Goal: Task Accomplishment & Management: Manage account settings

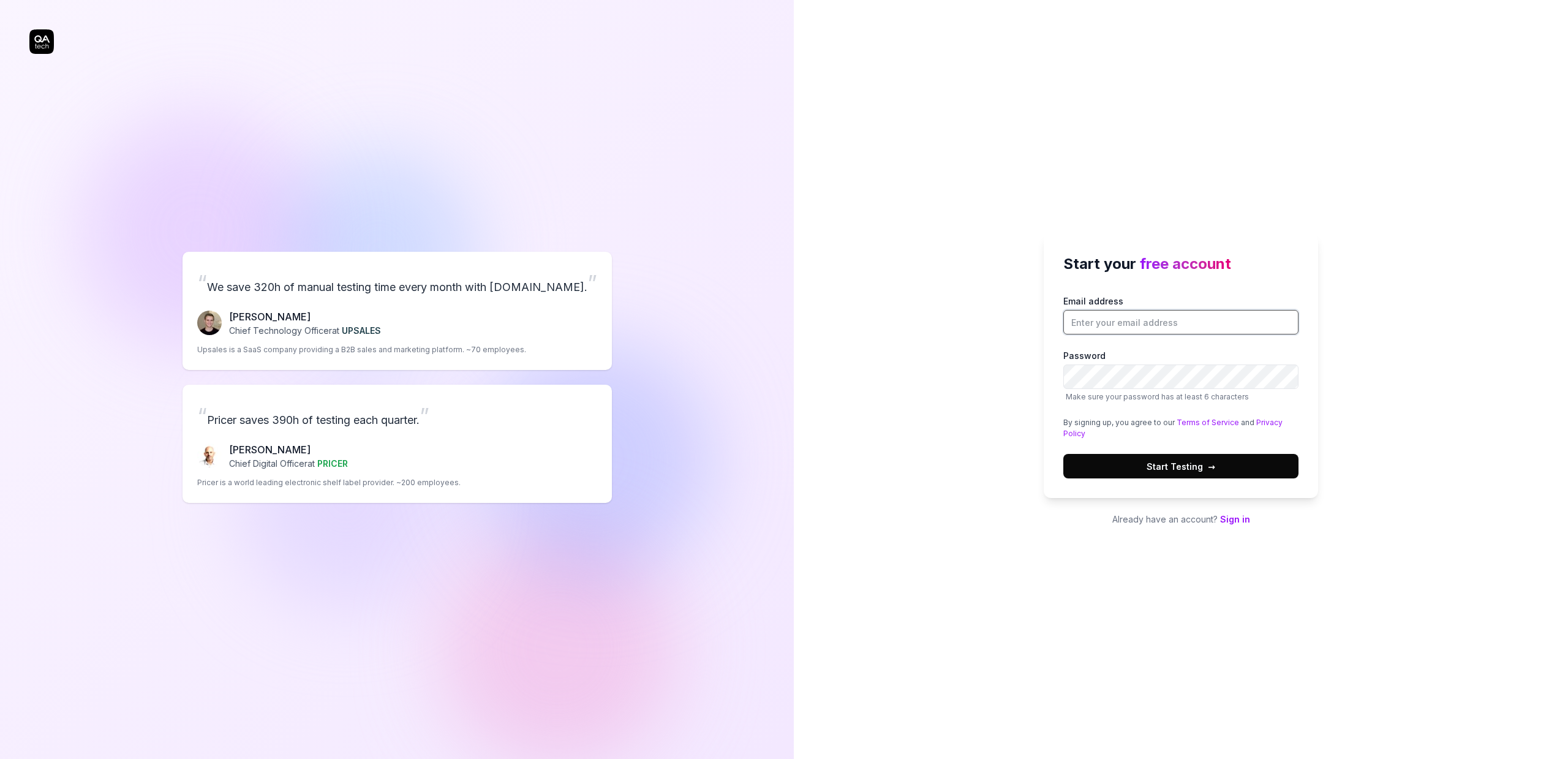
click at [1168, 334] on input "Email address" at bounding box center [1180, 322] width 235 height 25
type input "[PERSON_NAME][EMAIL_ADDRESS][DOMAIN_NAME]"
click at [1401, 325] on div "Start your free account Email address [PERSON_NAME][EMAIL_ADDRESS][DOMAIN_NAME]…" at bounding box center [1181, 379] width 774 height 759
click at [1020, 385] on div "Start your free account Email address [PERSON_NAME][EMAIL_ADDRESS][DOMAIN_NAME]…" at bounding box center [1181, 379] width 774 height 759
click at [1028, 376] on div "Start your free account Email address [PERSON_NAME][EMAIL_ADDRESS][DOMAIN_NAME]…" at bounding box center [1181, 379] width 774 height 759
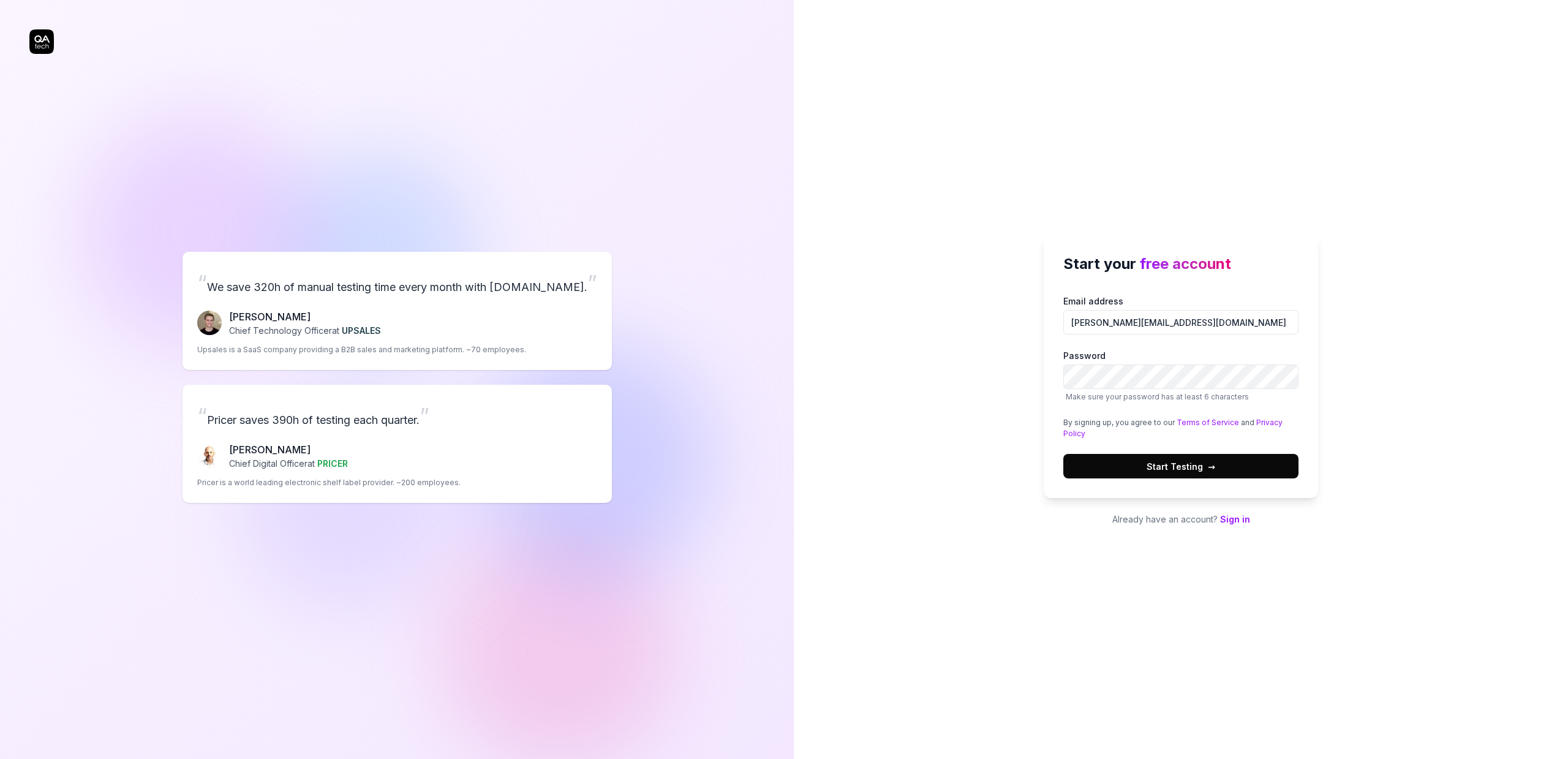
click at [1176, 464] on span "Start Testing →" at bounding box center [1180, 466] width 68 height 13
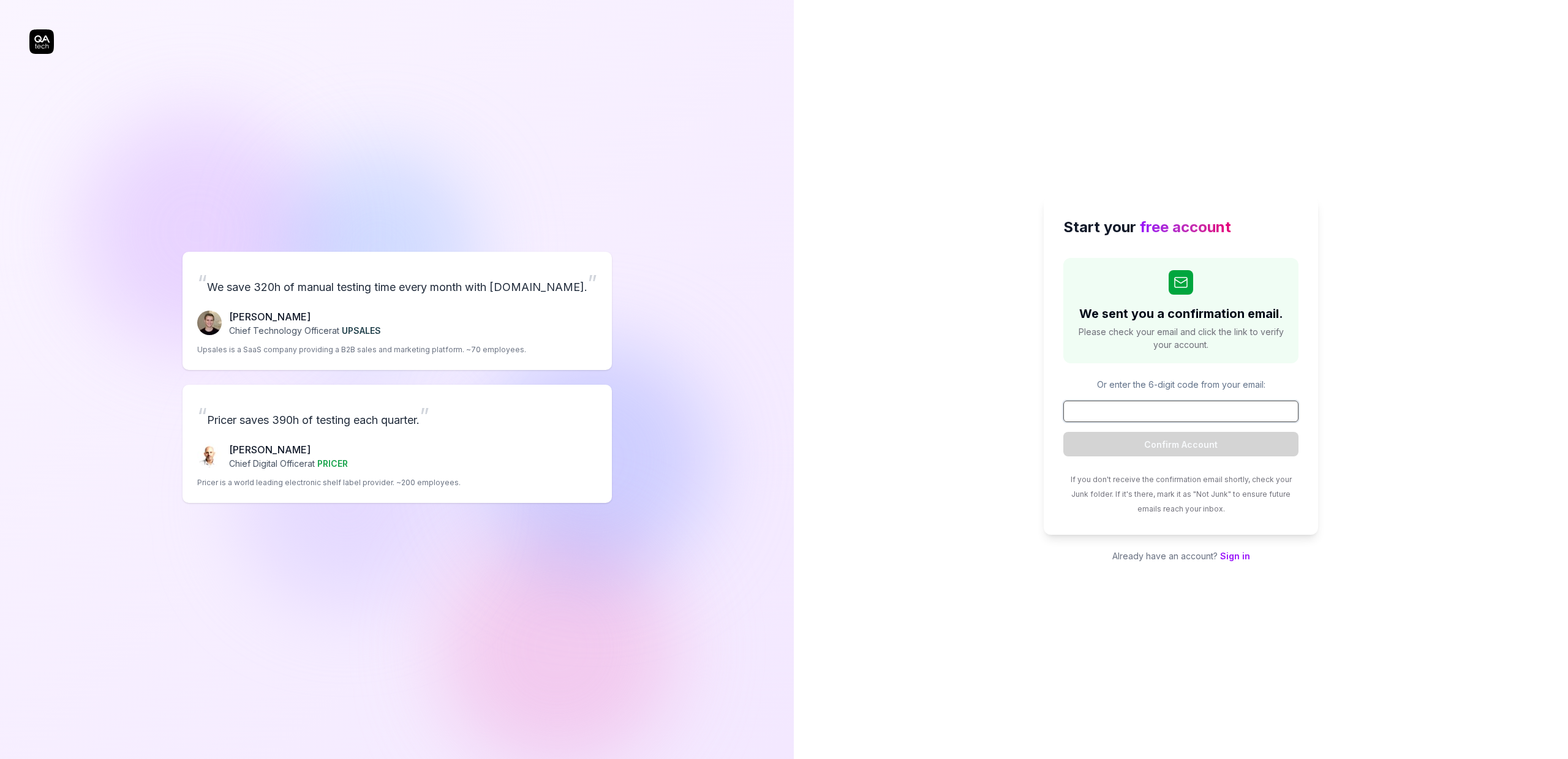
paste input "057497"
type input "057497"
click at [1183, 441] on button "Confirm Account" at bounding box center [1180, 444] width 235 height 25
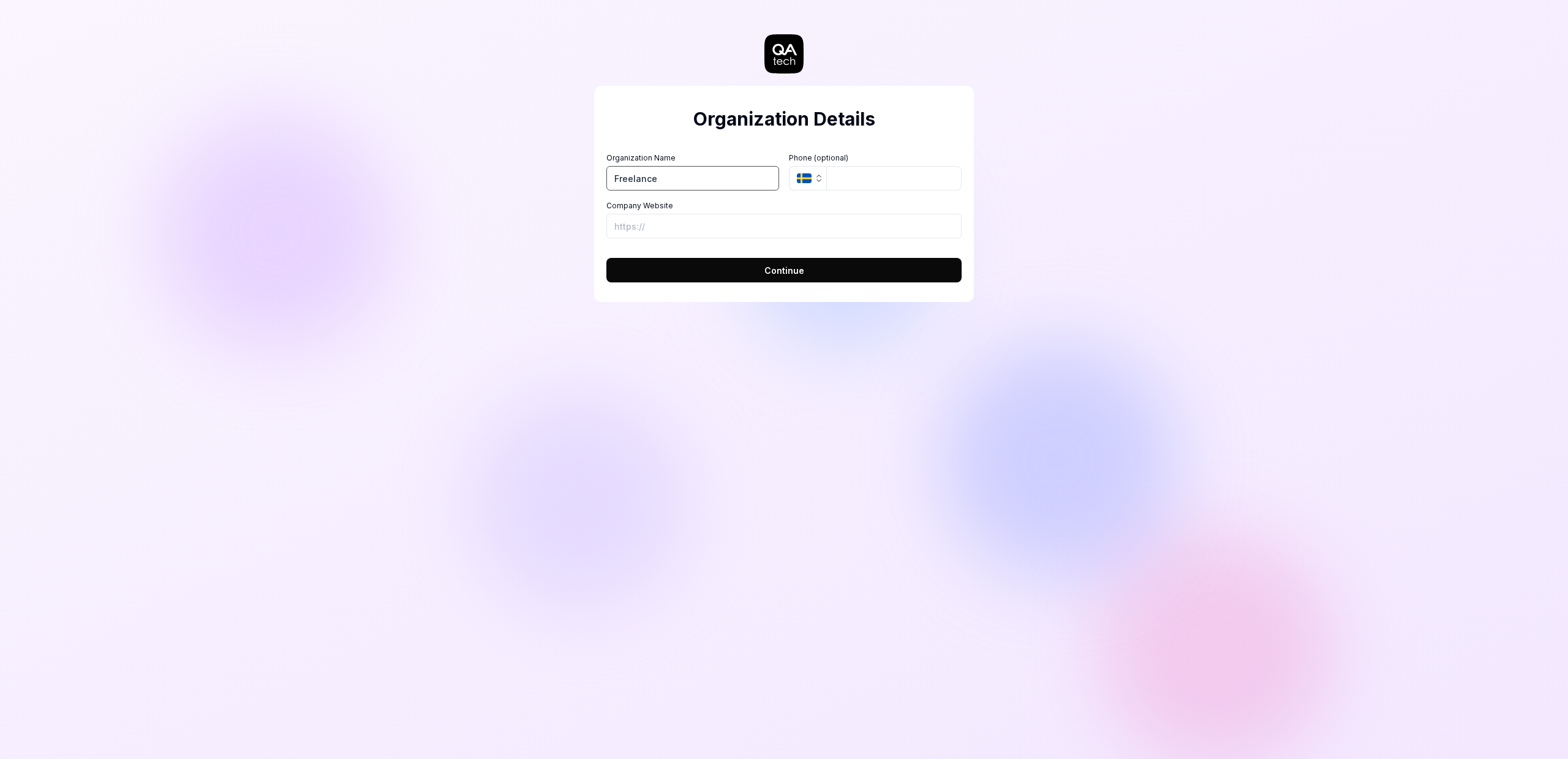
type input "Freelance"
click at [815, 176] on icon "button" at bounding box center [819, 178] width 10 height 10
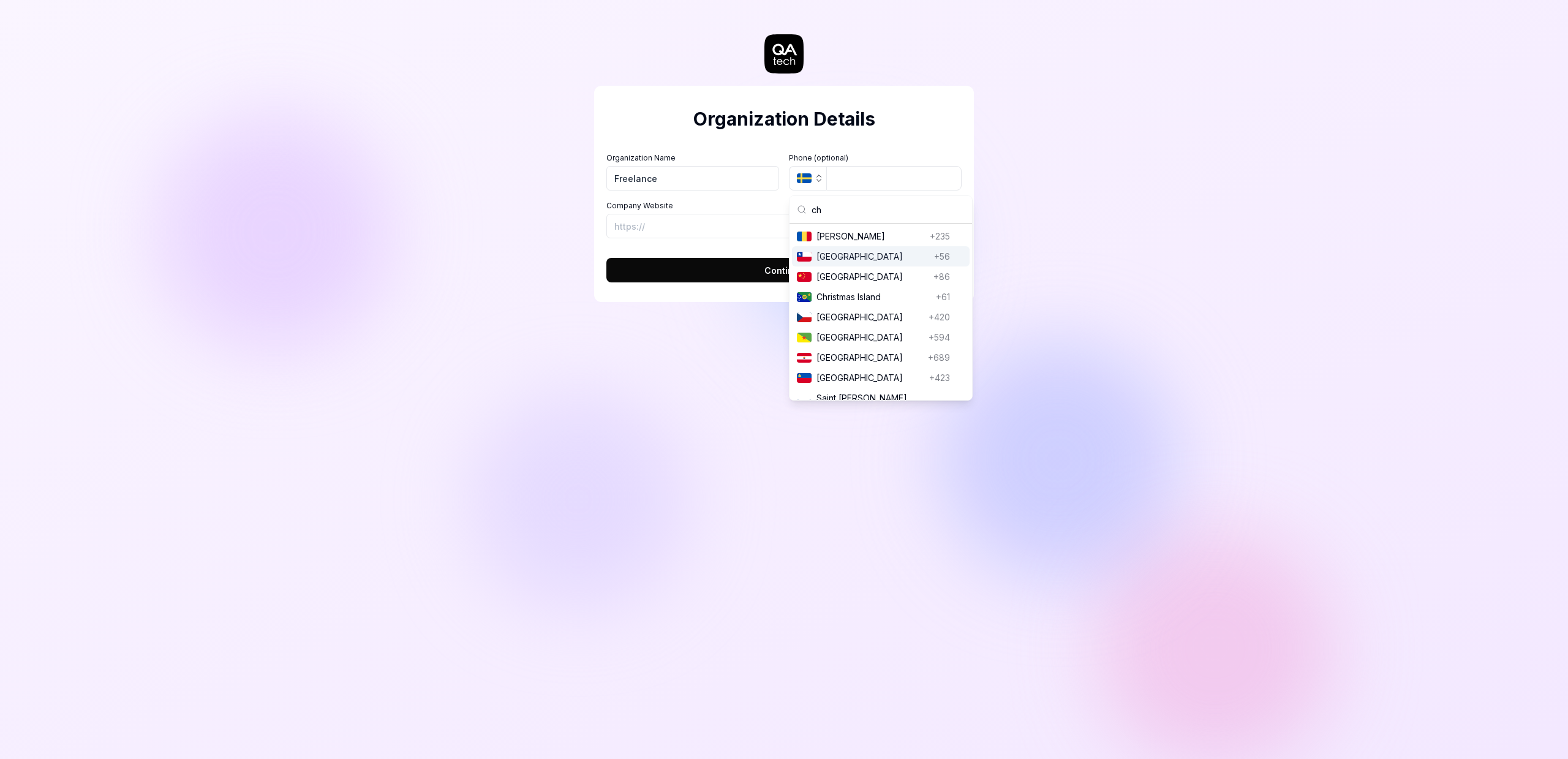
type input "ch"
click at [855, 257] on span "[GEOGRAPHIC_DATA]" at bounding box center [872, 256] width 112 height 13
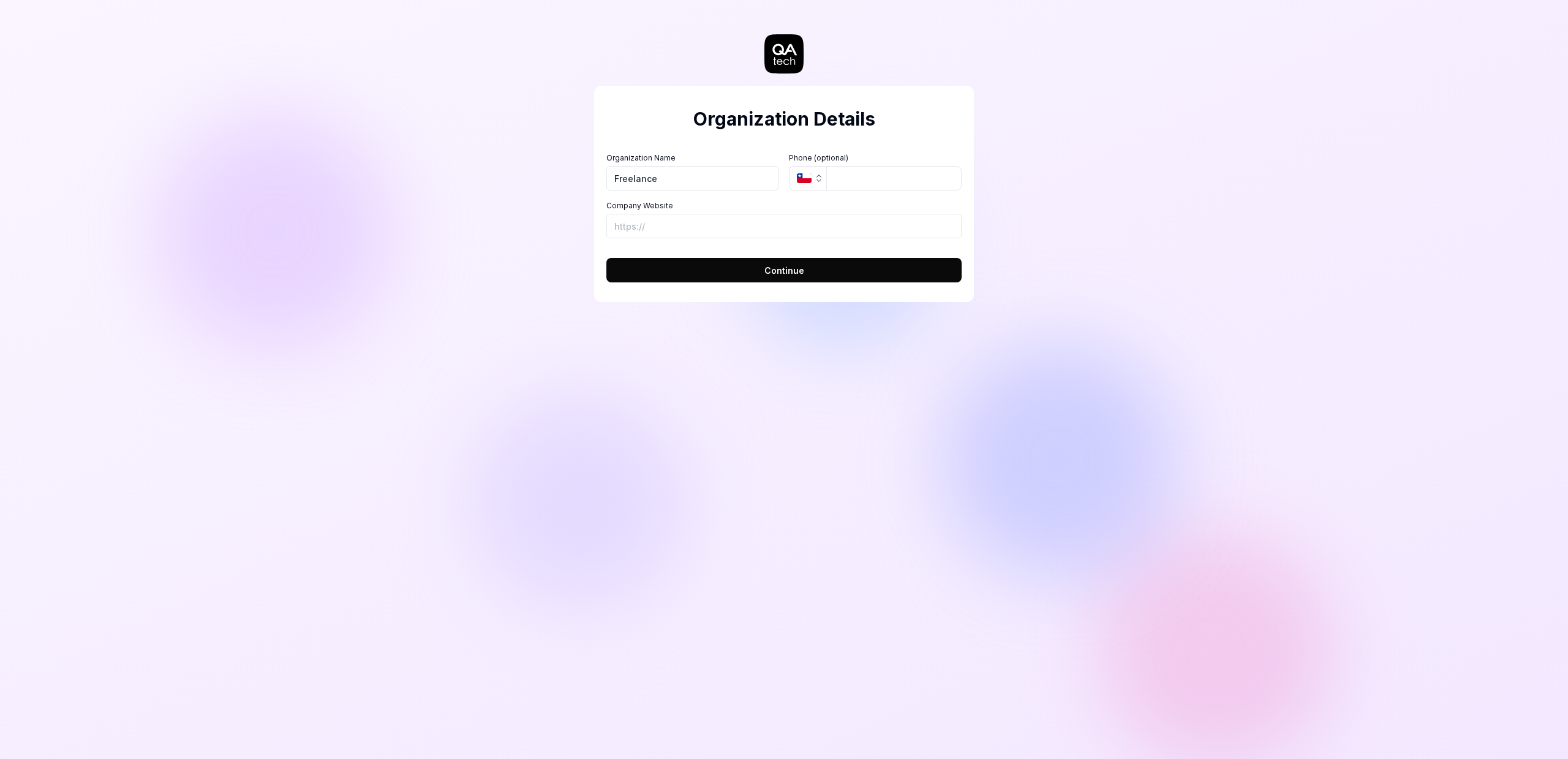
click at [751, 262] on button "Continue" at bounding box center [784, 270] width 356 height 25
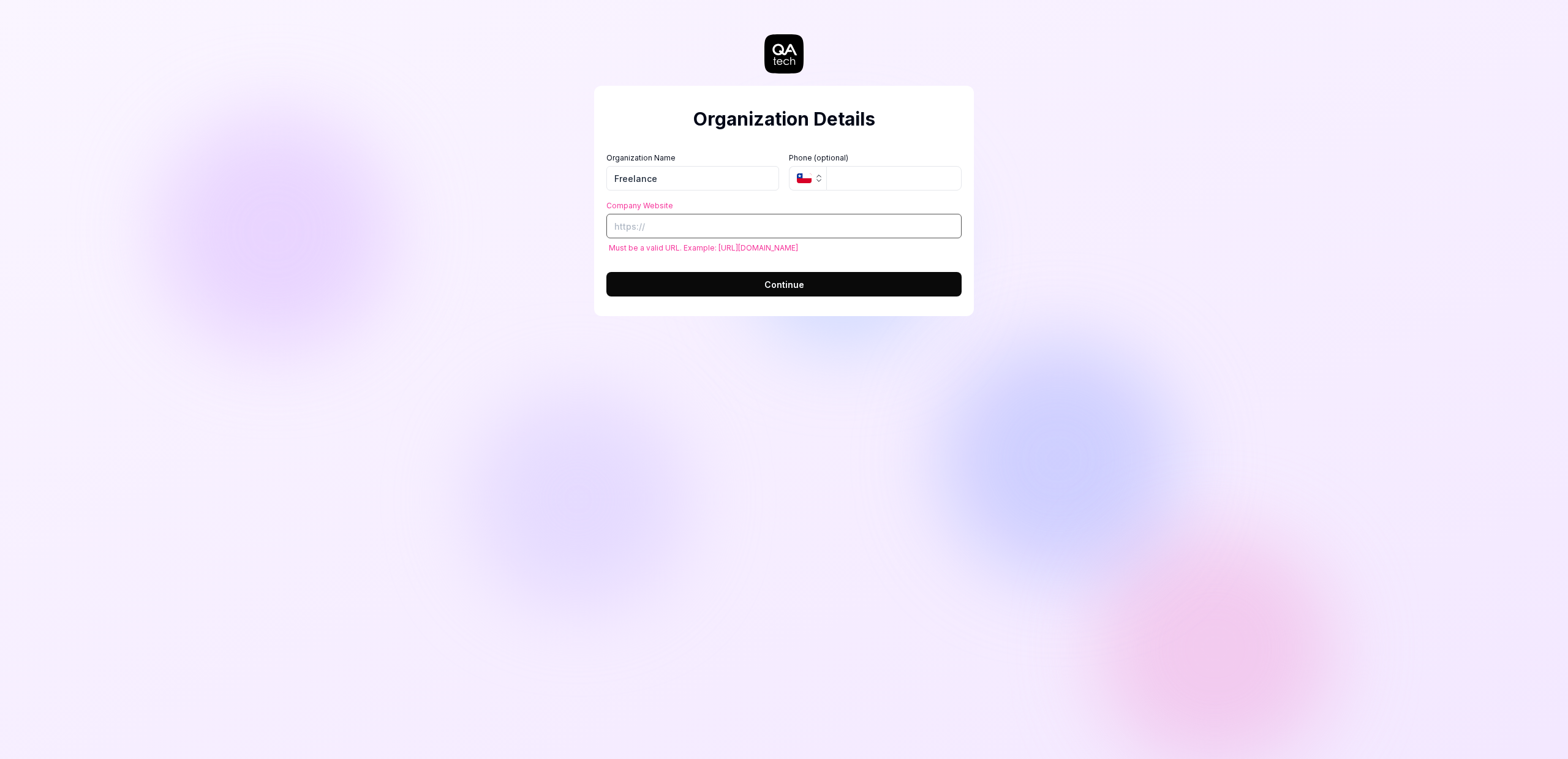
click at [702, 220] on input "Company Website" at bounding box center [784, 226] width 356 height 25
paste input "[URL][DOMAIN_NAME]"
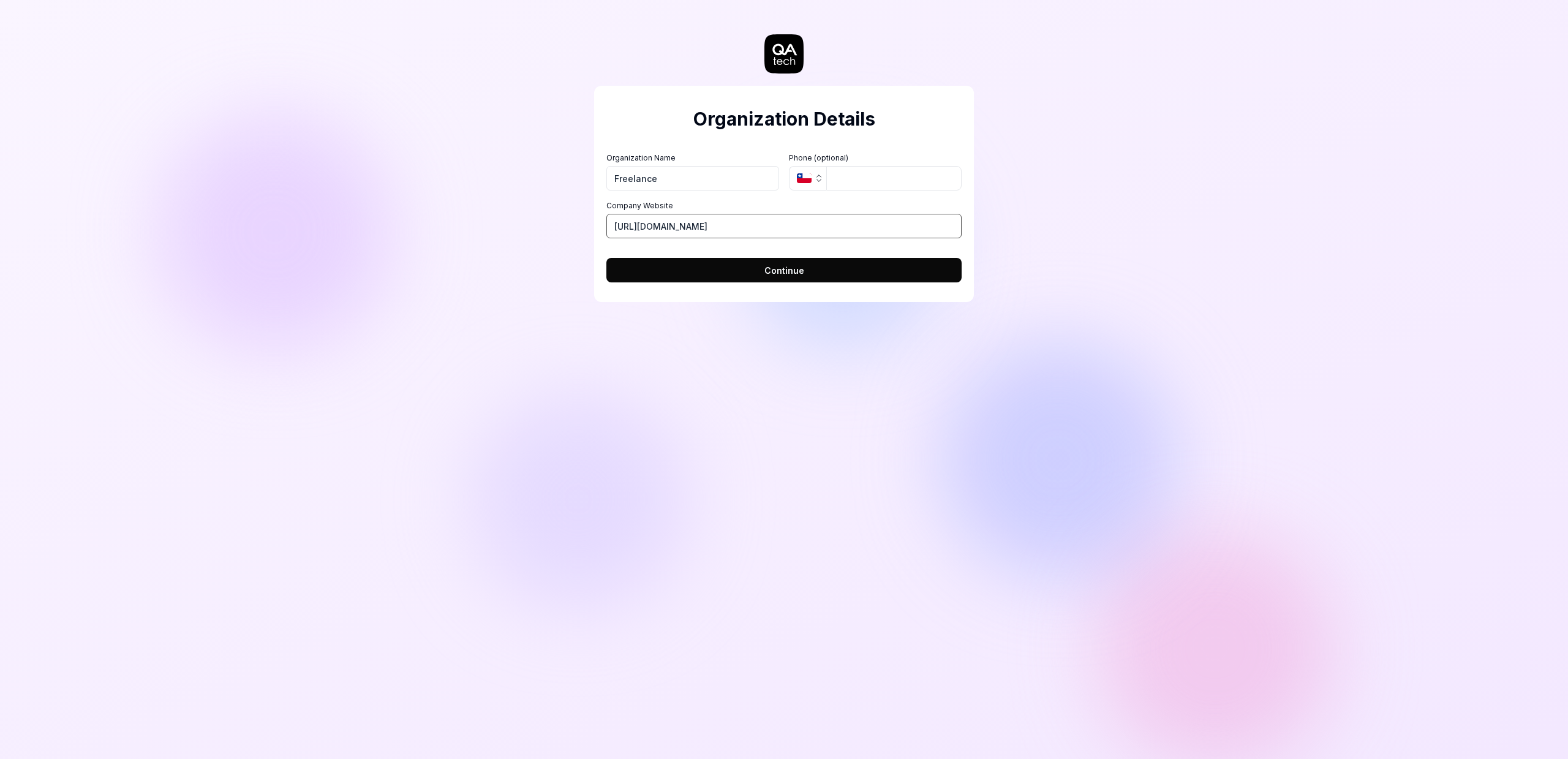
type input "[URL][DOMAIN_NAME]"
click at [837, 272] on button "Continue" at bounding box center [784, 270] width 356 height 25
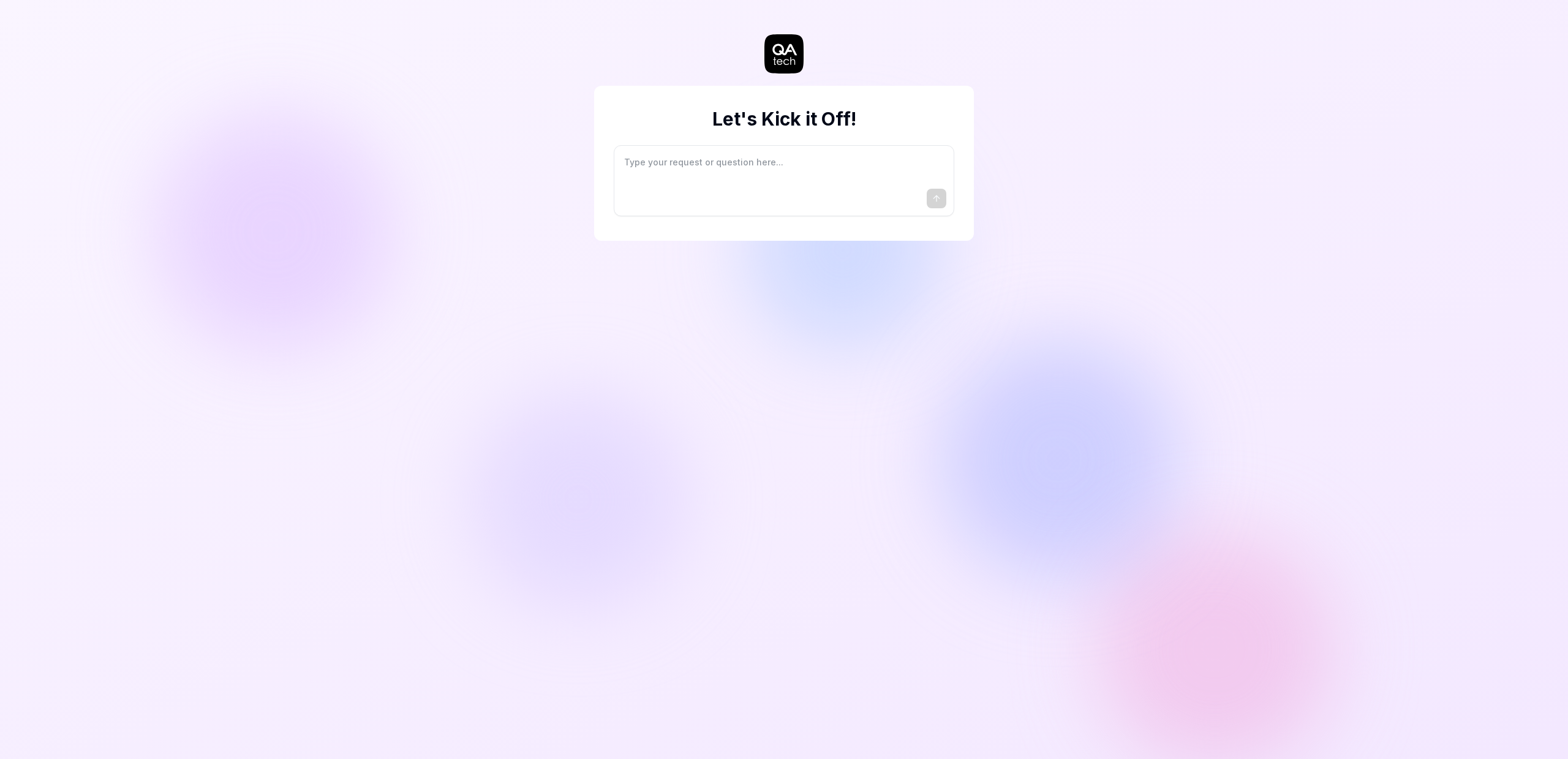
type textarea "*"
type textarea "I"
type textarea "*"
type textarea "I"
type textarea "*"
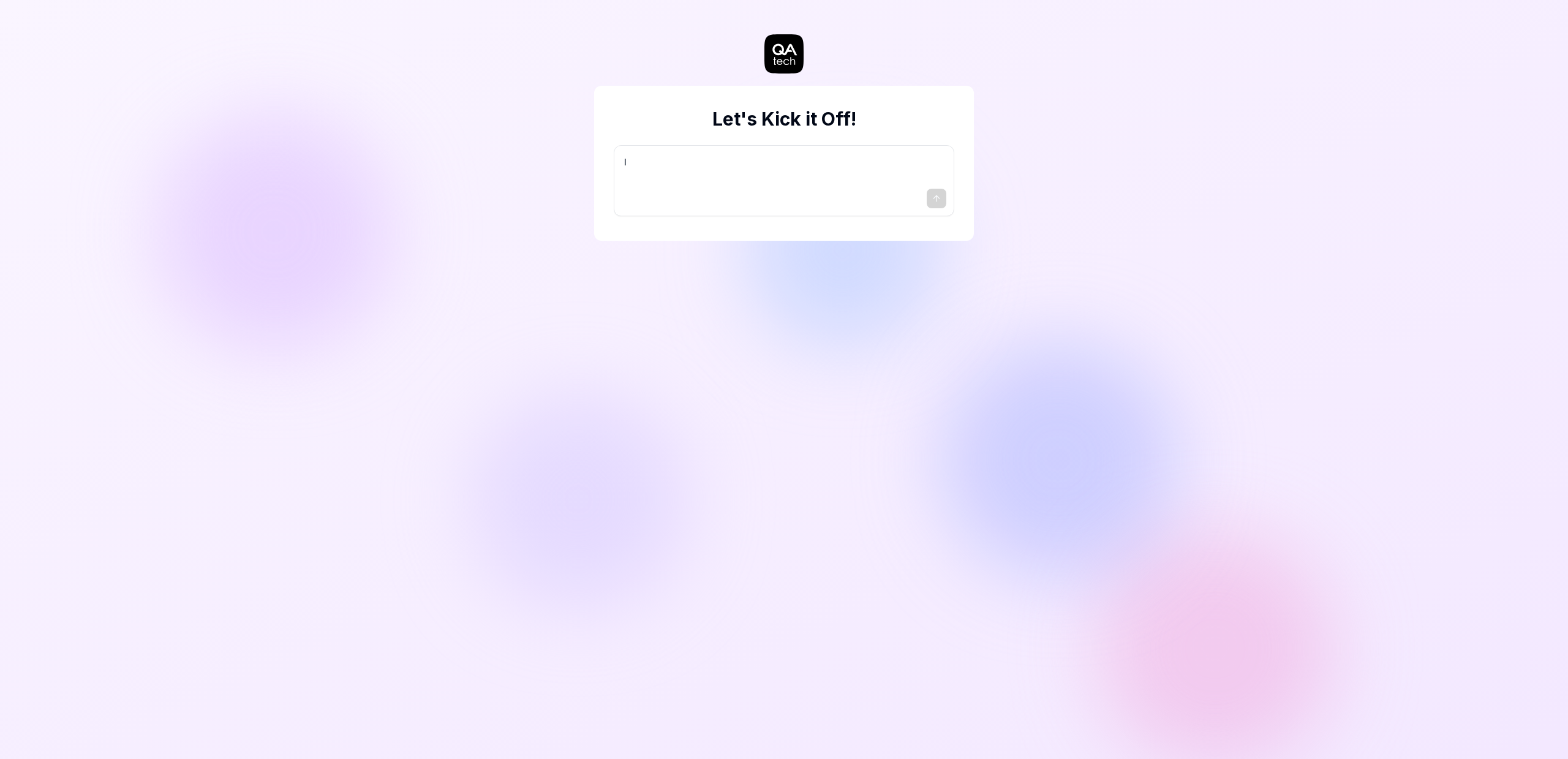
type textarea "I w"
type textarea "*"
type textarea "I wa"
type textarea "*"
type textarea "I wan"
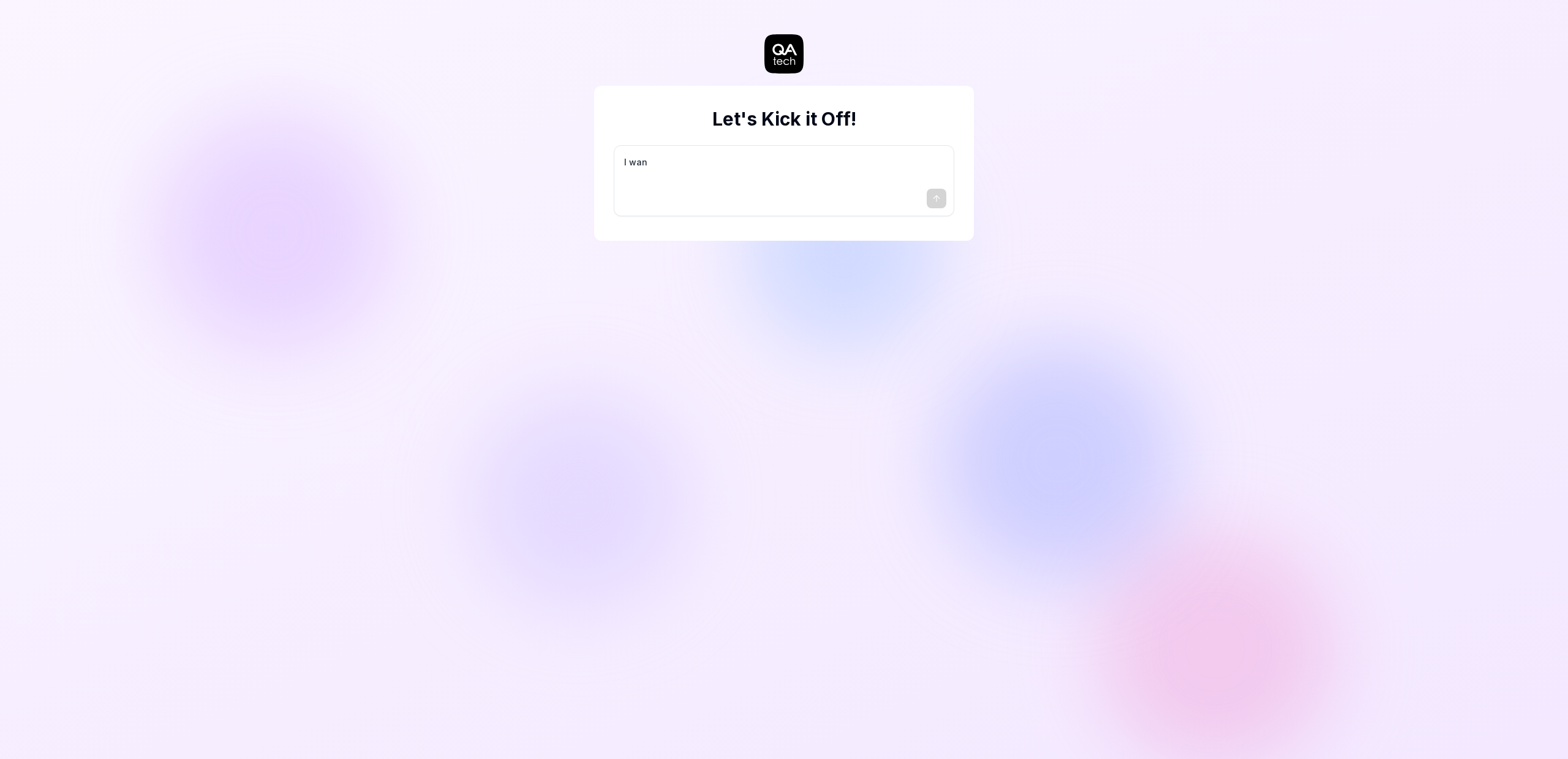
type textarea "*"
type textarea "I want"
type textarea "*"
type textarea "I want"
type textarea "*"
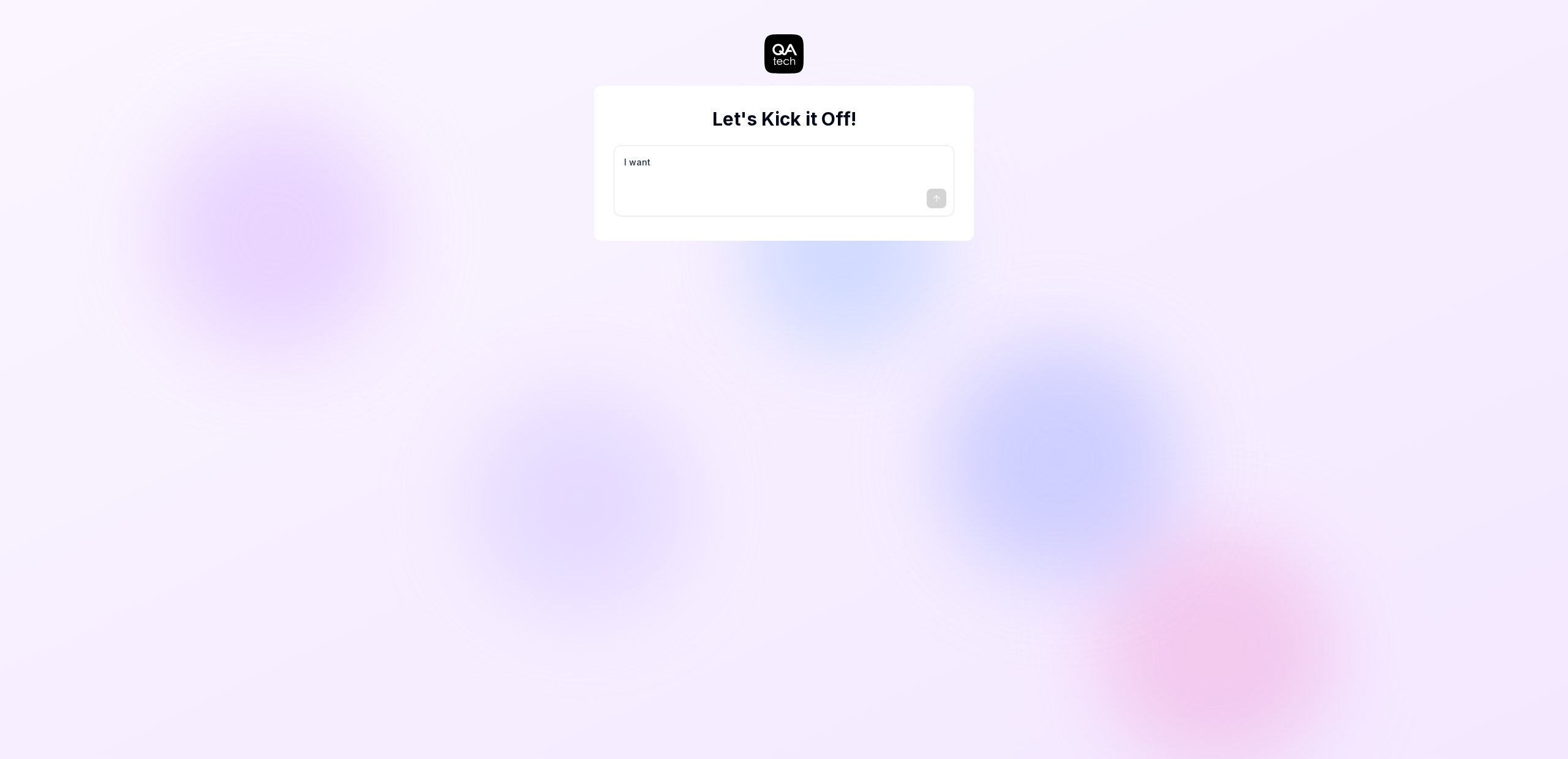
type textarea "I want a"
type textarea "*"
type textarea "I want a"
type textarea "*"
type textarea "I want a g"
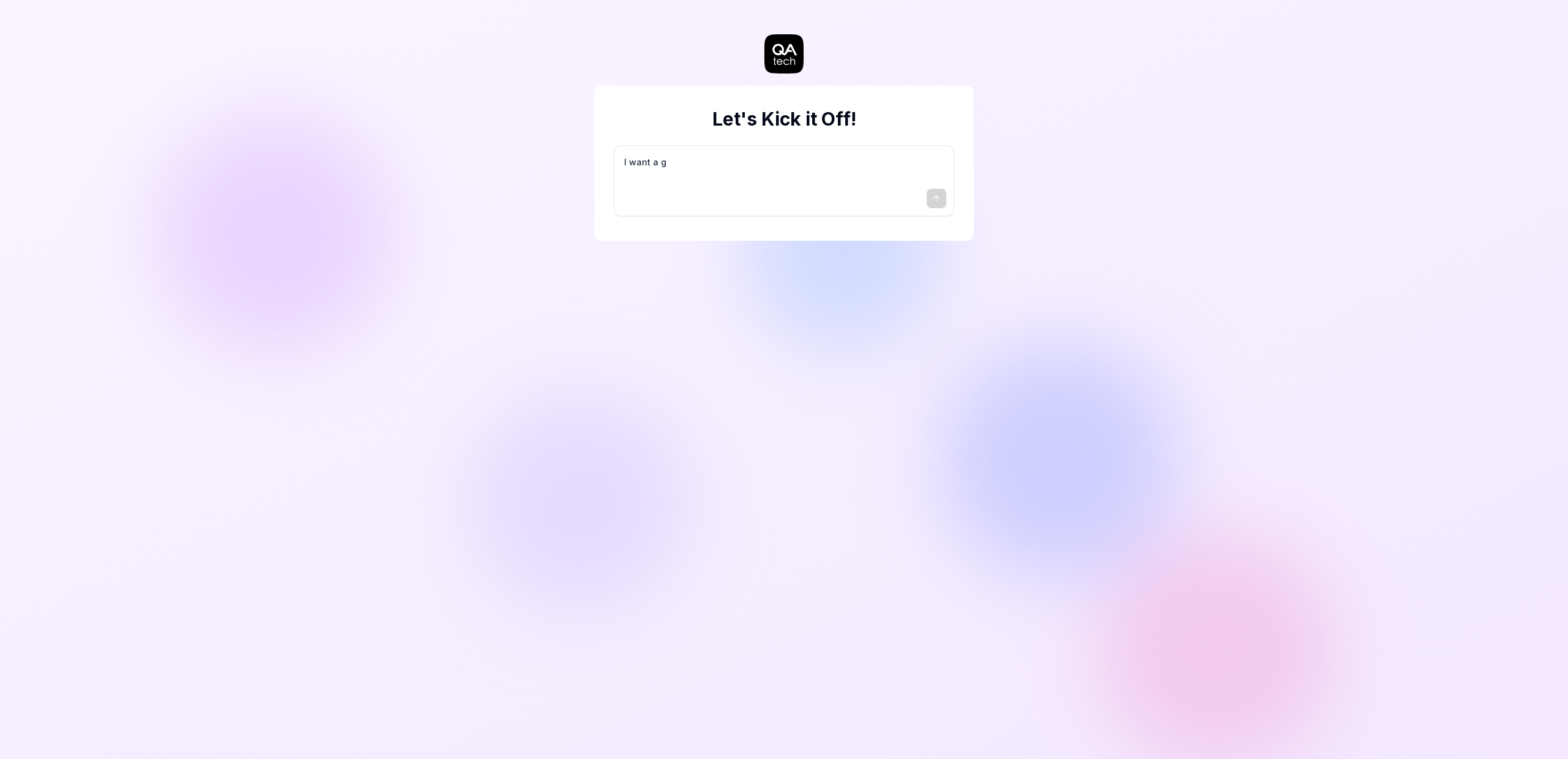
type textarea "*"
type textarea "I want a go"
type textarea "*"
type textarea "I want a goo"
type textarea "*"
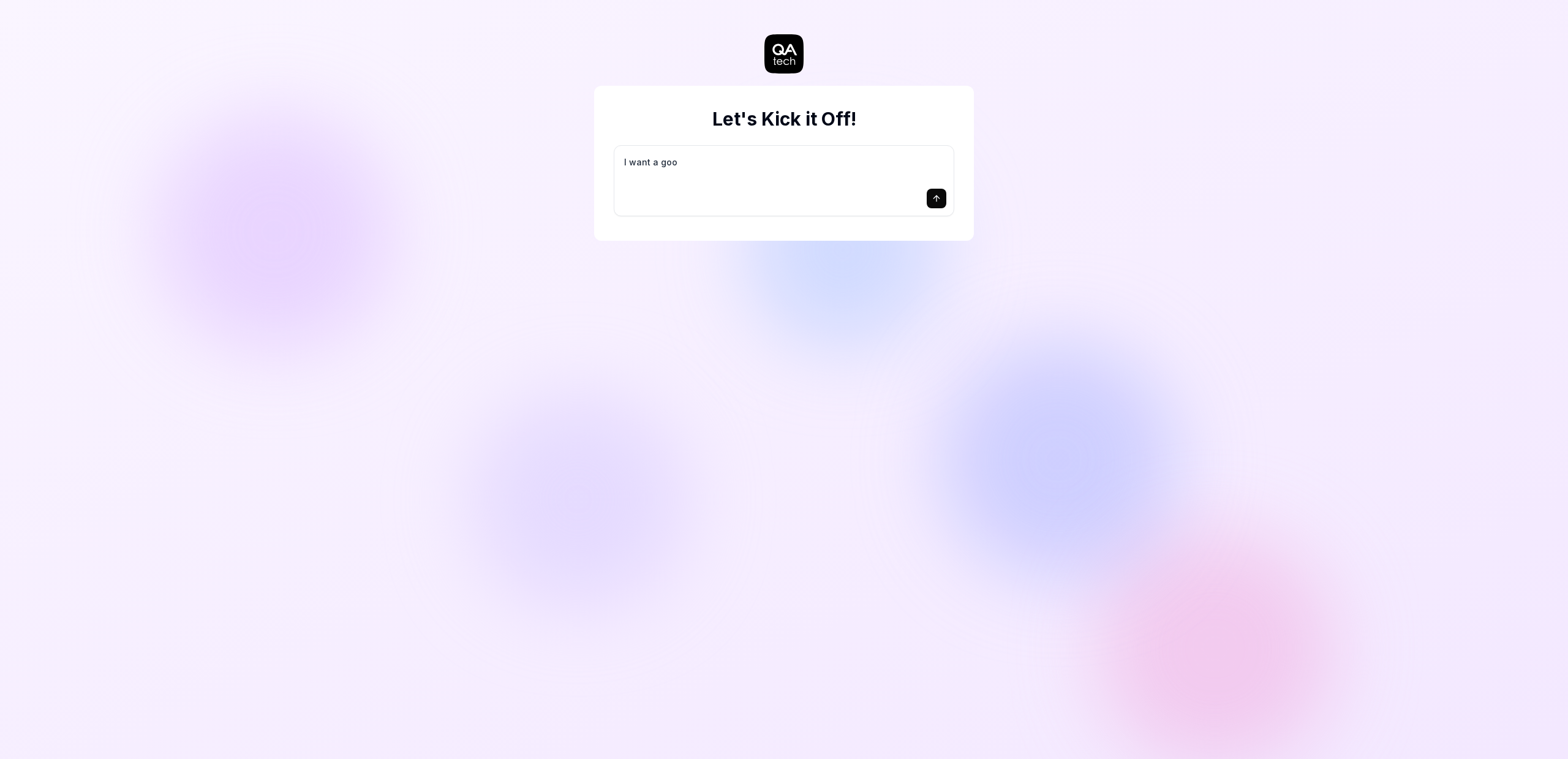
type textarea "I want a good"
type textarea "*"
type textarea "I want a good"
type textarea "*"
type textarea "I want a good t"
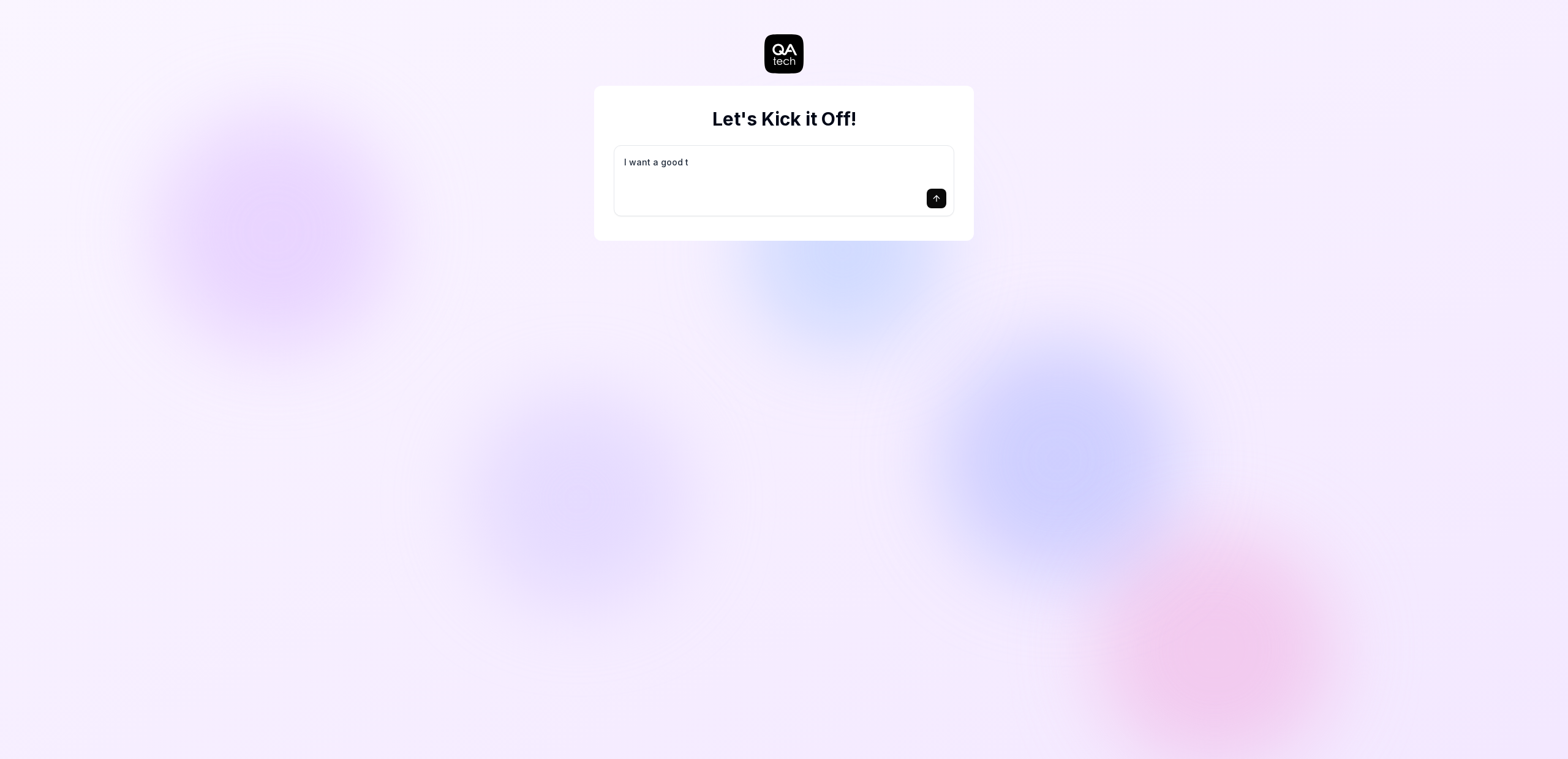
type textarea "*"
type textarea "I want a good te"
type textarea "*"
type textarea "I want a good tes"
type textarea "*"
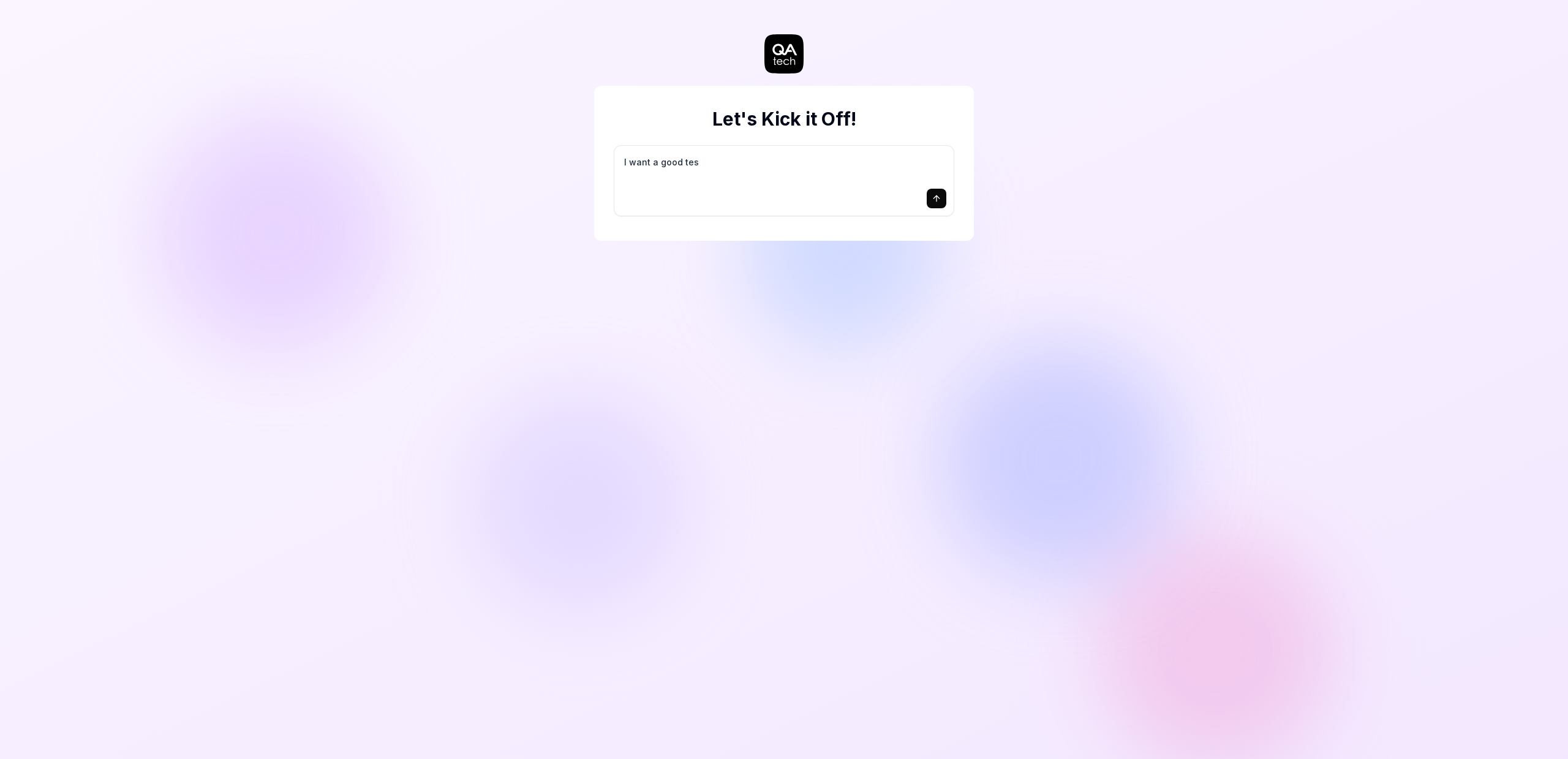
type textarea "I want a good test"
type textarea "*"
type textarea "I want a good test"
type textarea "*"
type textarea "I want a good test s"
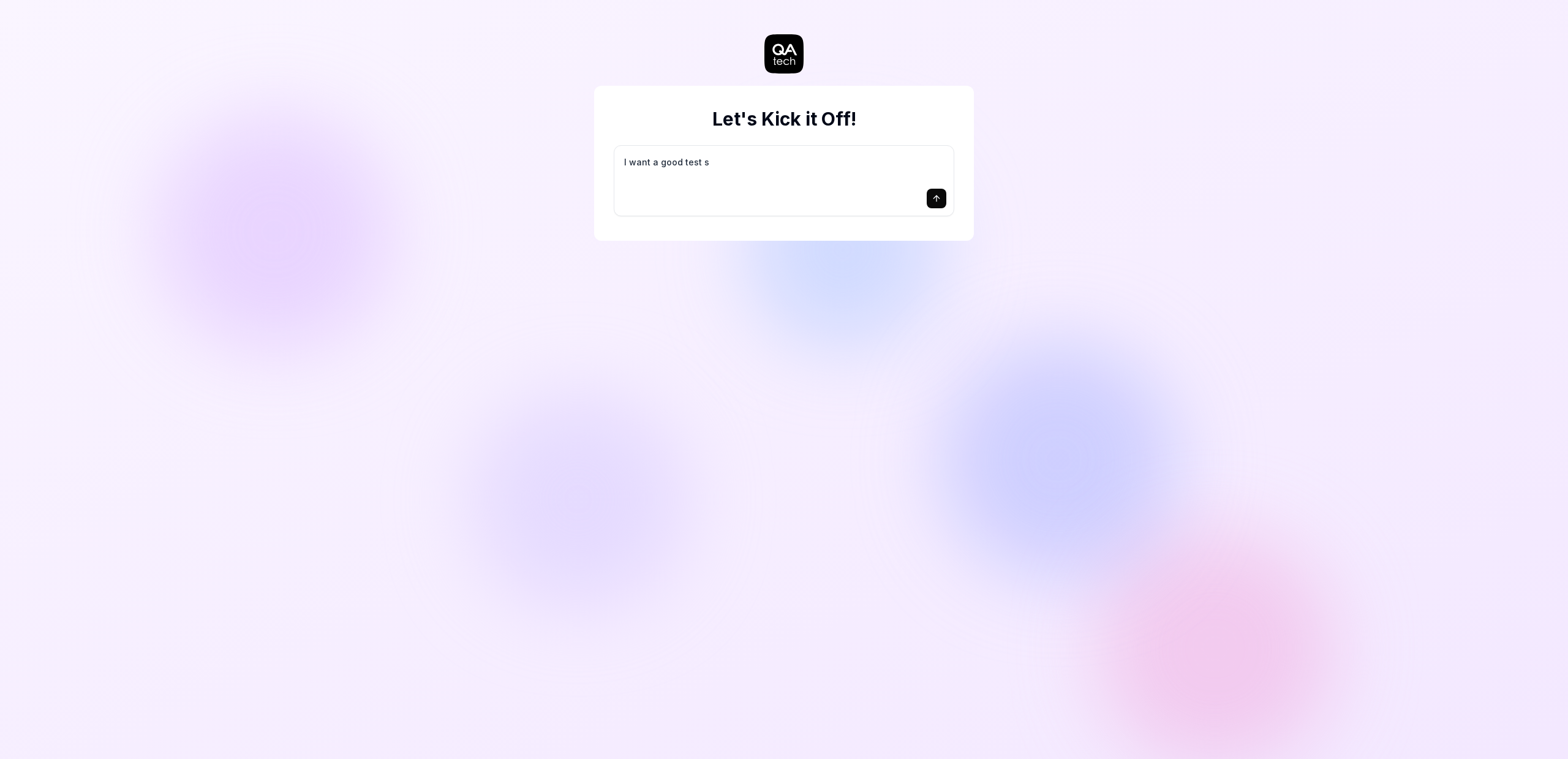
type textarea "*"
type textarea "I want a good test se"
type textarea "*"
type textarea "I want a good test set"
type textarea "*"
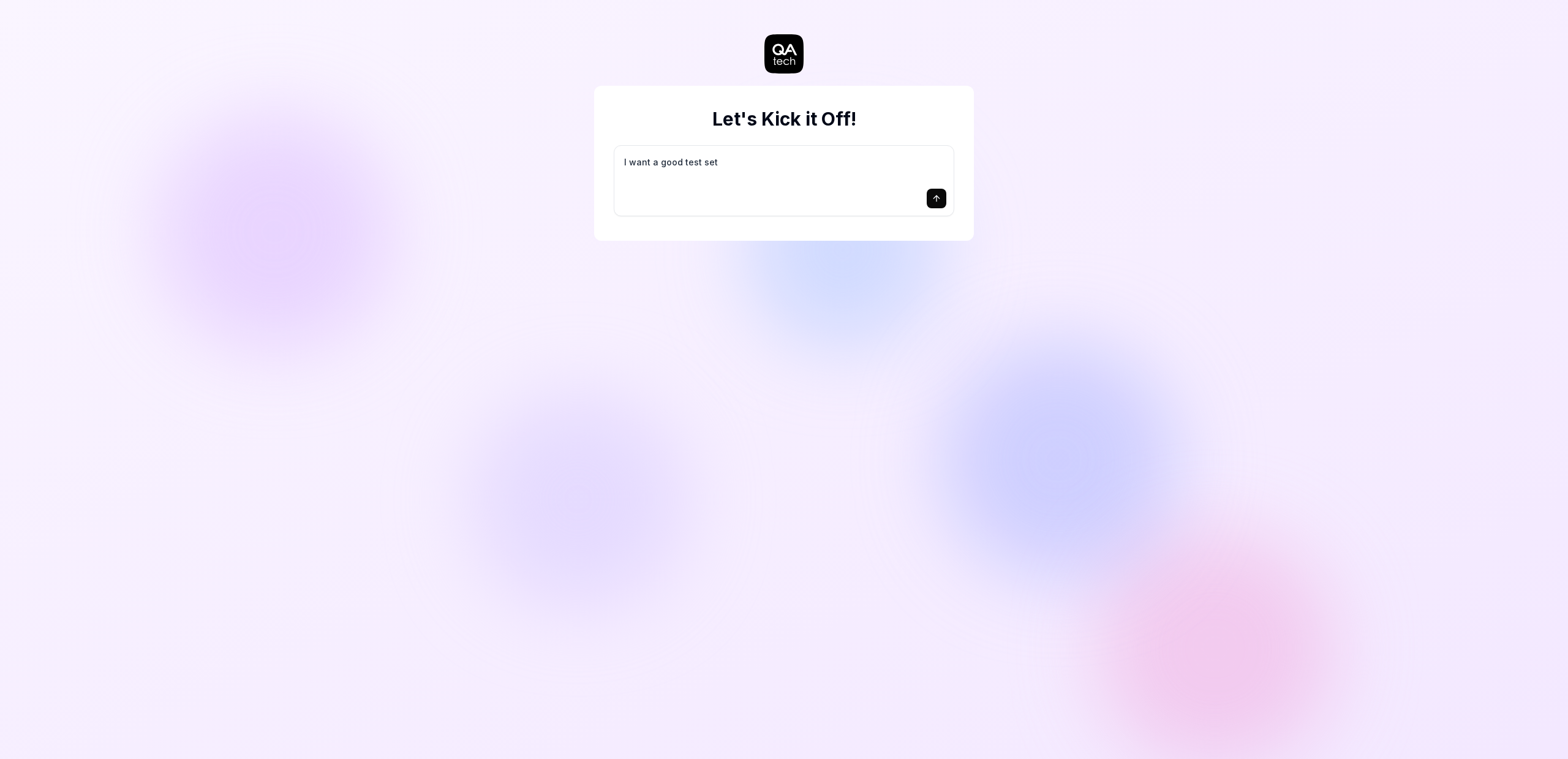
type textarea "I want a good test setu"
type textarea "*"
type textarea "I want a good test setup"
type textarea "*"
type textarea "I want a good test setup"
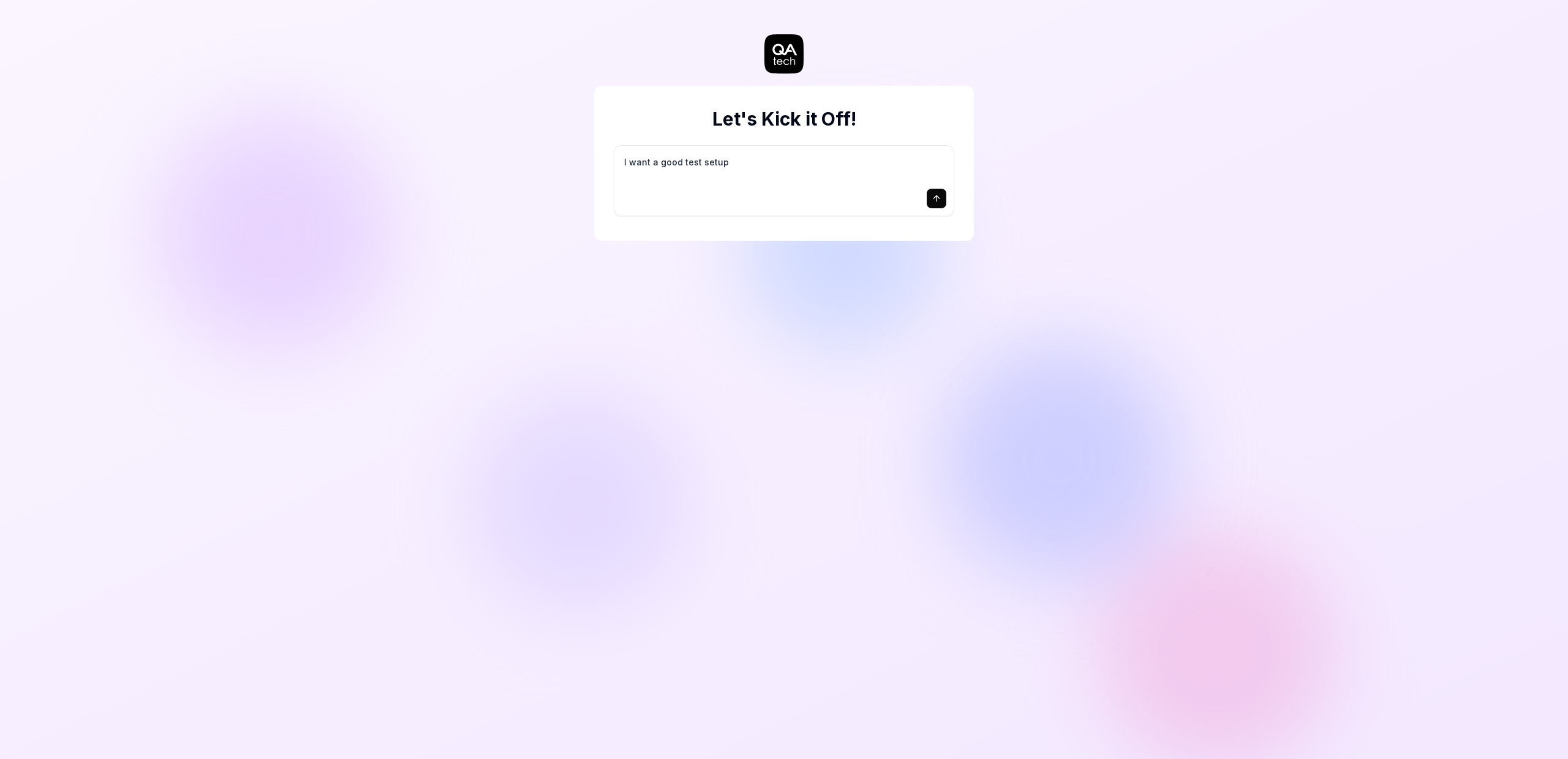
type textarea "*"
type textarea "I want a good test setup f"
type textarea "*"
type textarea "I want a good test setup fo"
type textarea "*"
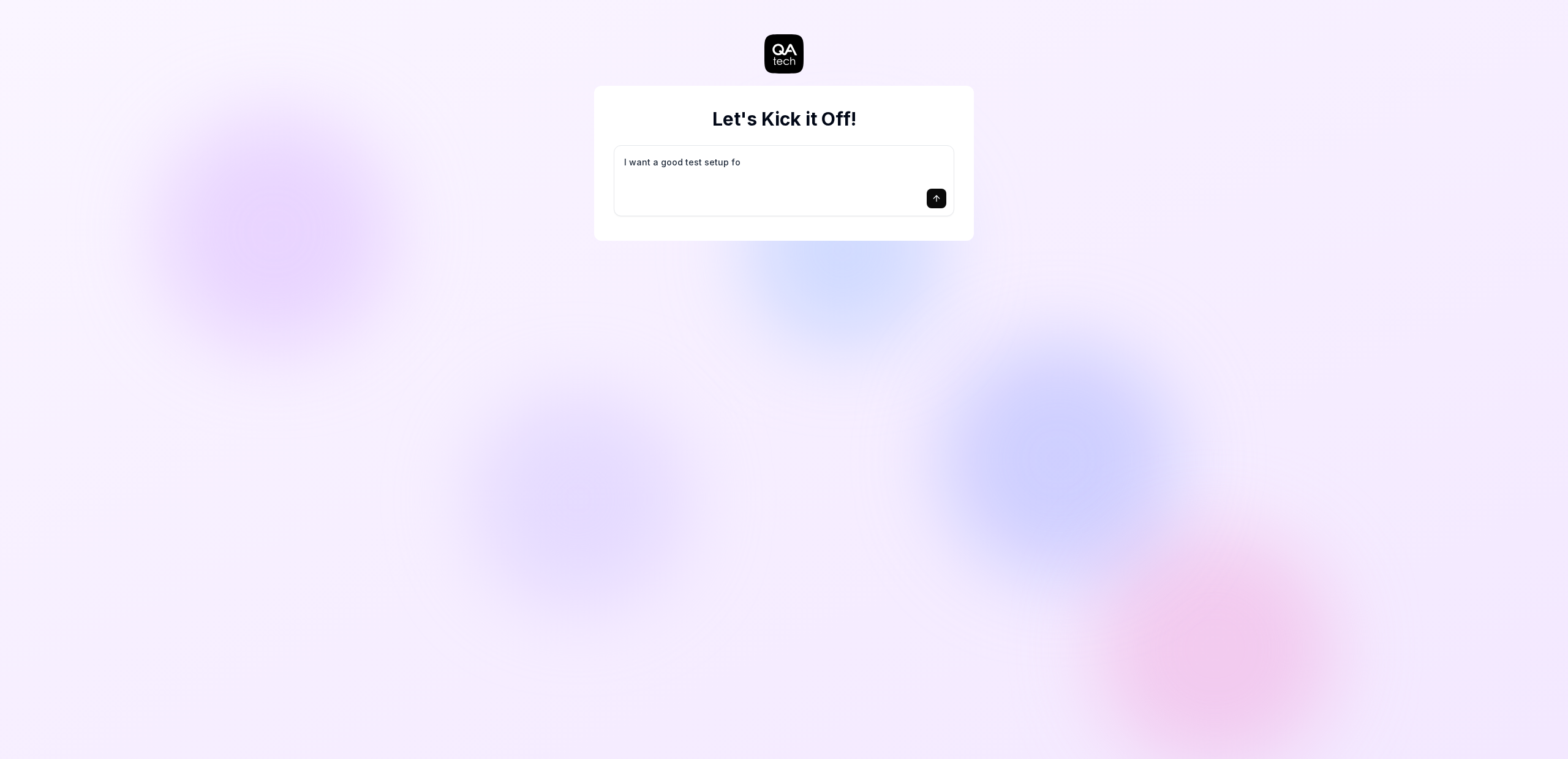
type textarea "I want a good test setup for"
type textarea "*"
type textarea "I want a good test setup for"
type textarea "*"
type textarea "I want a good test setup for m"
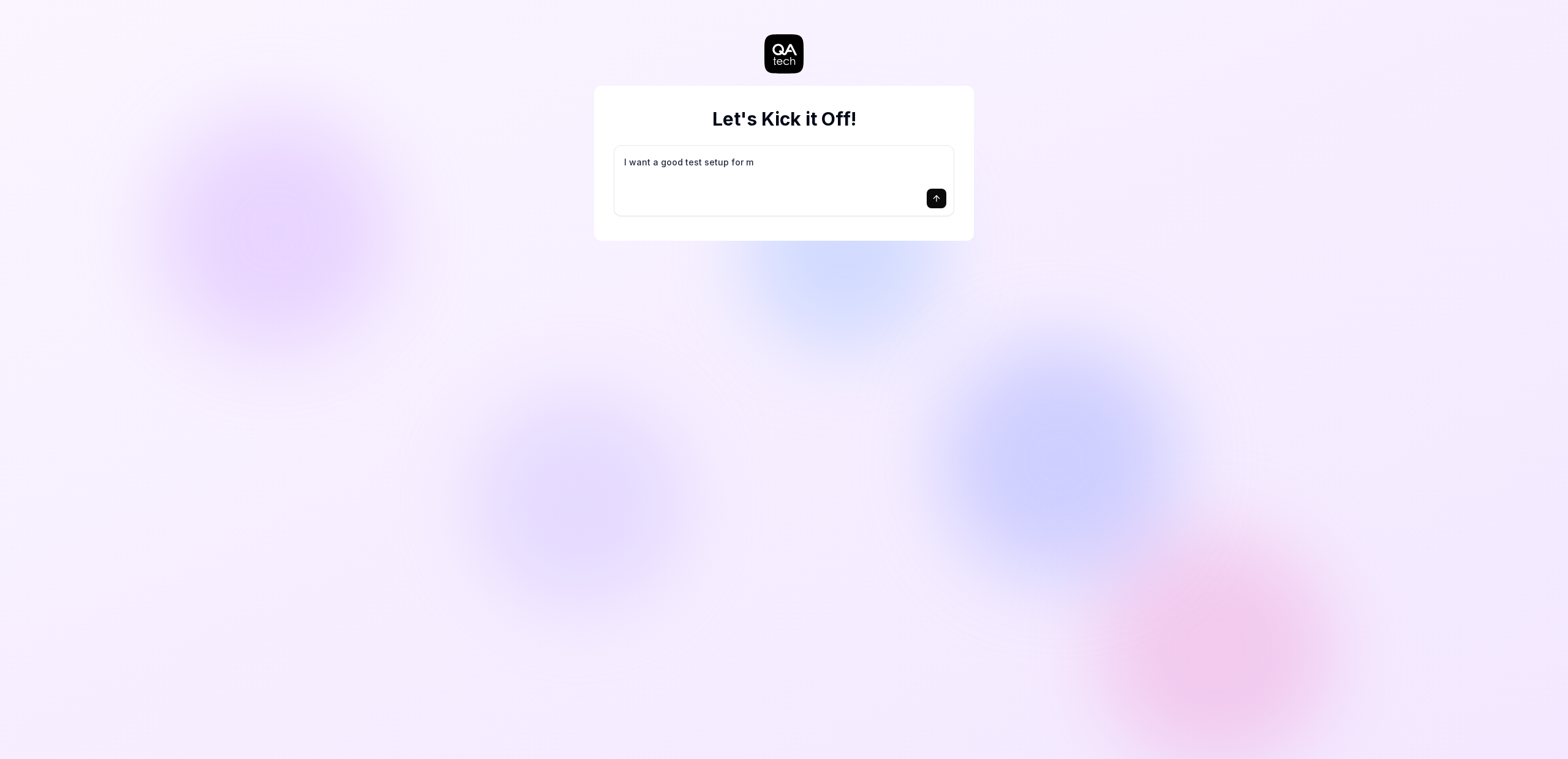
type textarea "*"
type textarea "I want a good test setup for my"
type textarea "*"
type textarea "I want a good test setup for my"
type textarea "*"
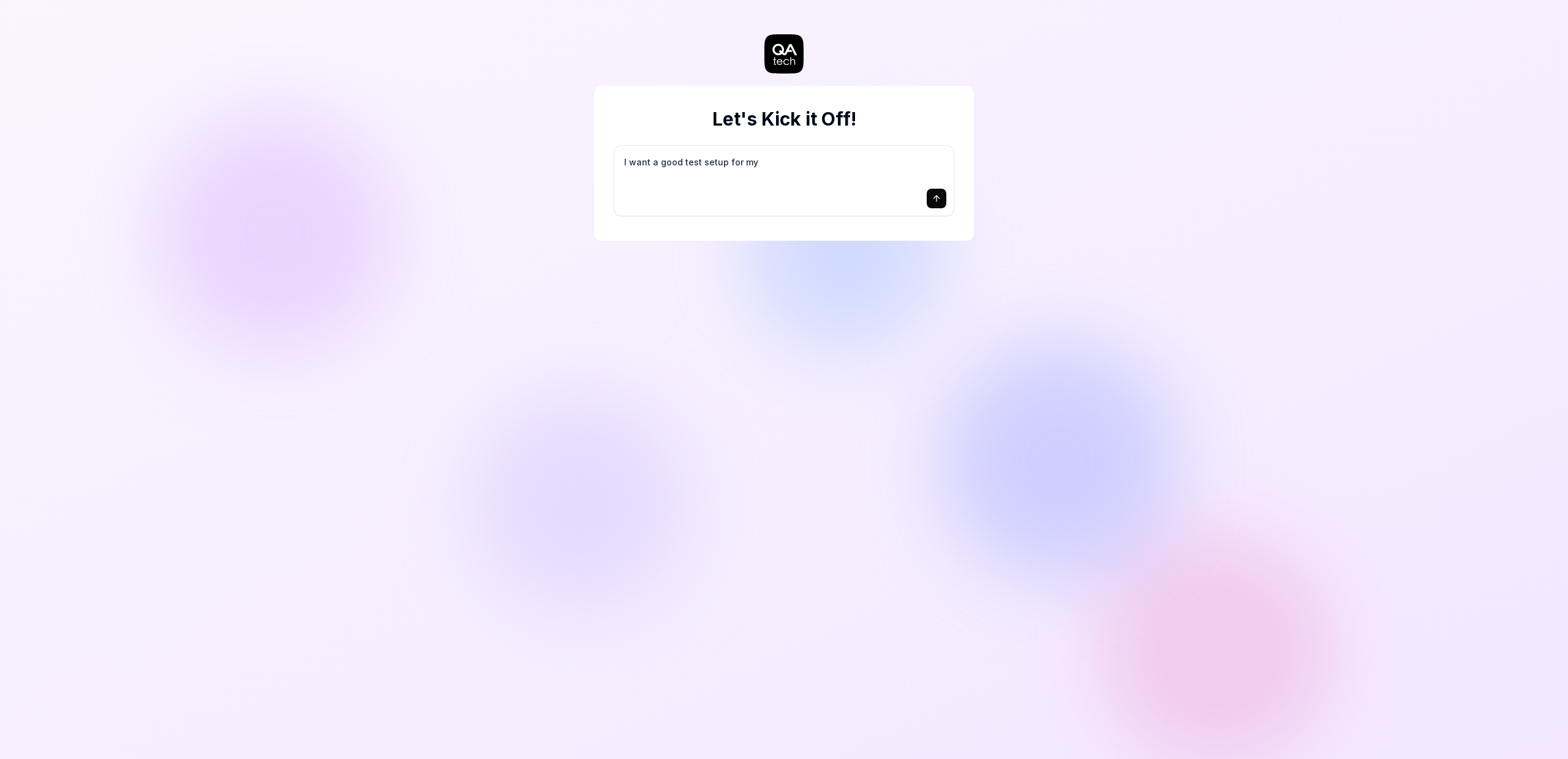
type textarea "I want a good test setup for my s"
type textarea "*"
type textarea "I want a good test setup for my si"
type textarea "*"
type textarea "I want a good test setup for my sit"
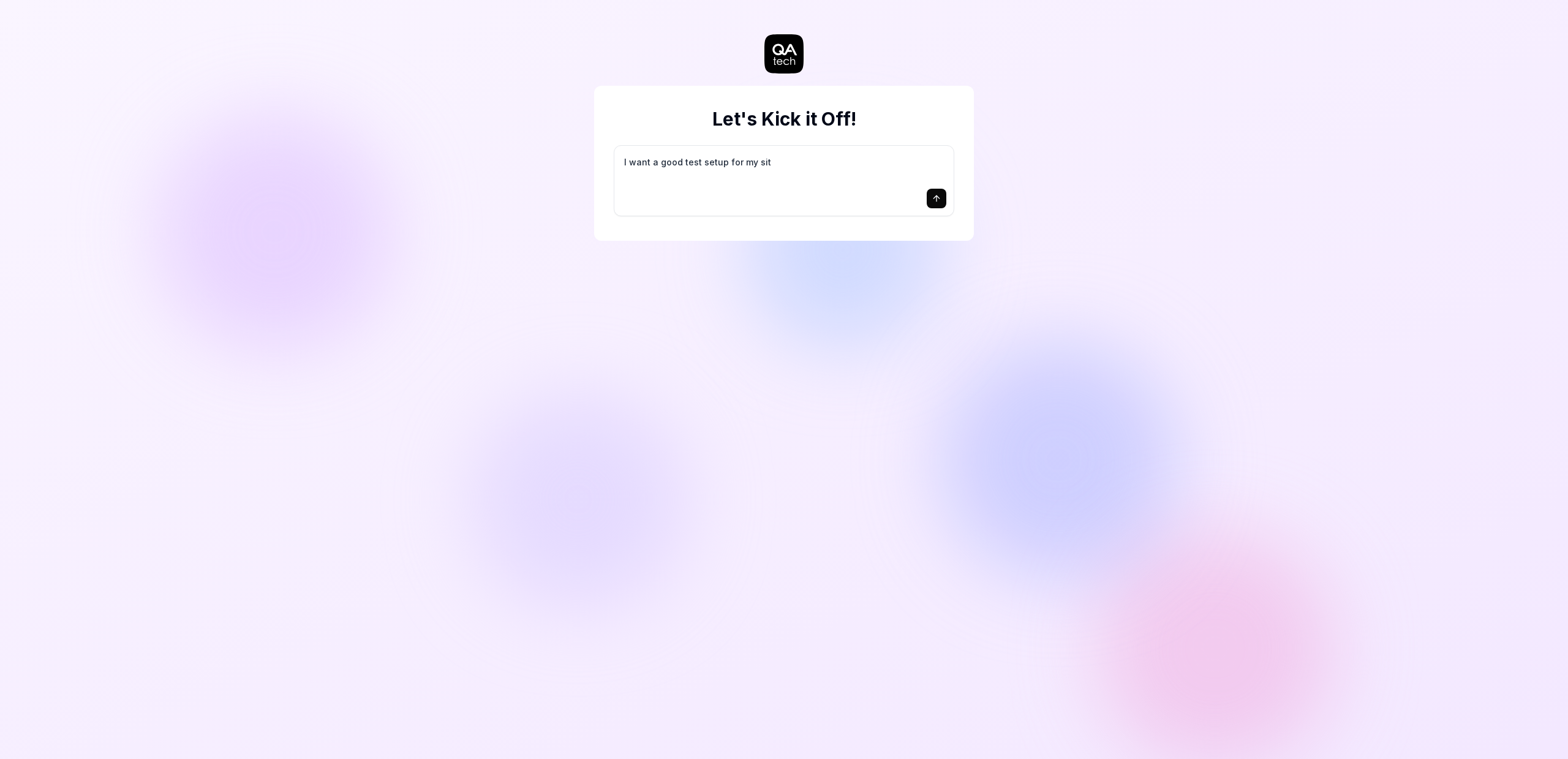
type textarea "*"
type textarea "I want a good test setup for my site"
type textarea "*"
type textarea "I want a good test setup for my site"
type textarea "*"
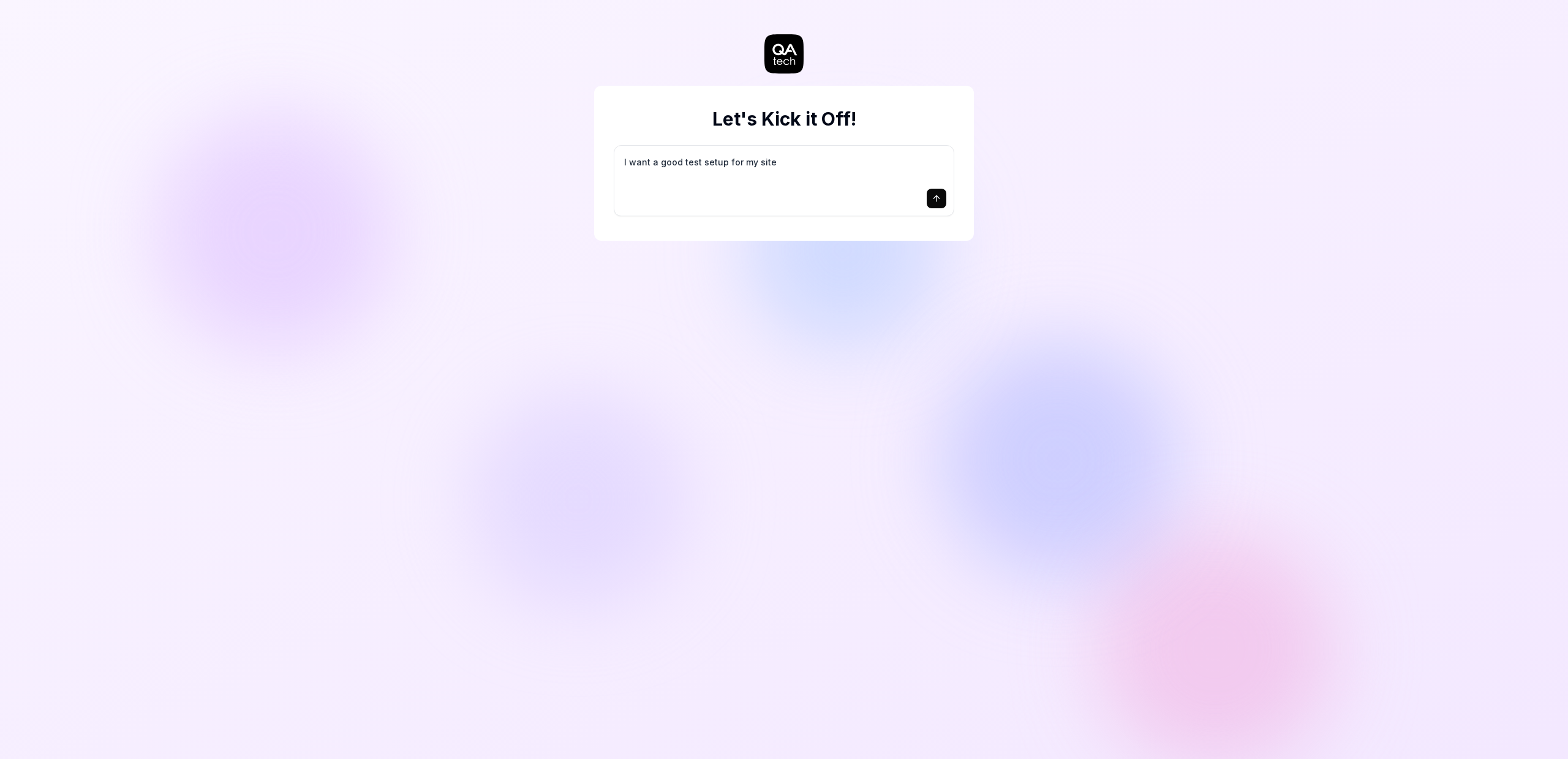
type textarea "I want a good test setup for my site -"
type textarea "*"
type textarea "I want a good test setup for my site -"
type textarea "*"
type textarea "I want a good test setup for my site - h"
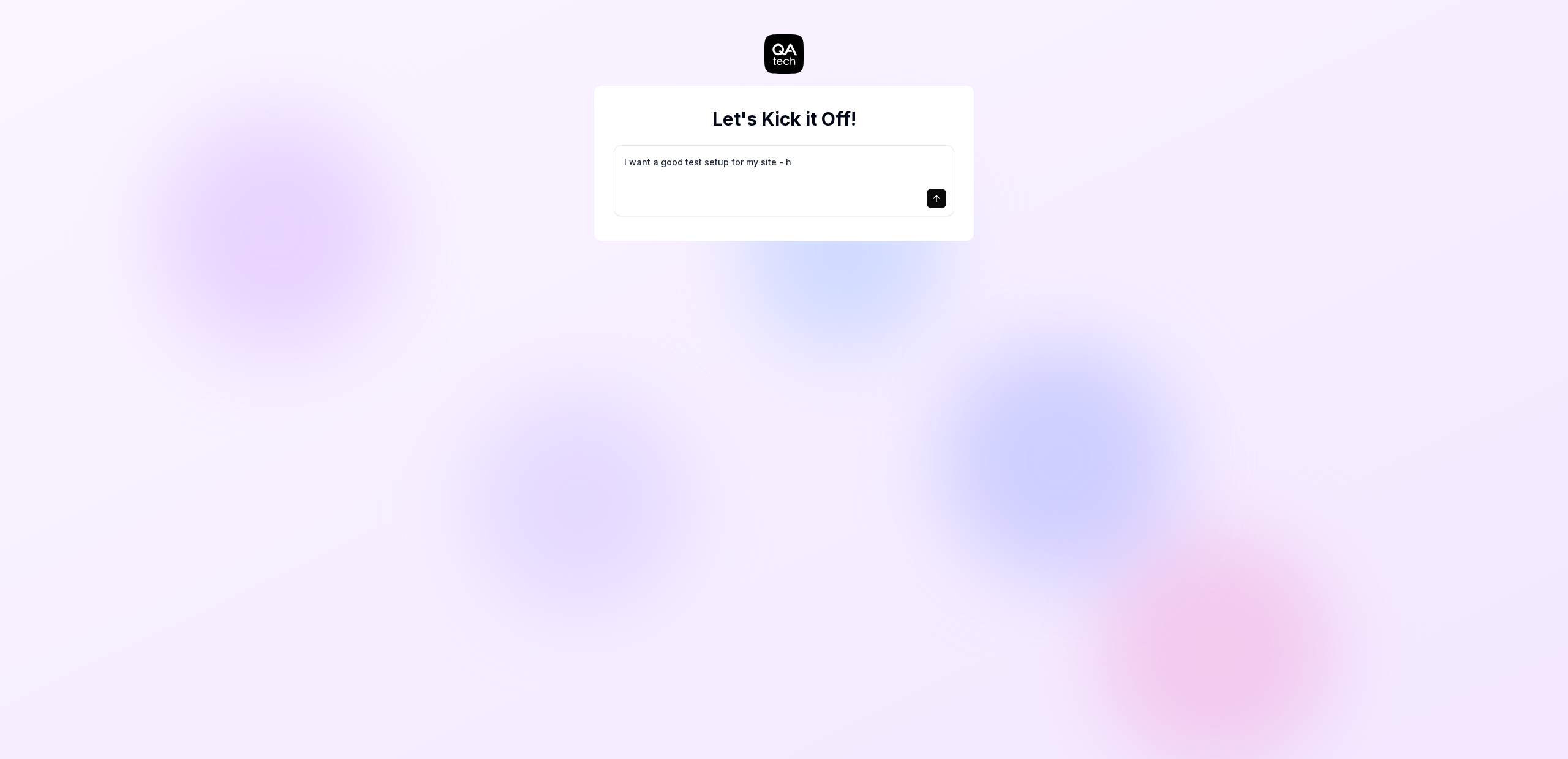
type textarea "*"
type textarea "I want a good test setup for my site - he"
type textarea "*"
type textarea "I want a good test setup for my site - hel"
type textarea "*"
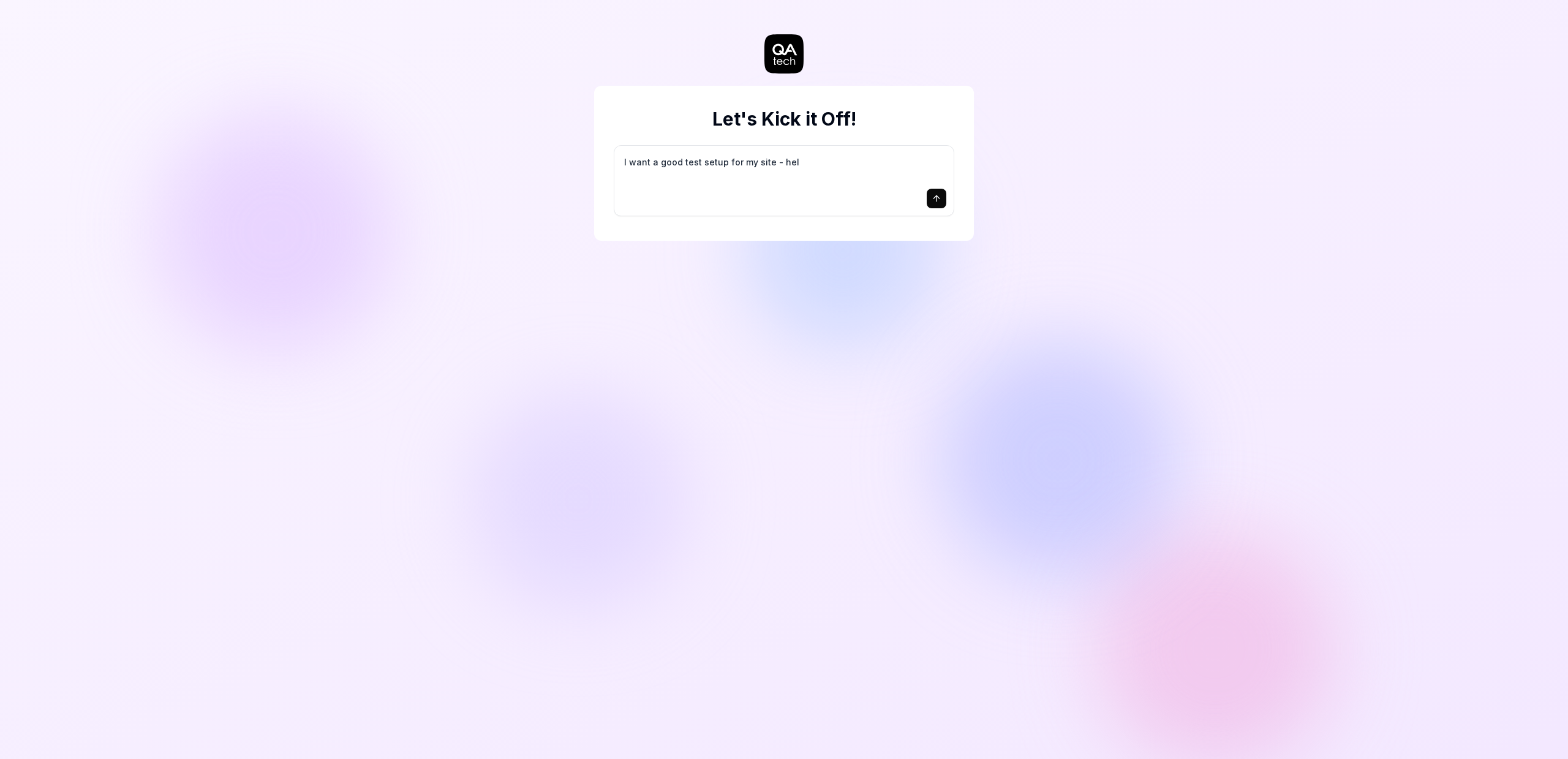
type textarea "I want a good test setup for my site - help"
type textarea "*"
type textarea "I want a good test setup for my site - help"
type textarea "*"
type textarea "I want a good test setup for my site - help m"
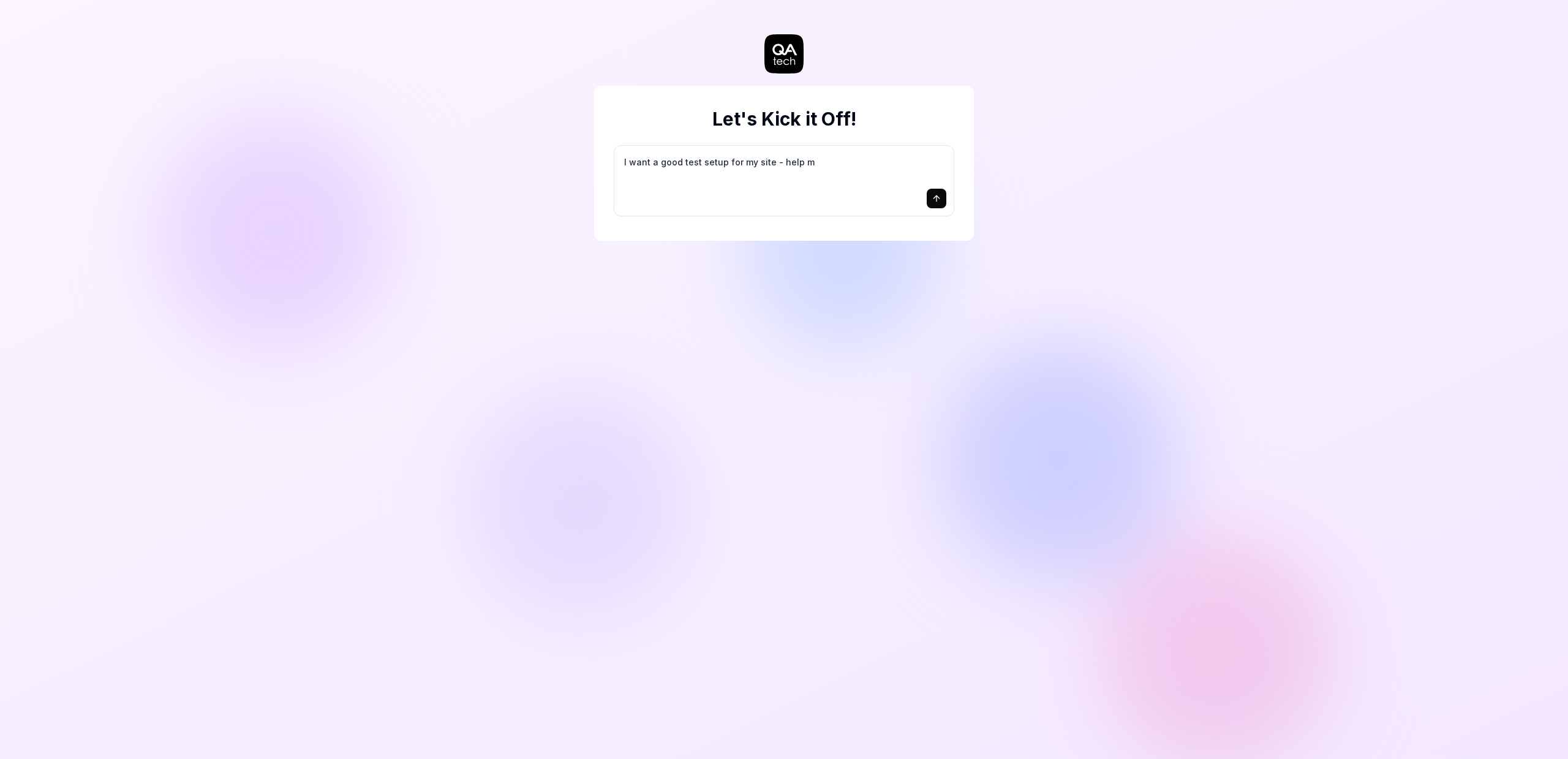
type textarea "*"
type textarea "I want a good test setup for my site - help me"
type textarea "*"
type textarea "I want a good test setup for my site - help me"
type textarea "*"
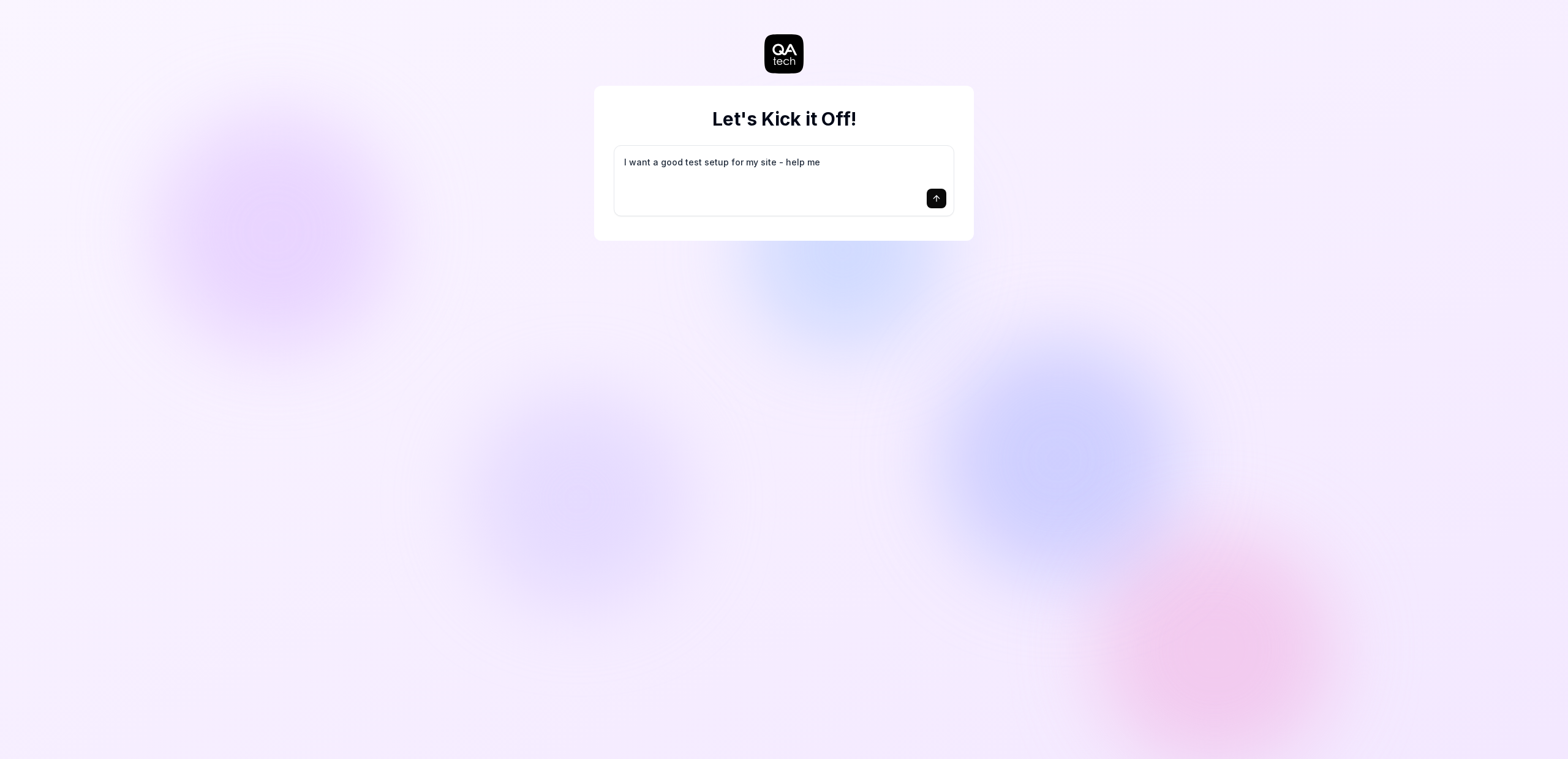
type textarea "I want a good test setup for my site - help me c"
type textarea "*"
type textarea "I want a good test setup for my site - help me cr"
type textarea "*"
type textarea "I want a good test setup for my site - help me cre"
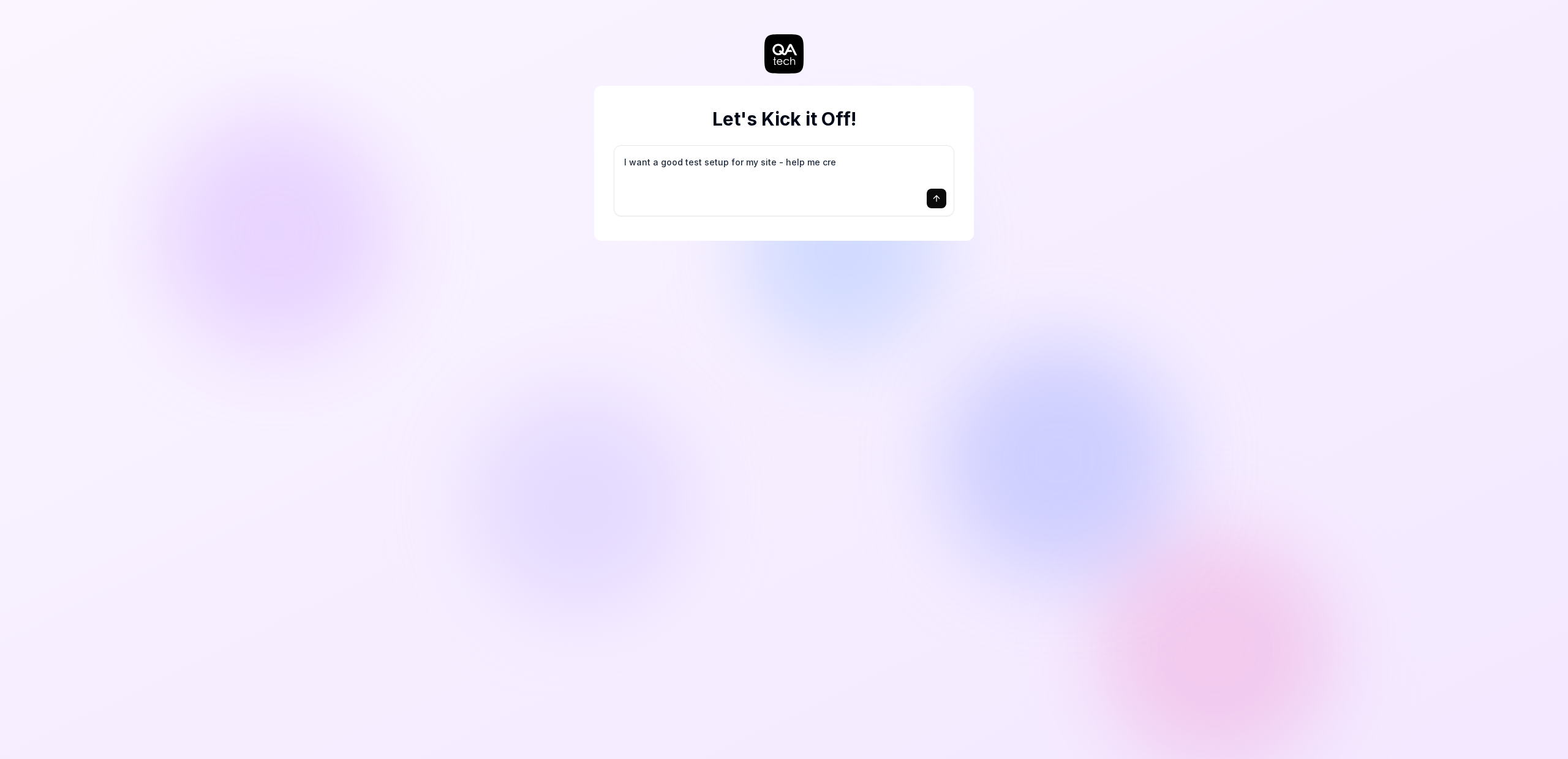
type textarea "*"
type textarea "I want a good test setup for my site - help me crea"
type textarea "*"
type textarea "I want a good test setup for my site - help me creat"
type textarea "*"
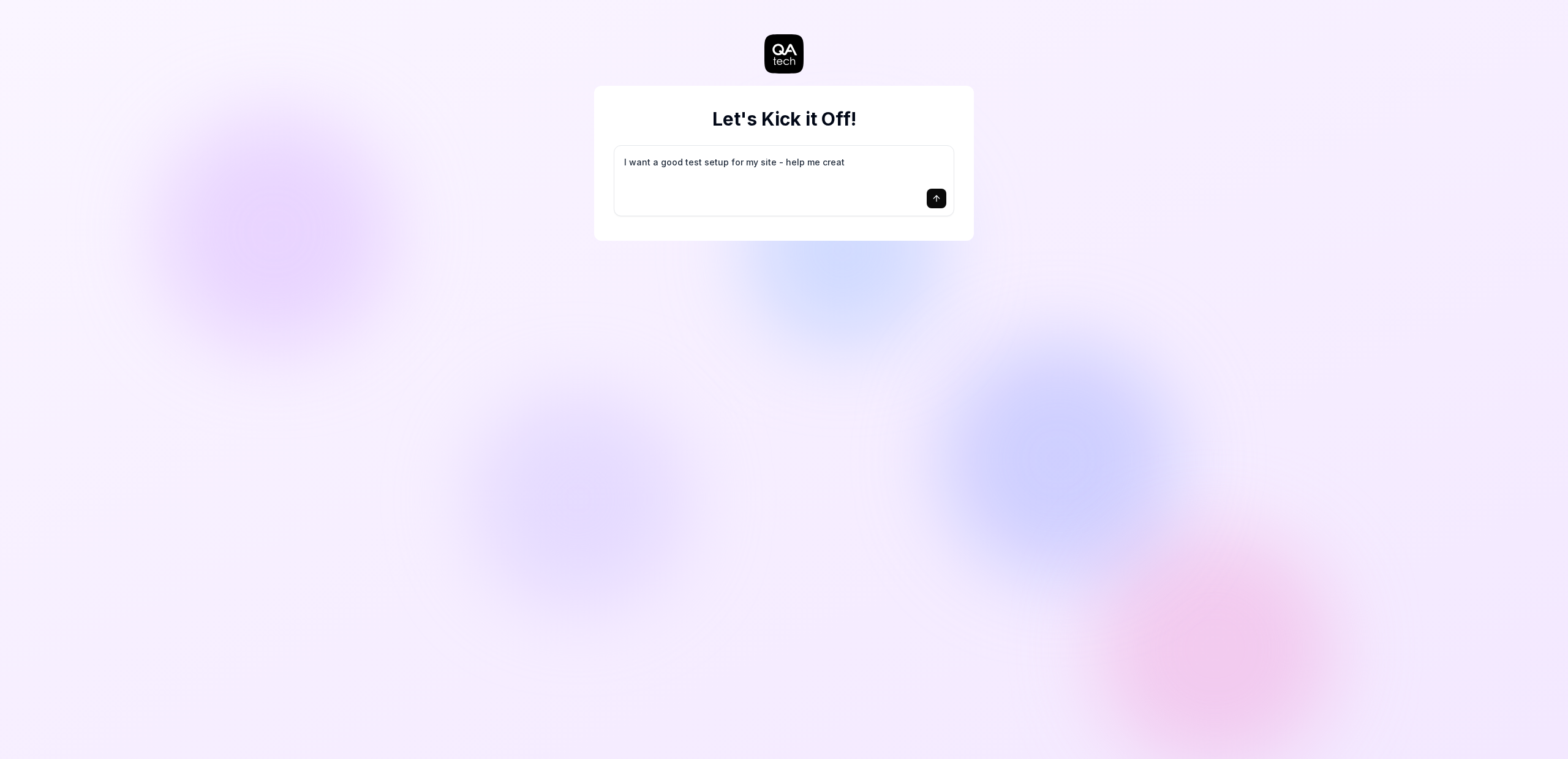
type textarea "I want a good test setup for my site - help me create"
type textarea "*"
type textarea "I want a good test setup for my site - help me create"
type textarea "*"
type textarea "I want a good test setup for my site - help me create t"
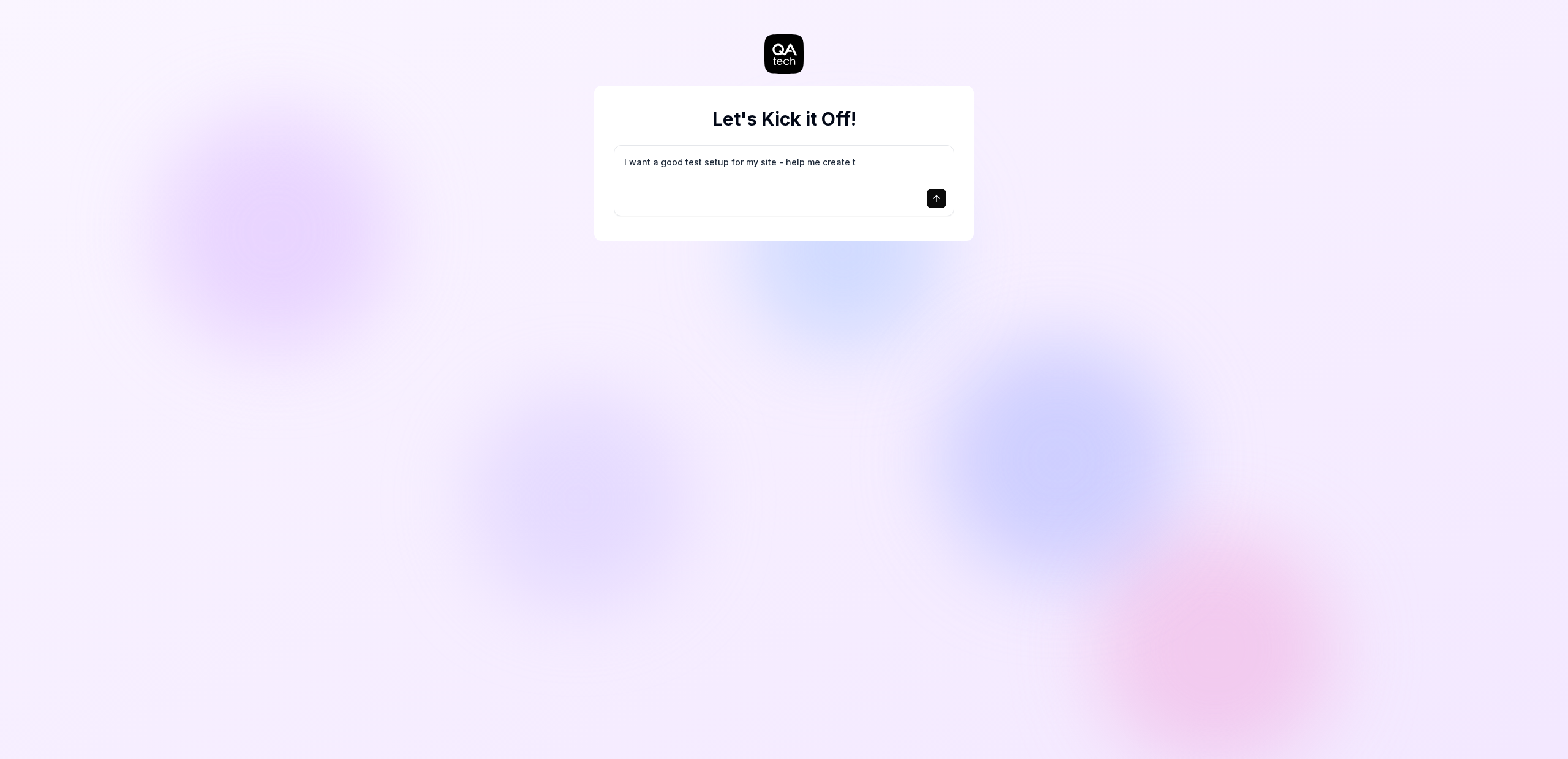
type textarea "*"
type textarea "I want a good test setup for my site - help me create th"
type textarea "*"
type textarea "I want a good test setup for my site - help me create the"
type textarea "*"
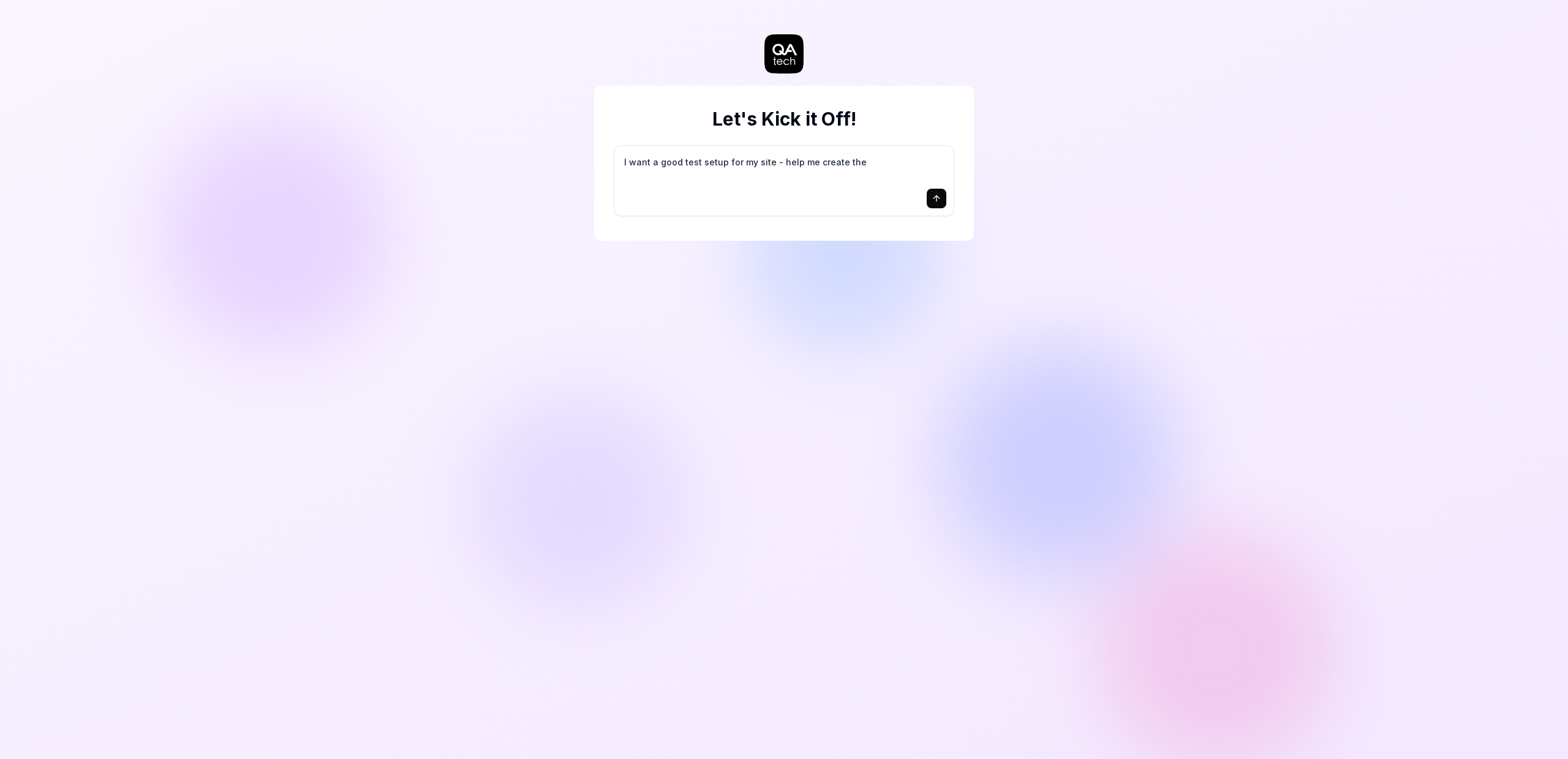
type textarea "I want a good test setup for my site - help me create the"
type textarea "*"
type textarea "I want a good test setup for my site - help me create the f"
type textarea "*"
type textarea "I want a good test setup for my site - help me create the fi"
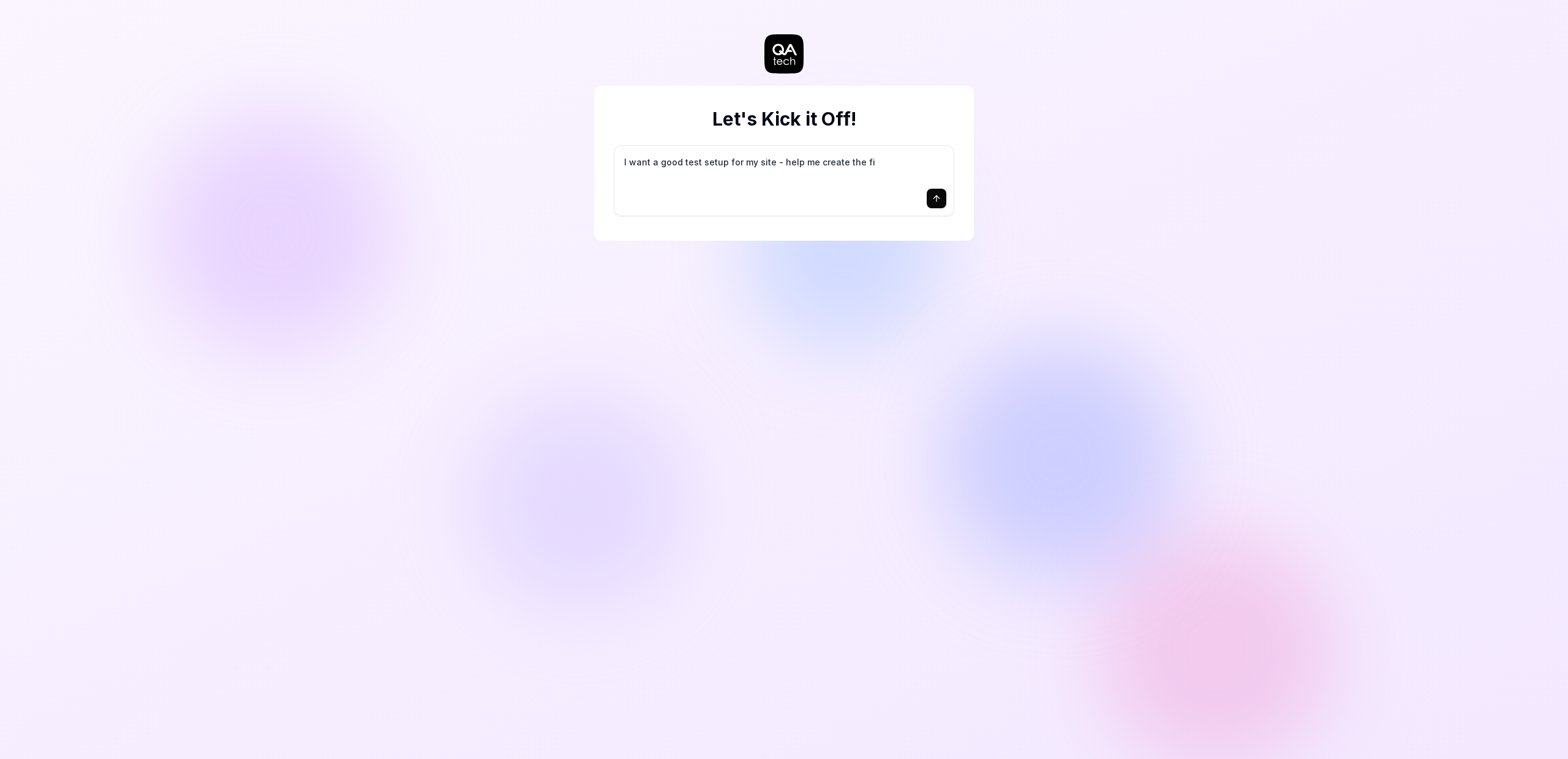
type textarea "*"
type textarea "I want a good test setup for my site - help me create the fir"
type textarea "*"
type textarea "I want a good test setup for my site - help me create the firs"
type textarea "*"
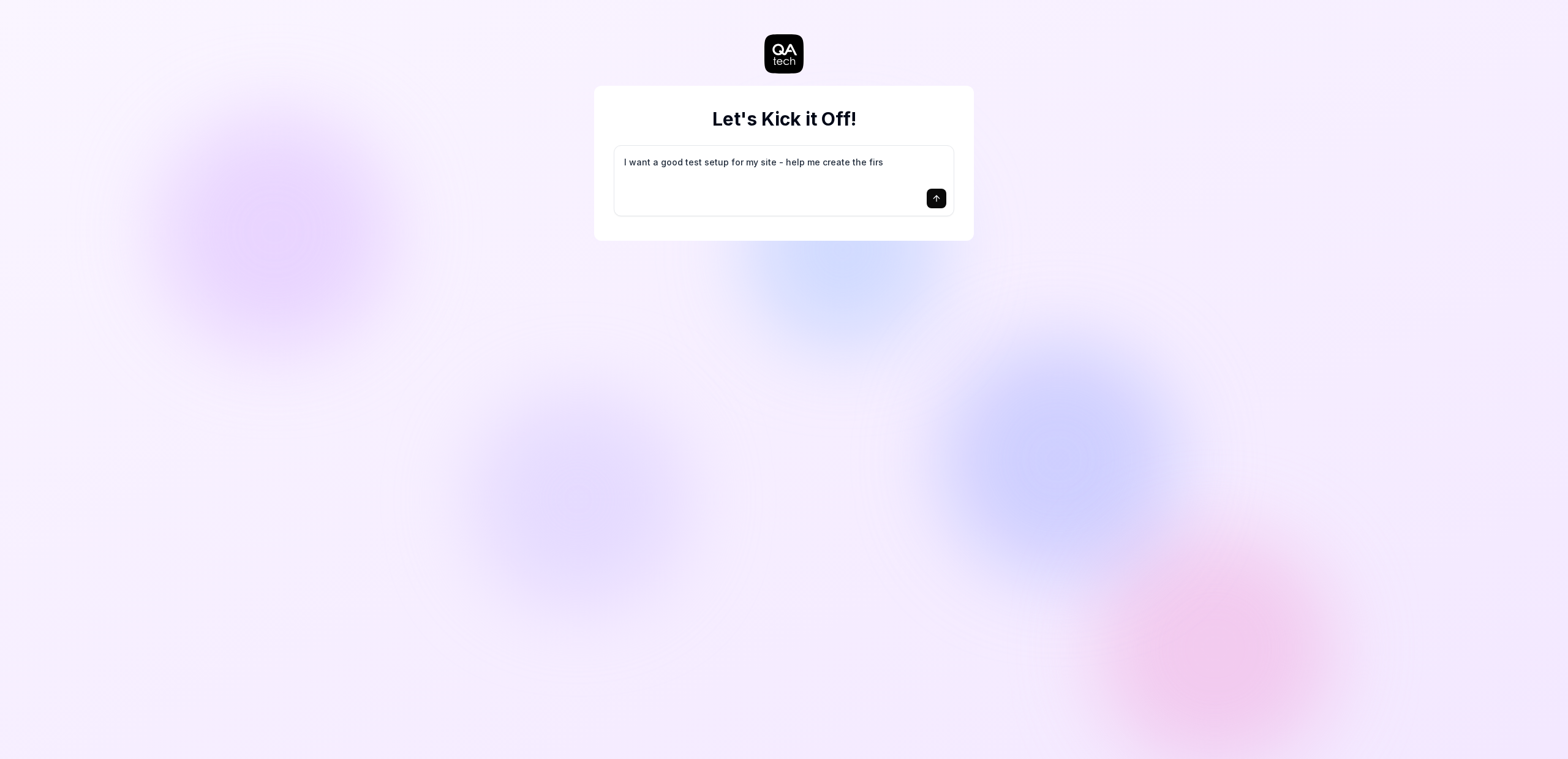
type textarea "I want a good test setup for my site - help me create the first"
type textarea "*"
type textarea "I want a good test setup for my site - help me create the first"
type textarea "*"
type textarea "I want a good test setup for my site - help me create the first 3"
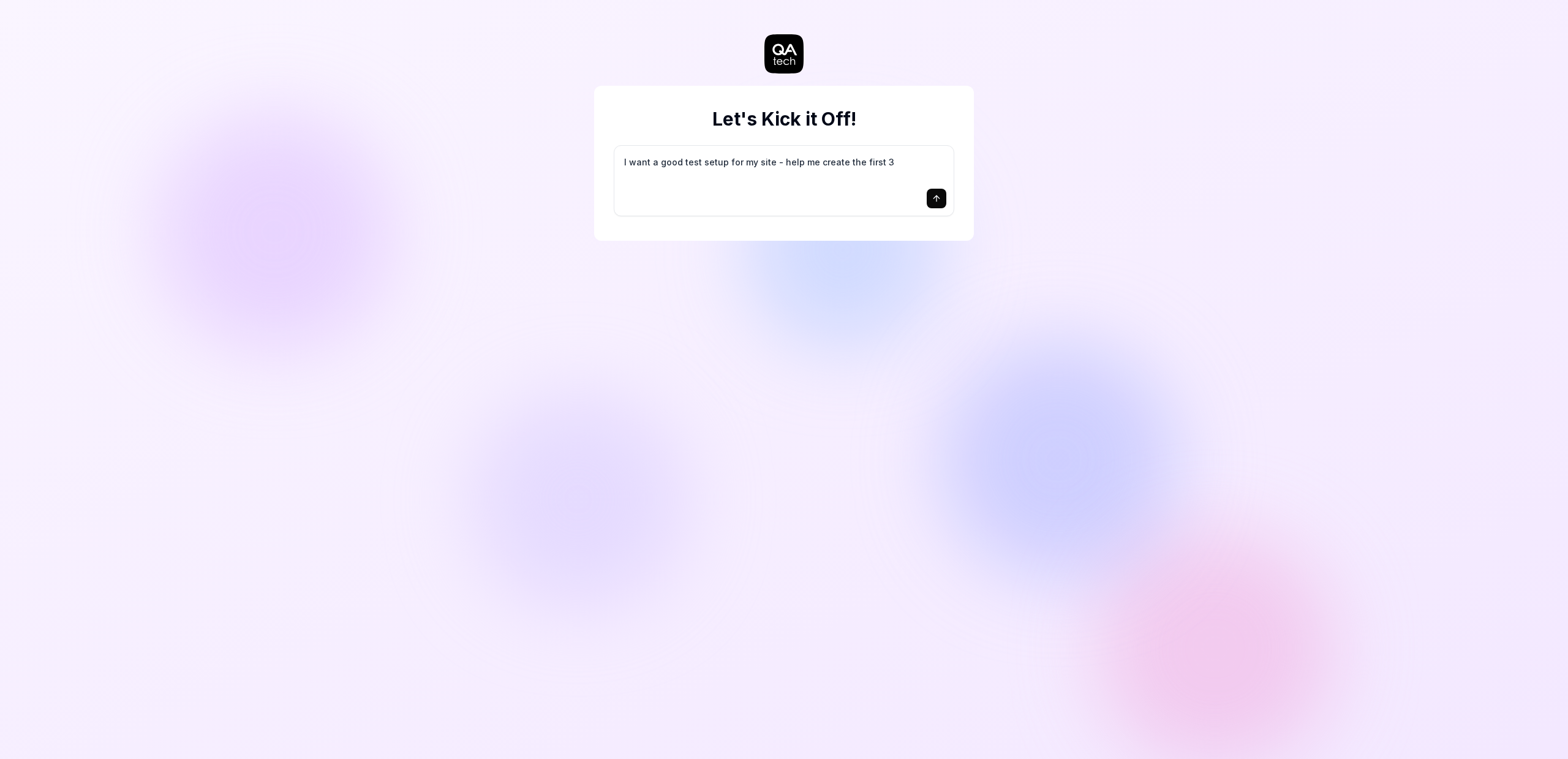
type textarea "*"
type textarea "I want a good test setup for my site - help me create the first 3-"
type textarea "*"
type textarea "I want a good test setup for my site - help me create the first 3-5"
type textarea "*"
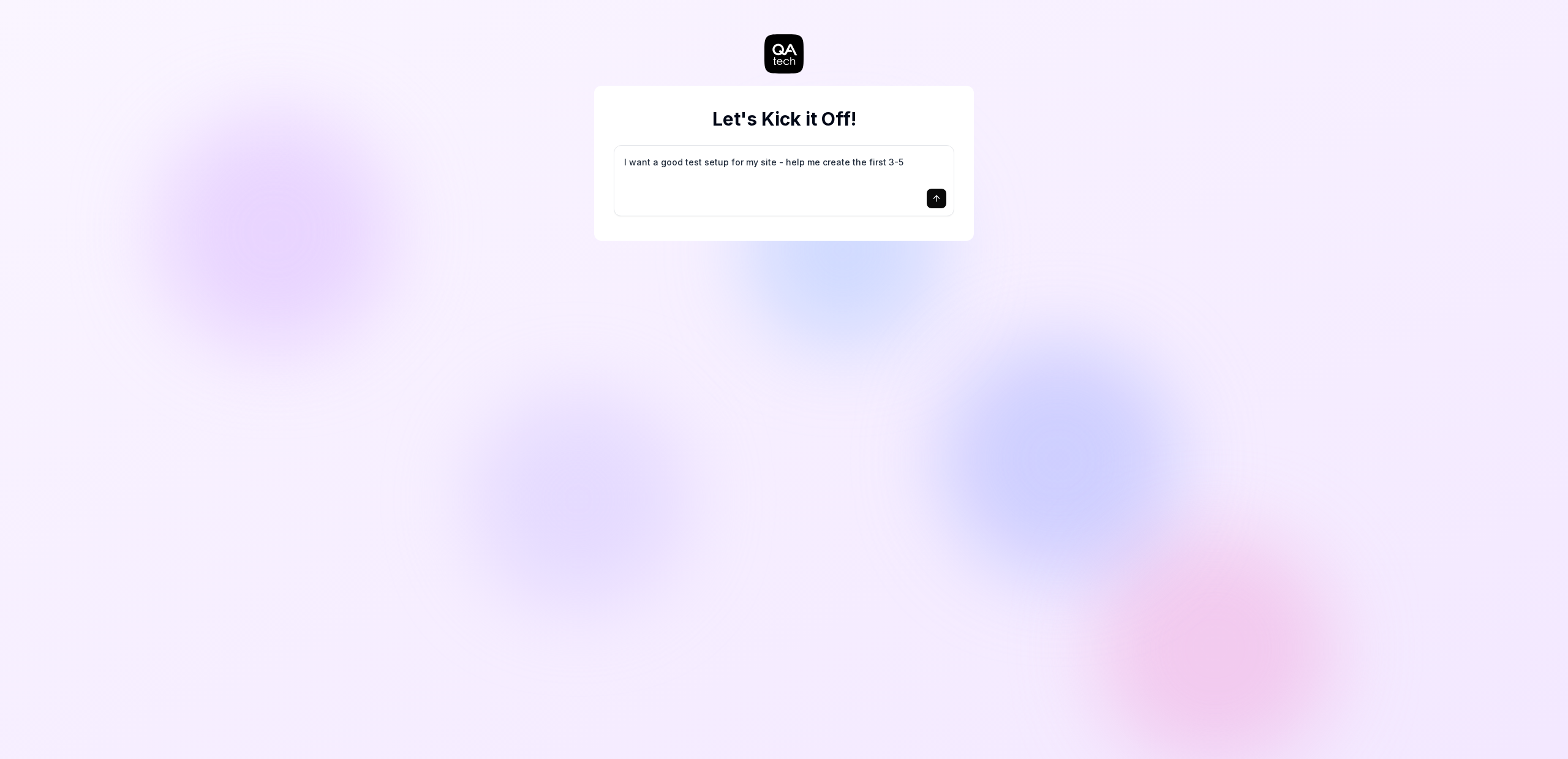
type textarea "I want a good test setup for my site - help me create the first 3-5"
type textarea "*"
type textarea "I want a good test setup for my site - help me create the first 3-5 t"
type textarea "*"
type textarea "I want a good test setup for my site - help me create the first 3-5 te"
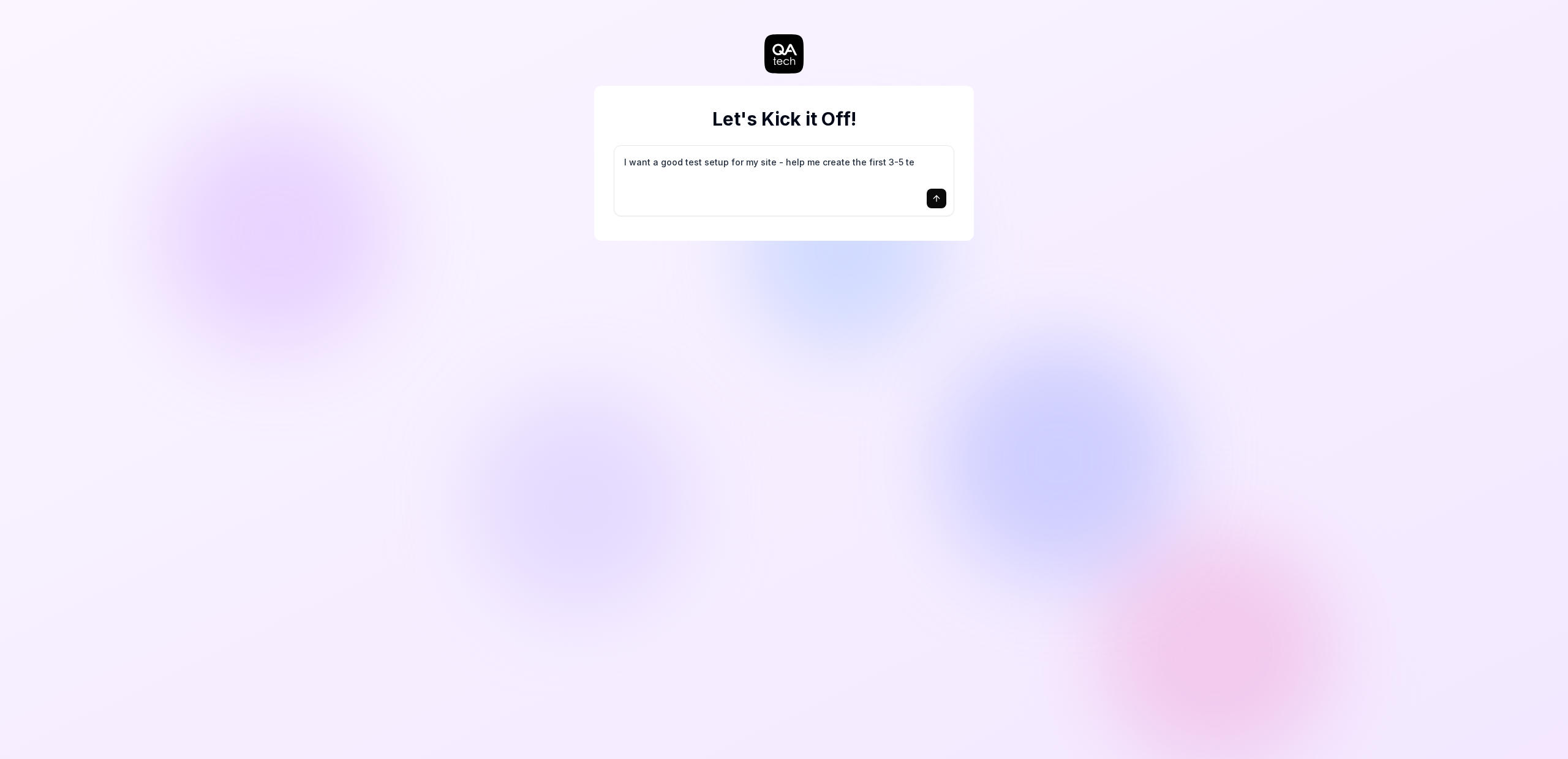
type textarea "*"
type textarea "I want a good test setup for my site - help me create the first 3-5 tes"
type textarea "*"
type textarea "I want a good test setup for my site - help me create the first 3-5 test"
type textarea "*"
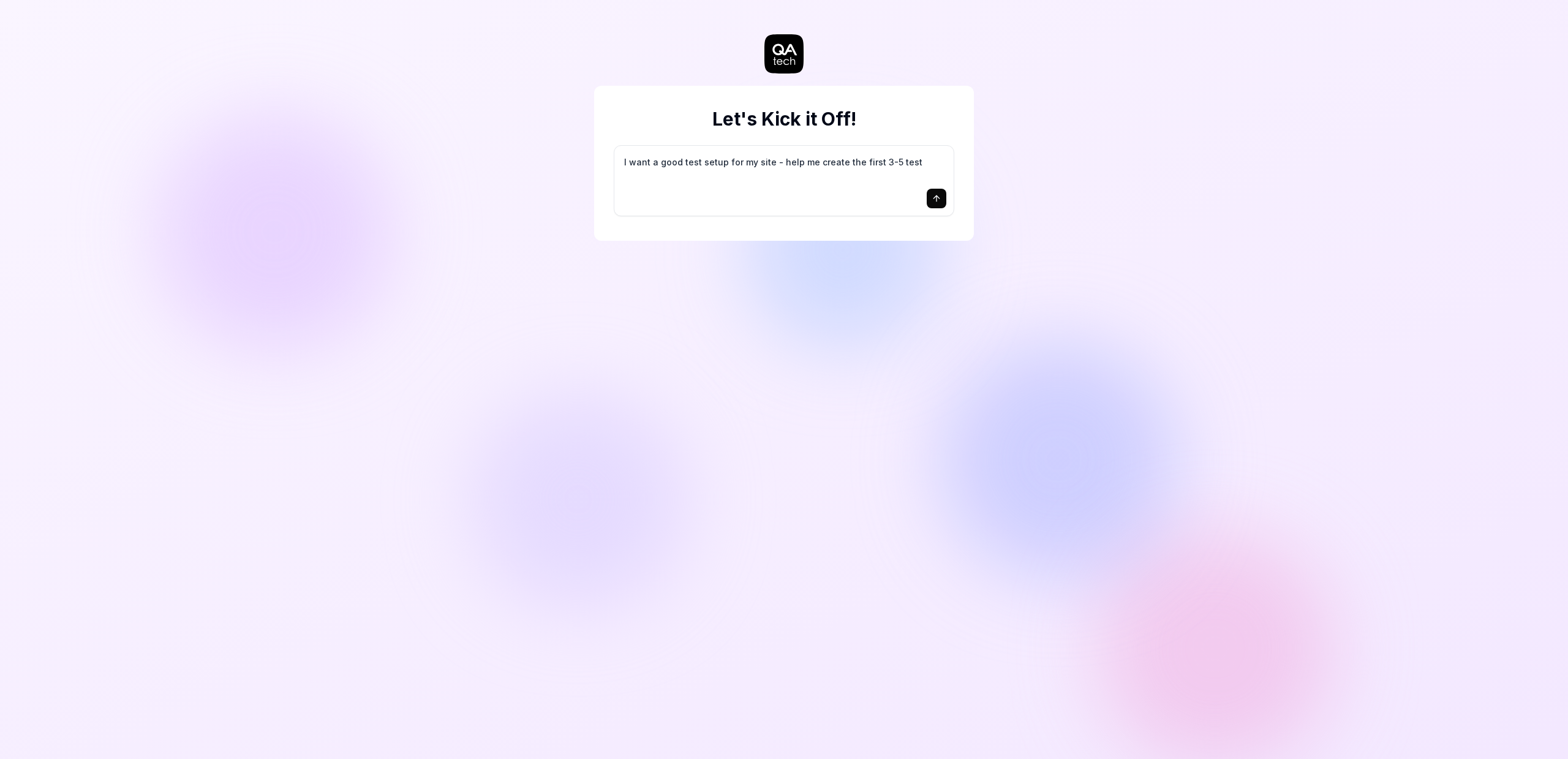
type textarea "I want a good test setup for my site - help me create the first 3-5 test"
type textarea "*"
type textarea "I want a good test setup for my site - help me create the first 3-5 test c"
type textarea "*"
type textarea "I want a good test setup for my site - help me create the first 3-5 test ca"
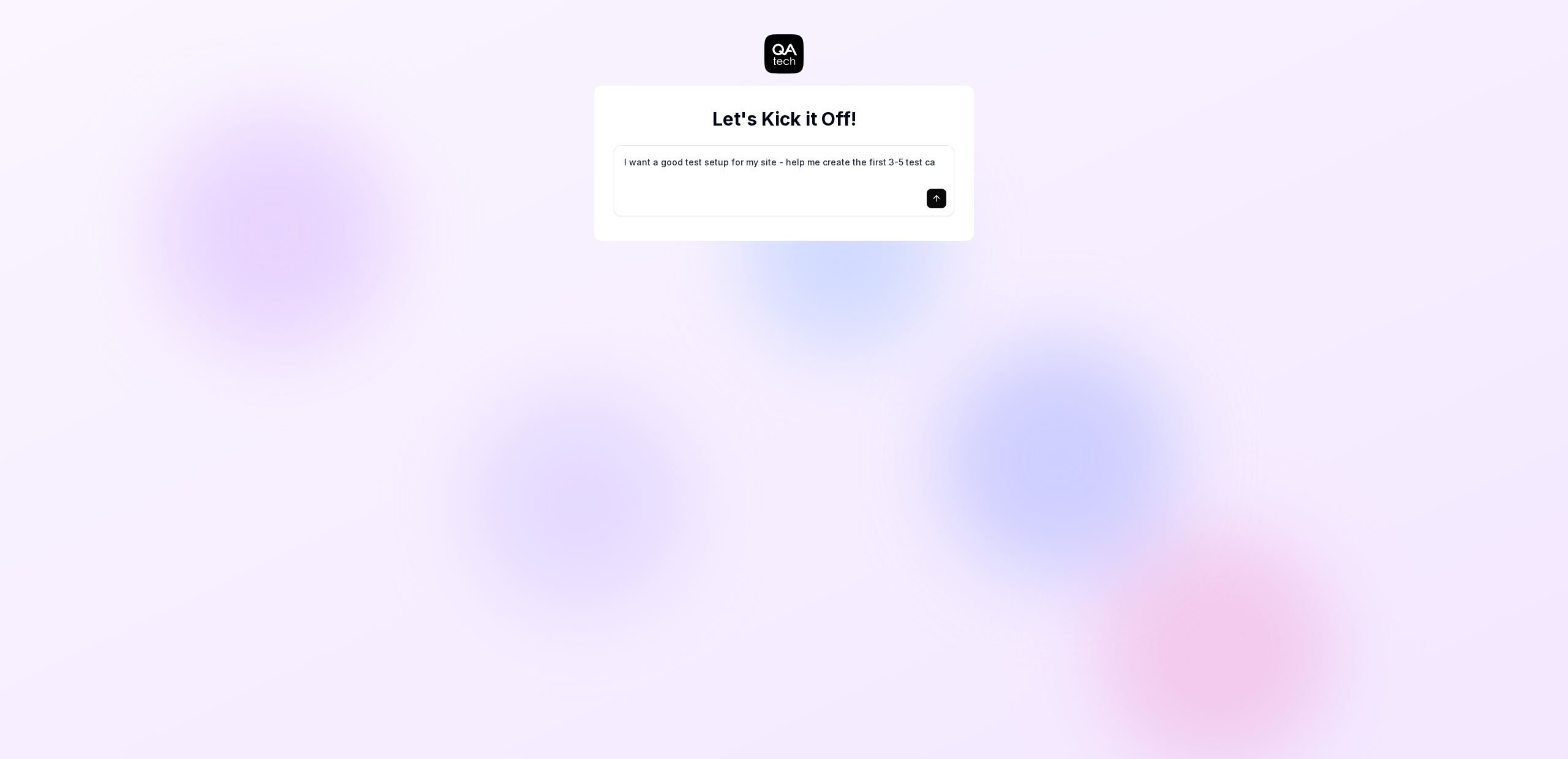
type textarea "*"
type textarea "I want a good test setup for my site - help me create the first 3-5 test cas"
type textarea "*"
type textarea "I want a good test setup for my site - help me create the first 3-5 test case"
type textarea "*"
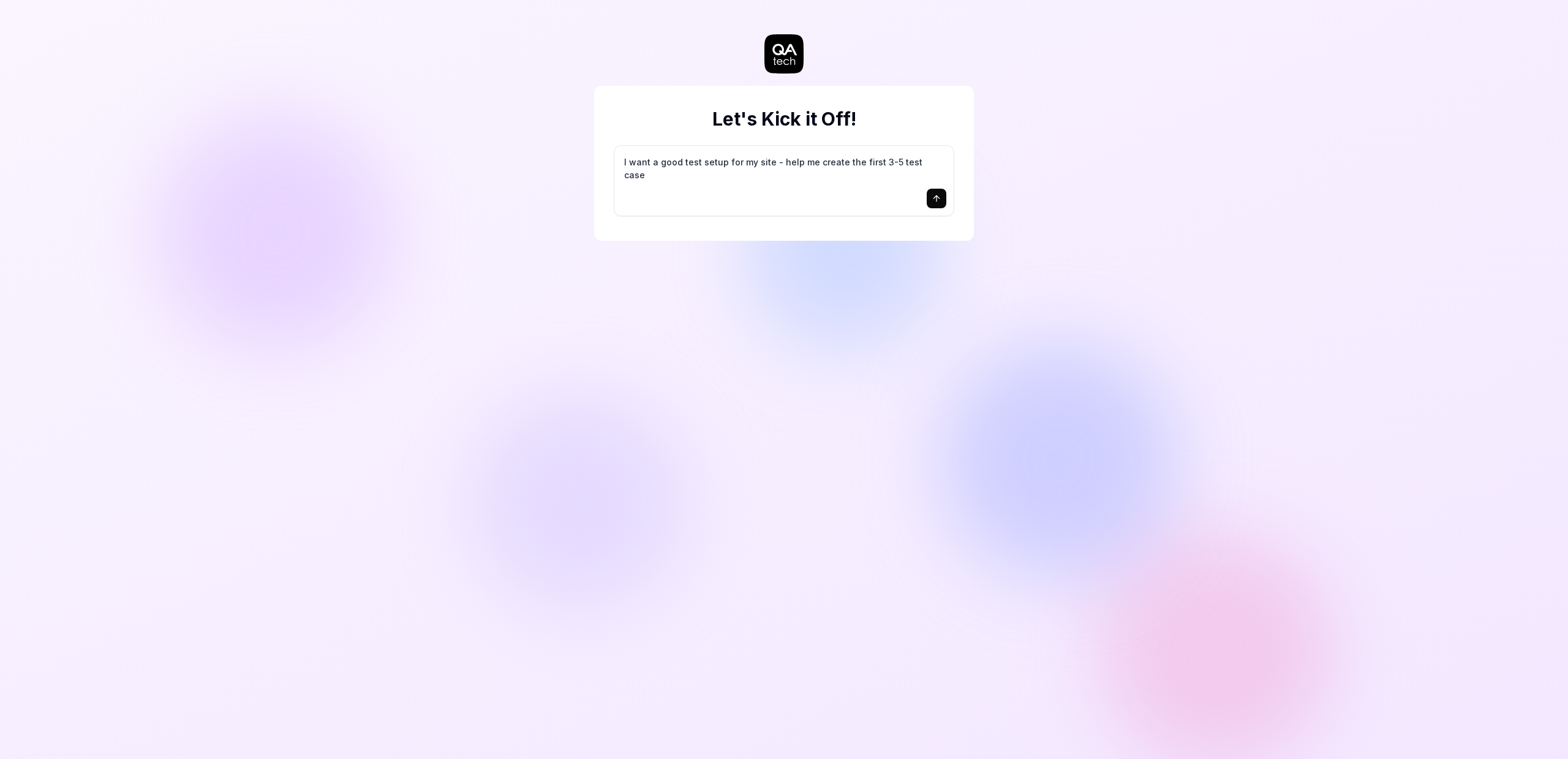
type textarea "I want a good test setup for my site - help me create the first 3-5 test cases"
drag, startPoint x: 933, startPoint y: 198, endPoint x: 954, endPoint y: 204, distance: 21.8
click at [933, 198] on icon "submit" at bounding box center [936, 197] width 5 height 3
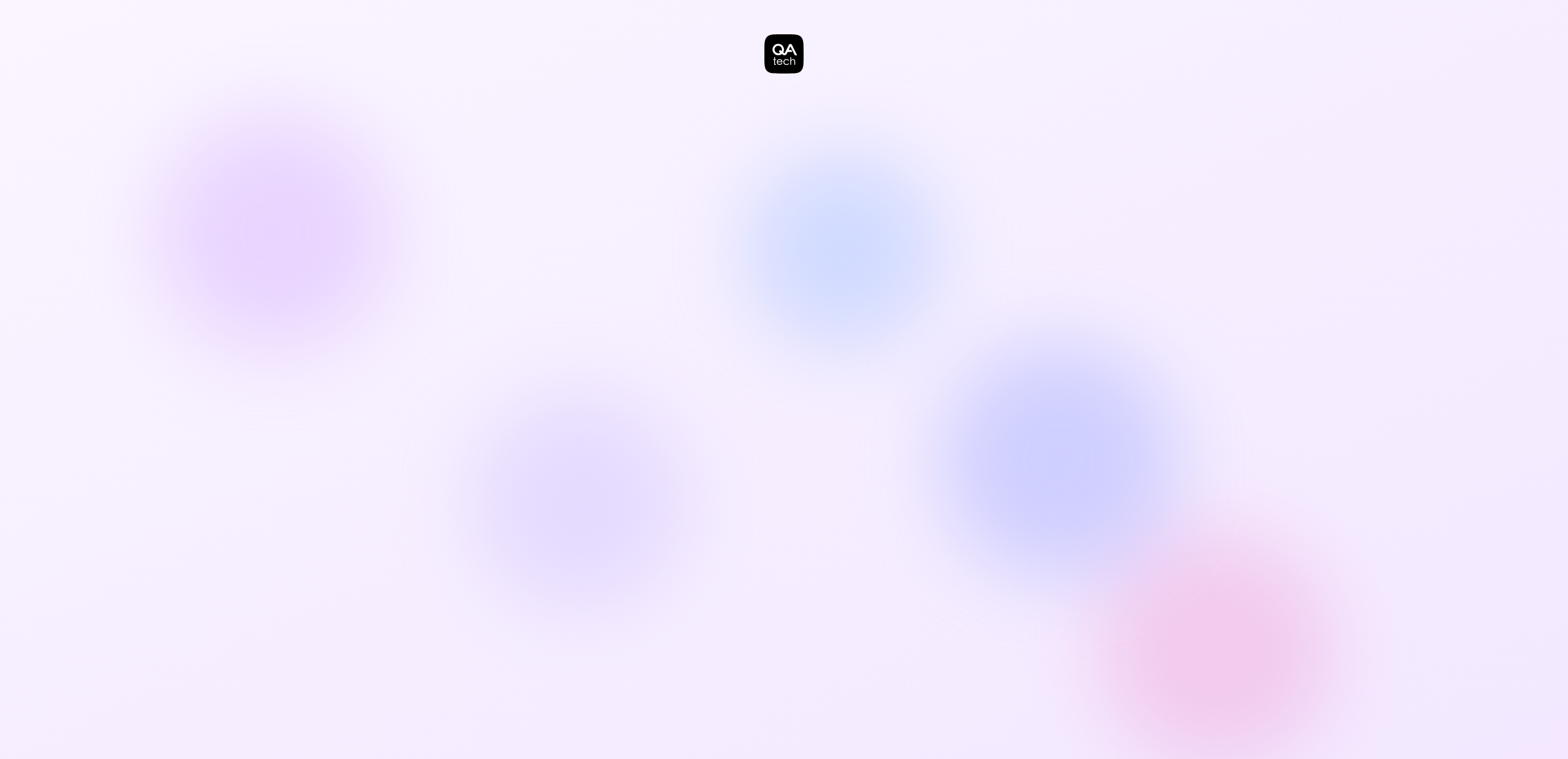
click at [1074, 245] on div at bounding box center [784, 379] width 1568 height 759
click at [871, 285] on div at bounding box center [784, 379] width 1568 height 759
click at [778, 54] on icon at bounding box center [784, 49] width 25 height 11
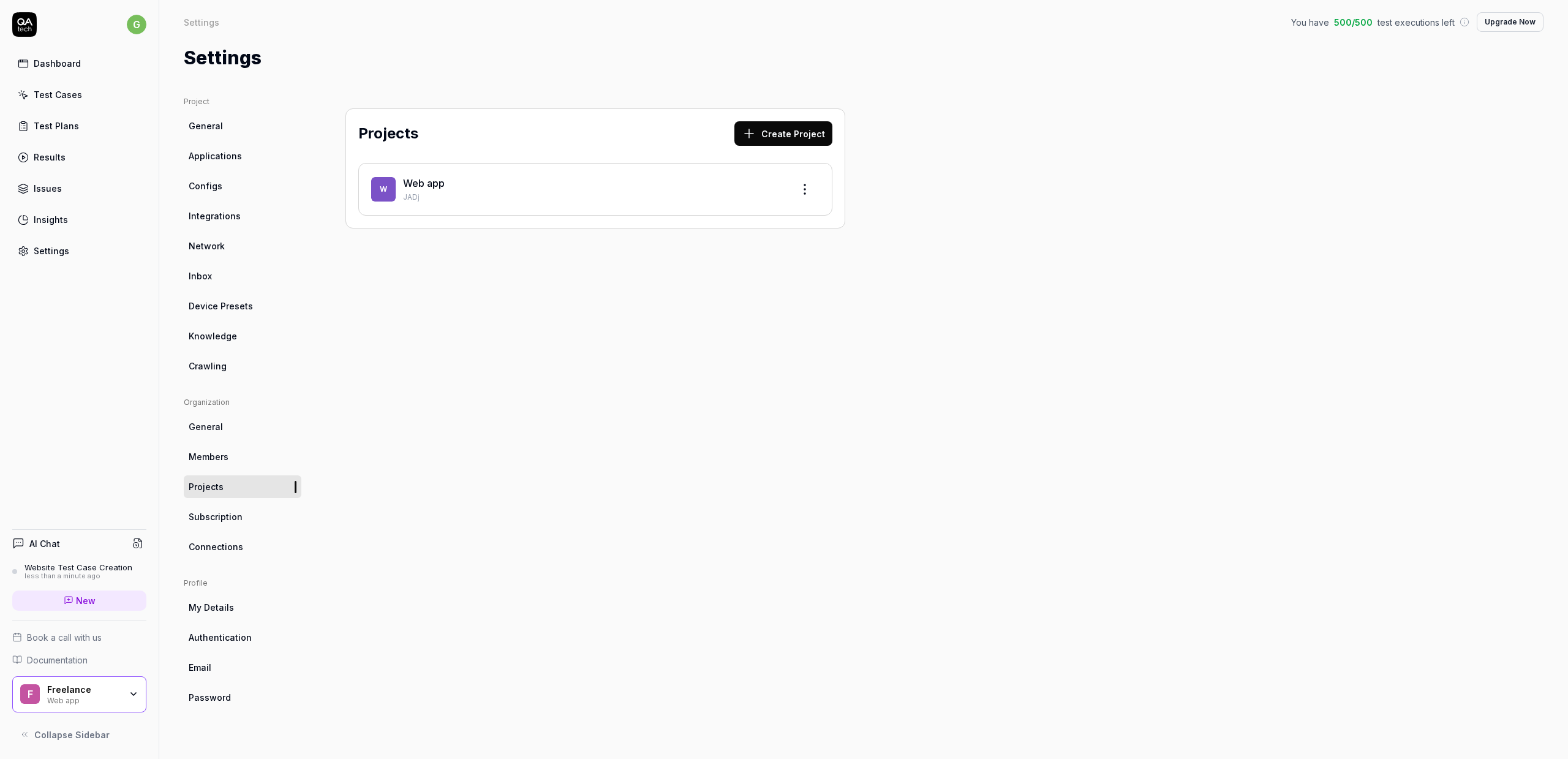
click at [671, 182] on div "Web app" at bounding box center [593, 184] width 380 height 15
click at [378, 184] on span "W" at bounding box center [383, 189] width 25 height 25
click at [430, 182] on link "Web app" at bounding box center [424, 183] width 42 height 12
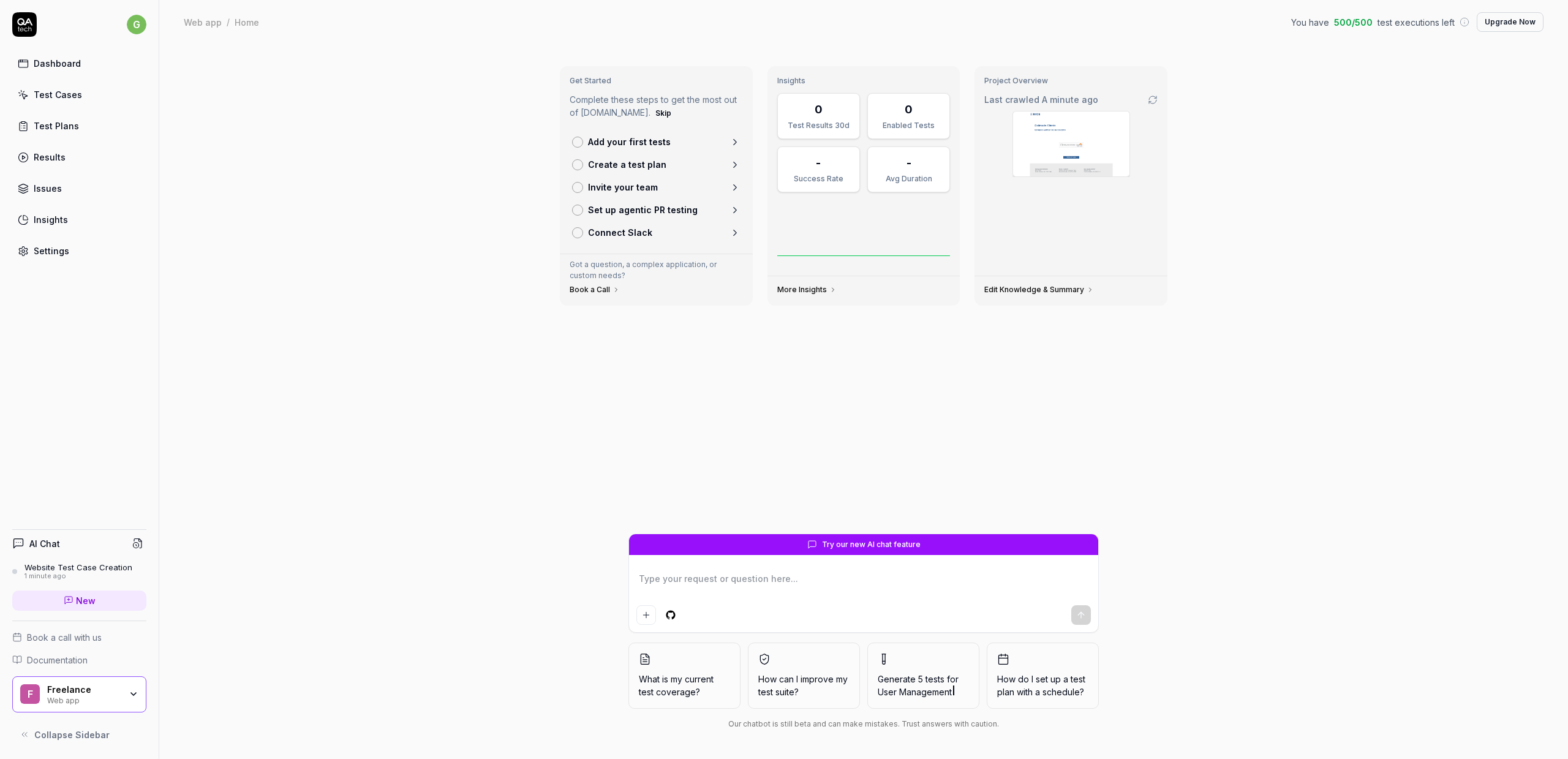
click at [1050, 219] on div "Project Overview Last crawled A minute ago" at bounding box center [1071, 171] width 193 height 210
click at [1050, 289] on link "Edit Knowledge & Summary" at bounding box center [1039, 289] width 110 height 10
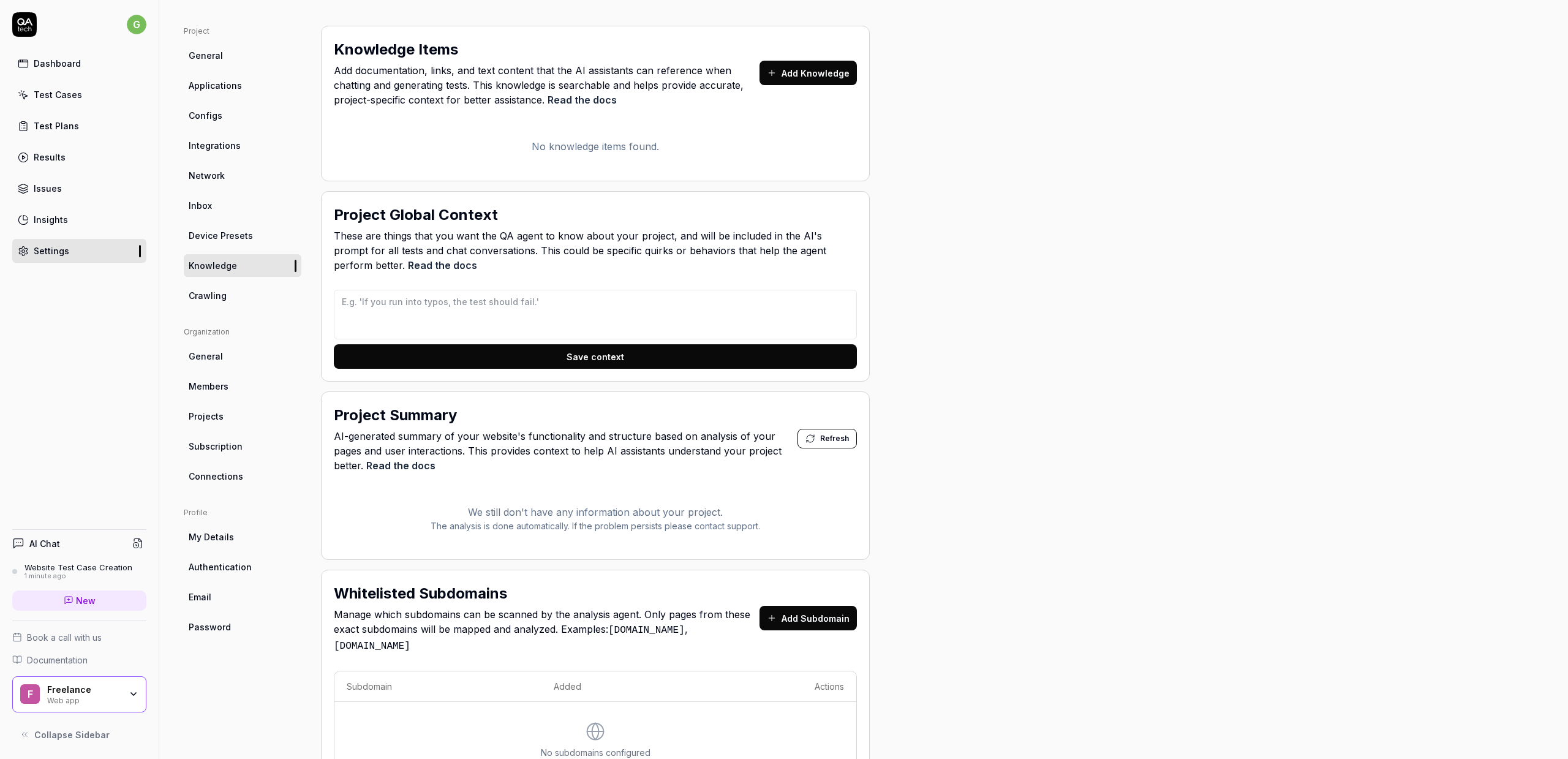
scroll to position [140, 0]
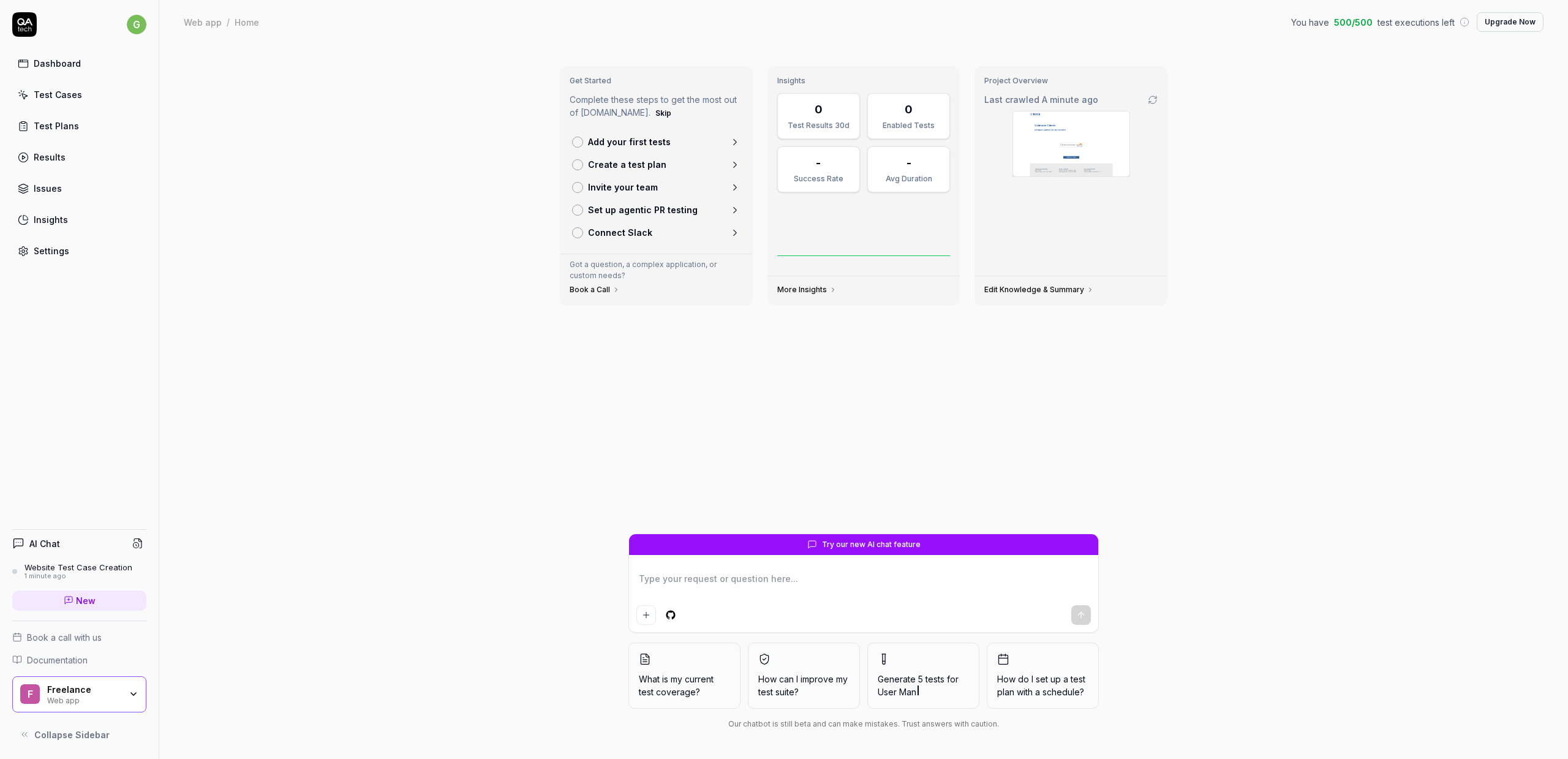
click at [773, 580] on textarea at bounding box center [863, 585] width 455 height 31
click at [674, 699] on button "What is my current test coverage?" at bounding box center [684, 676] width 112 height 66
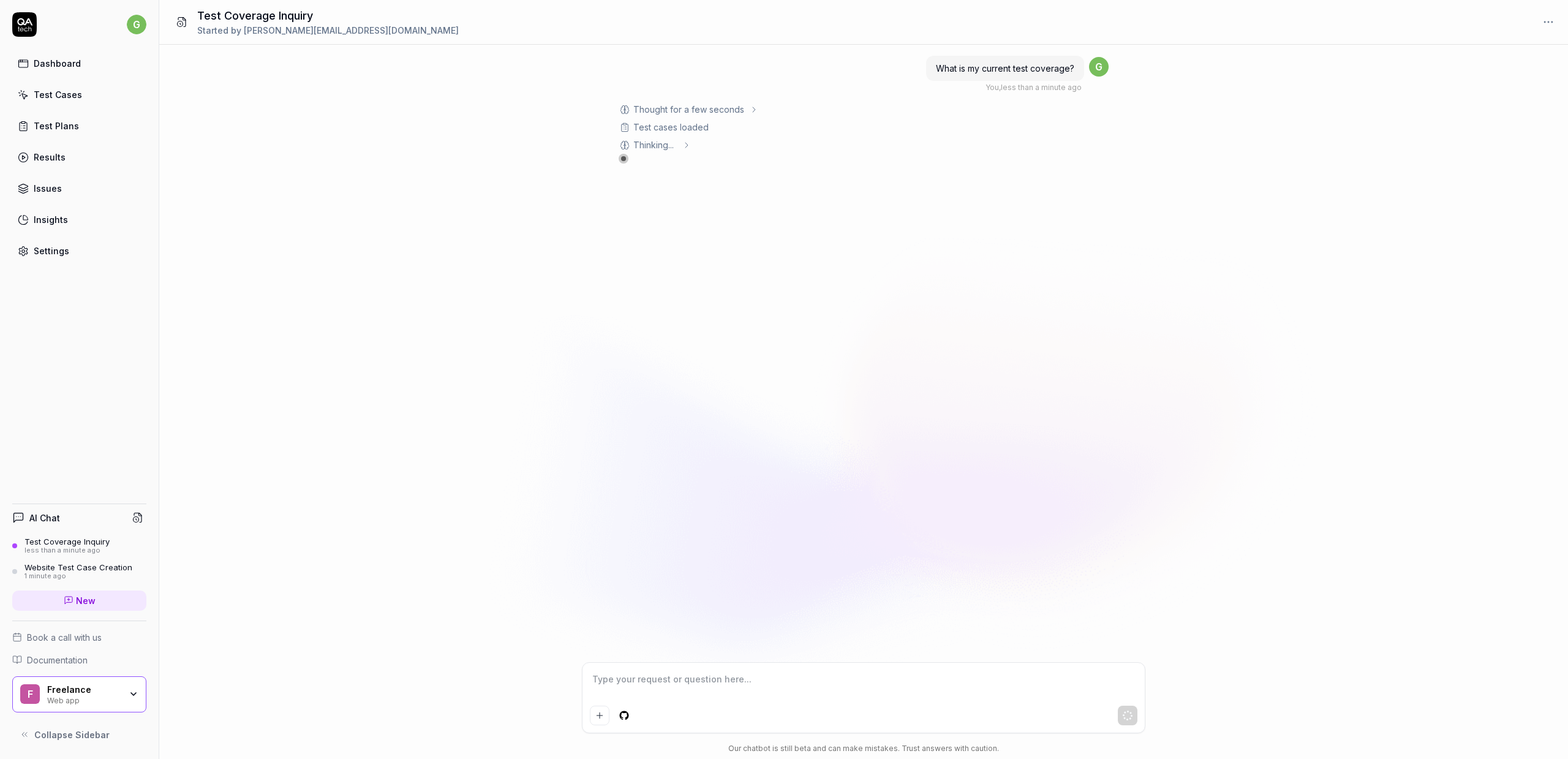
click at [730, 108] on div "Thought for a few seconds" at bounding box center [689, 109] width 111 height 13
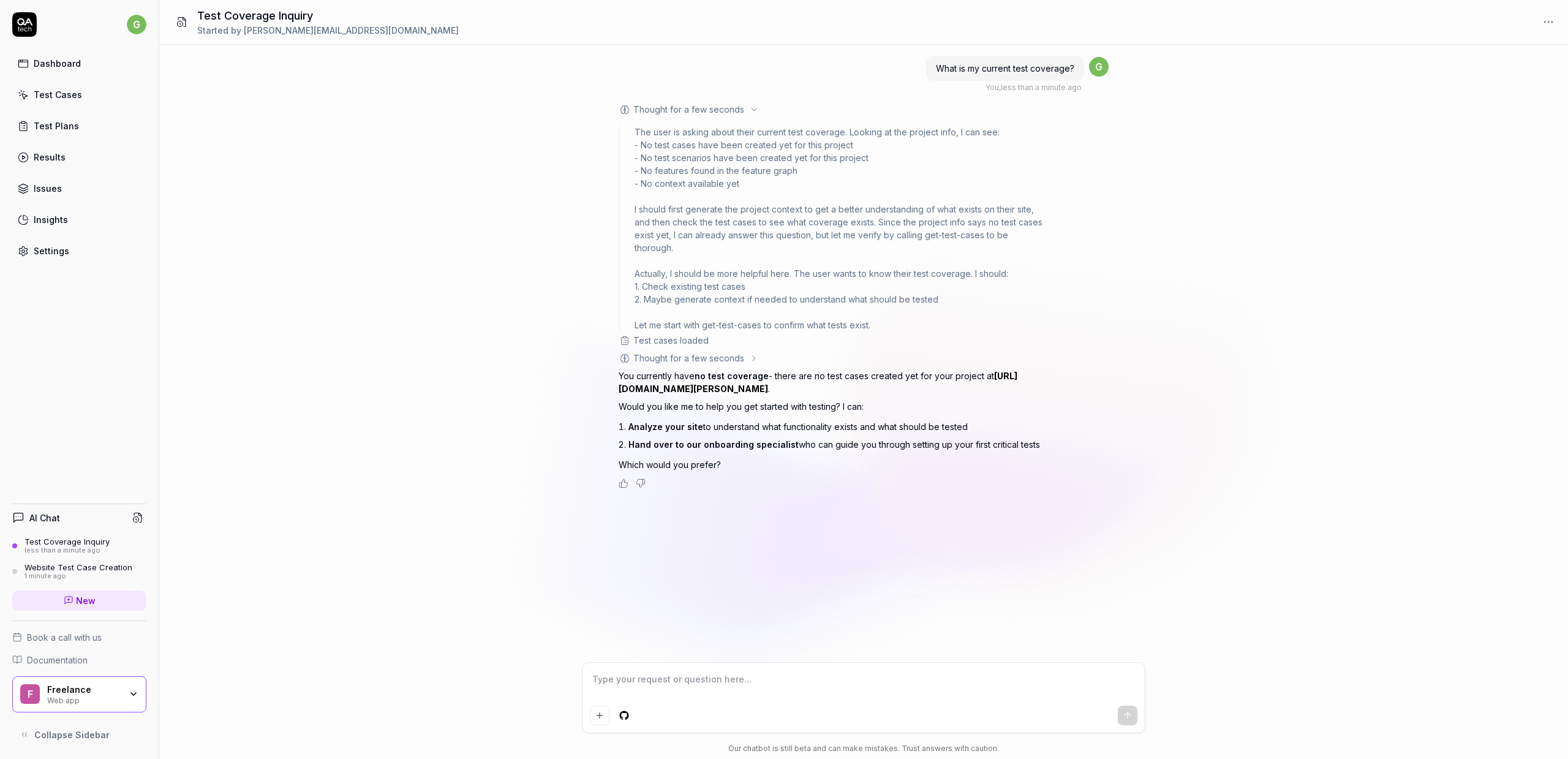
click at [56, 66] on div "Dashboard" at bounding box center [57, 63] width 47 height 13
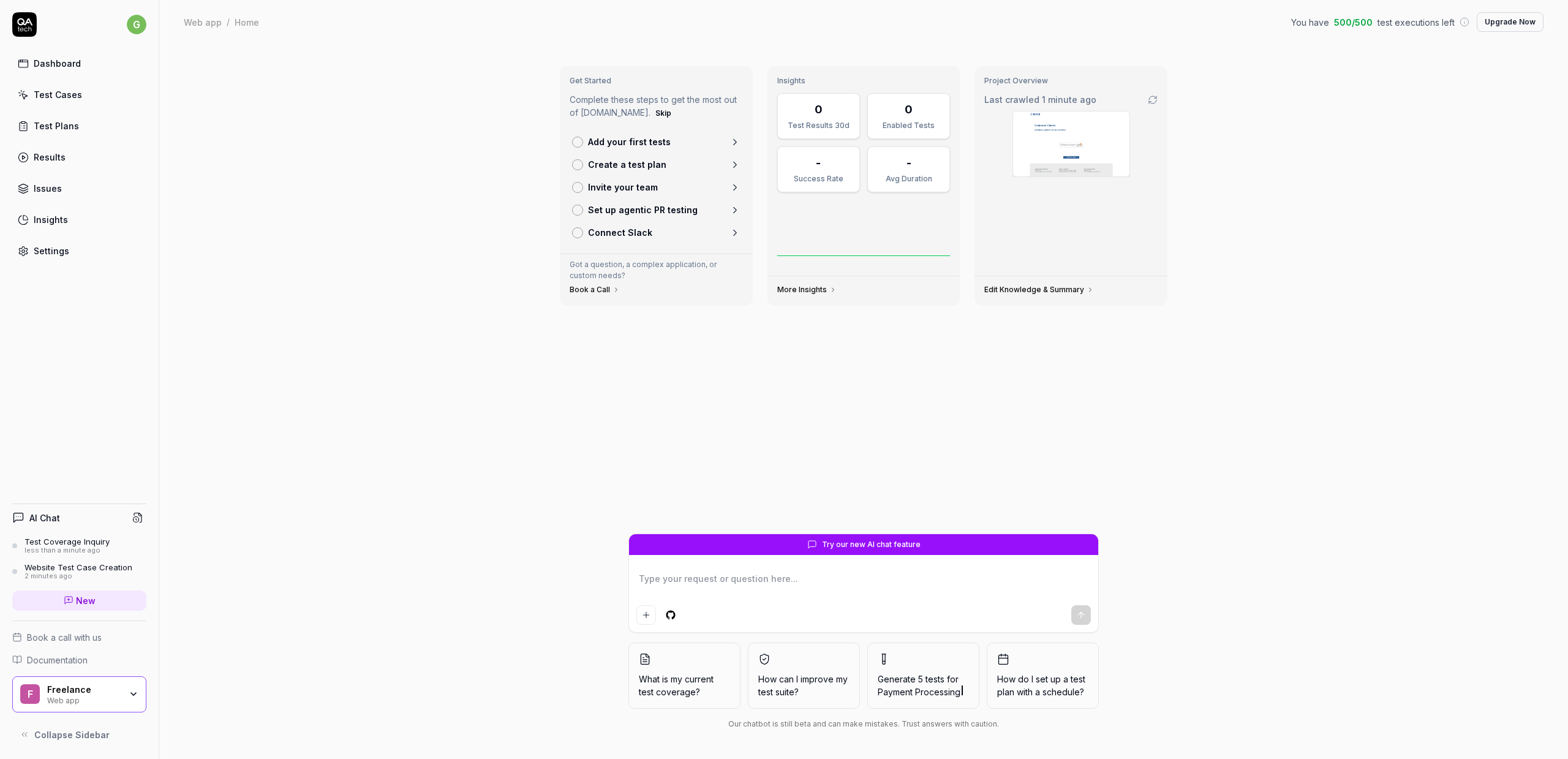
click at [1153, 100] on icon at bounding box center [1152, 100] width 10 height 10
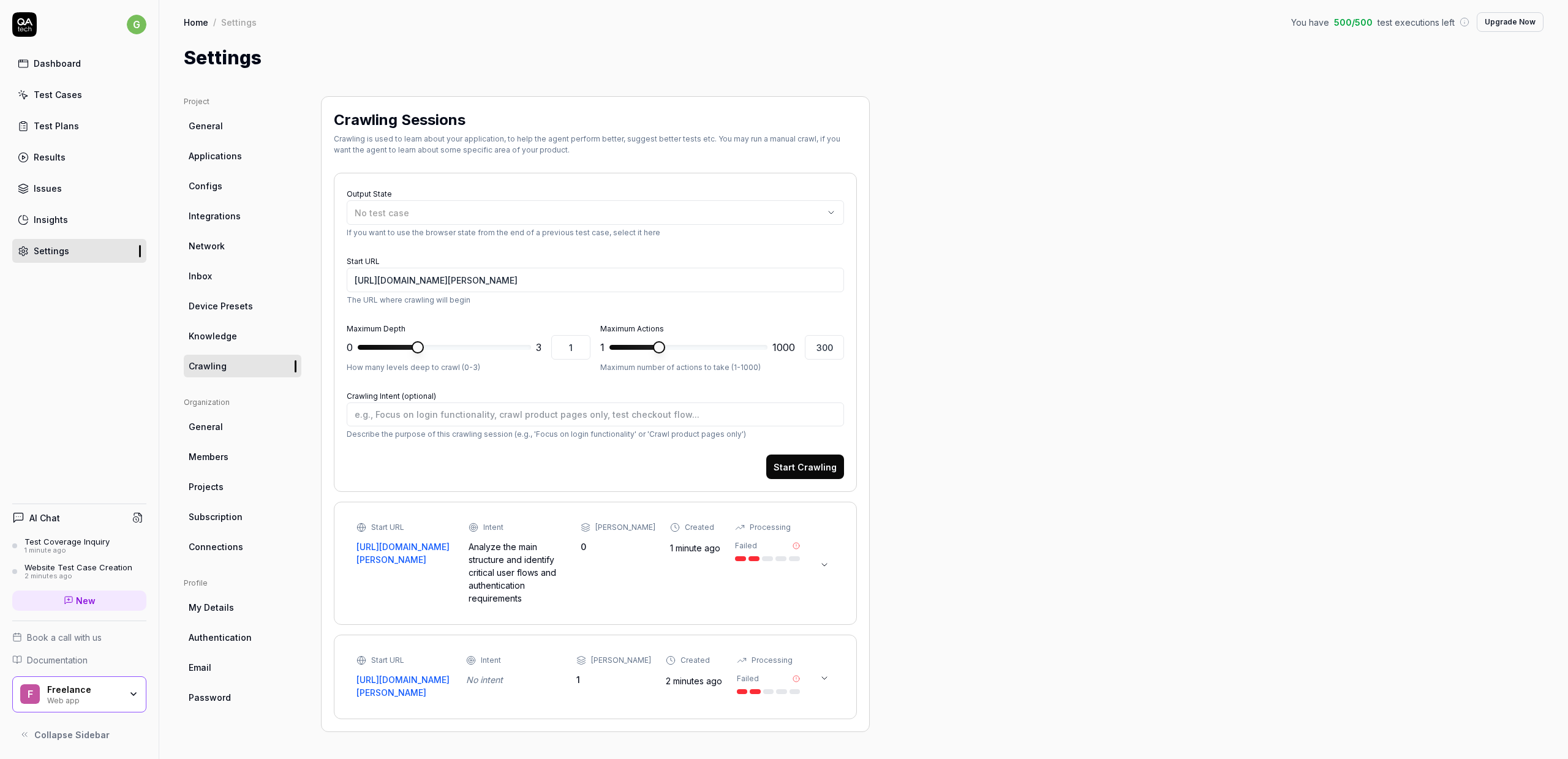
click at [80, 96] on link "Test Cases" at bounding box center [79, 94] width 134 height 24
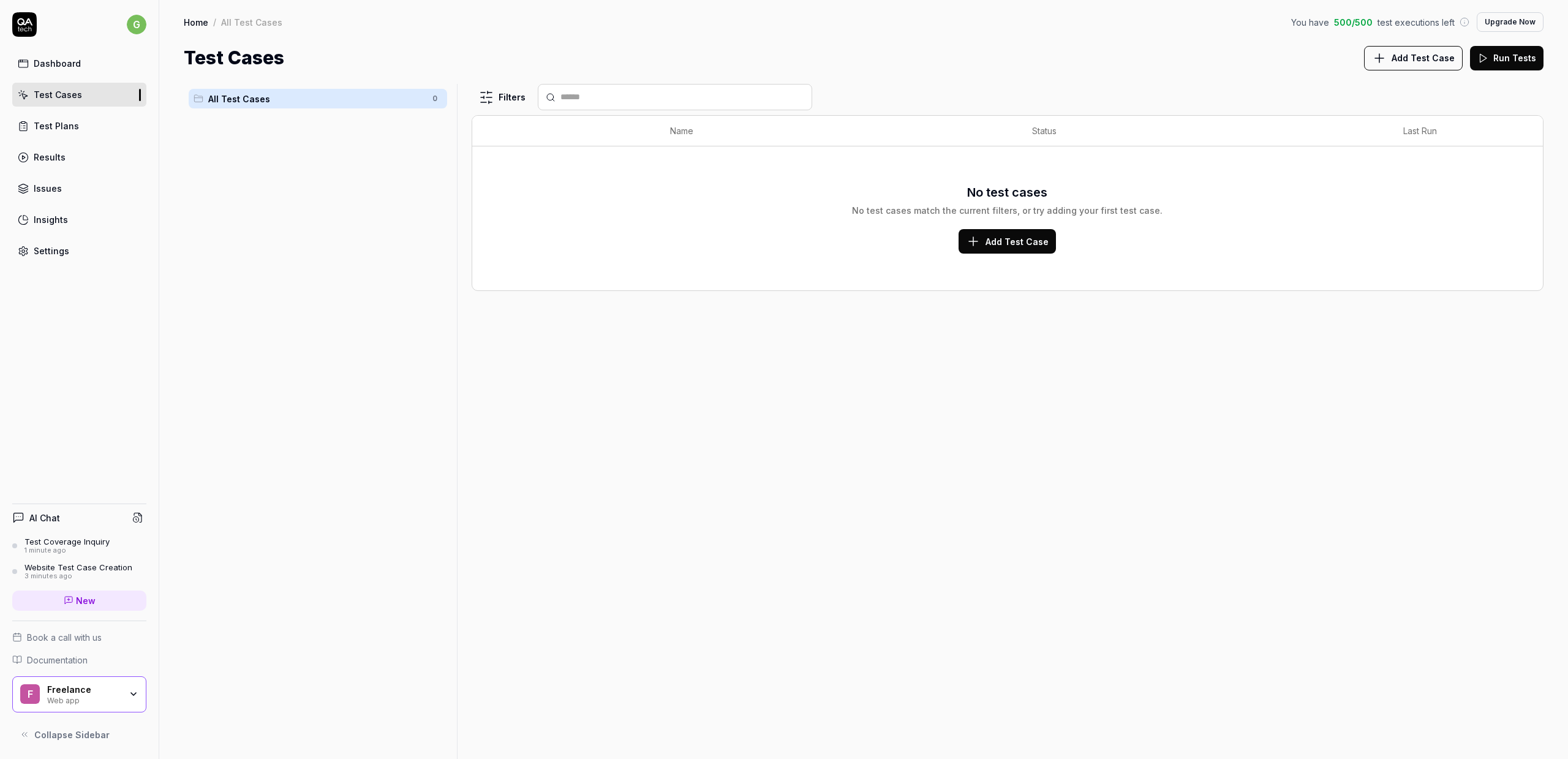
click at [86, 63] on link "Dashboard" at bounding box center [79, 64] width 134 height 24
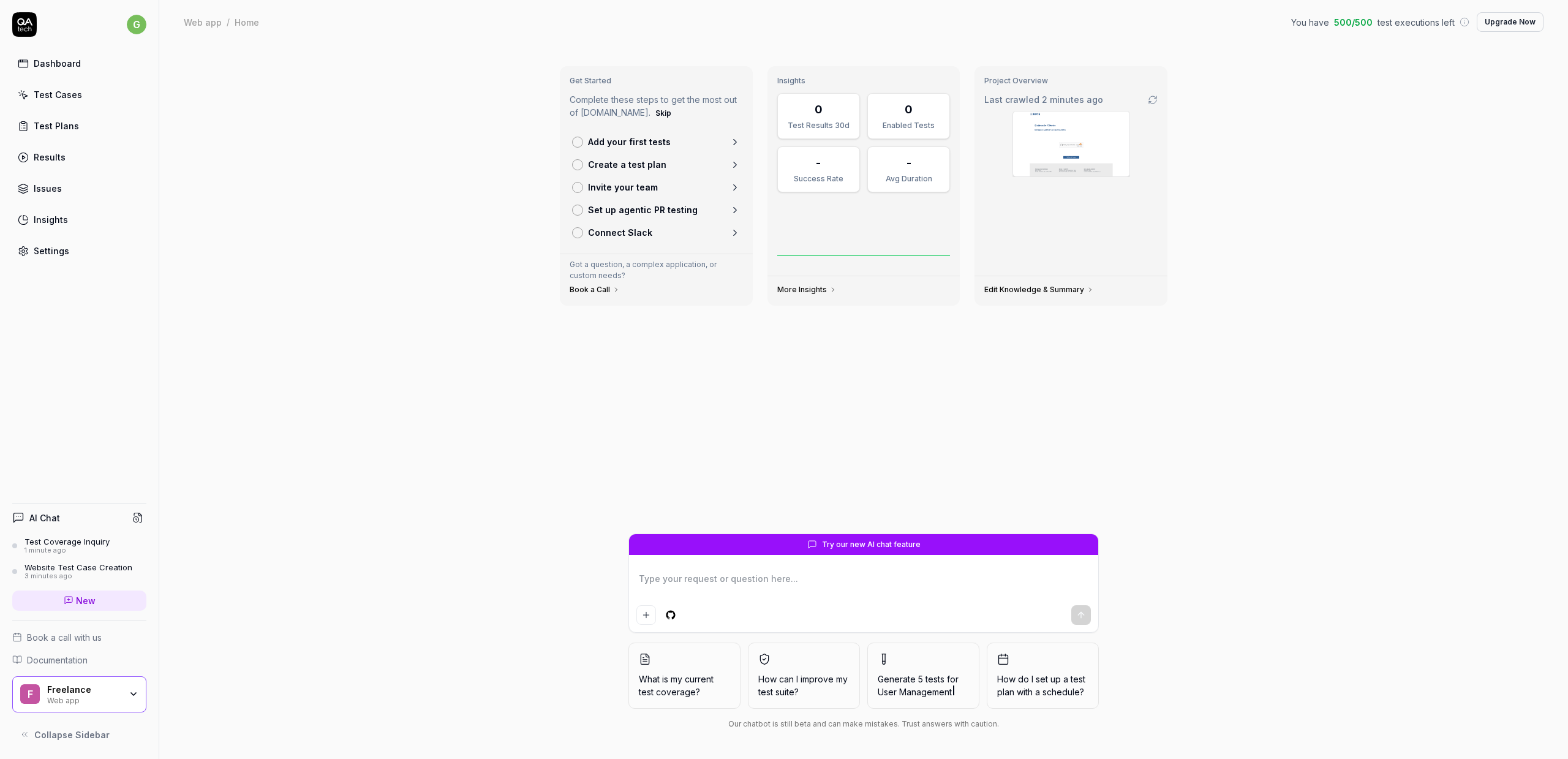
click at [133, 688] on div "F Freelance Web app" at bounding box center [79, 695] width 134 height 37
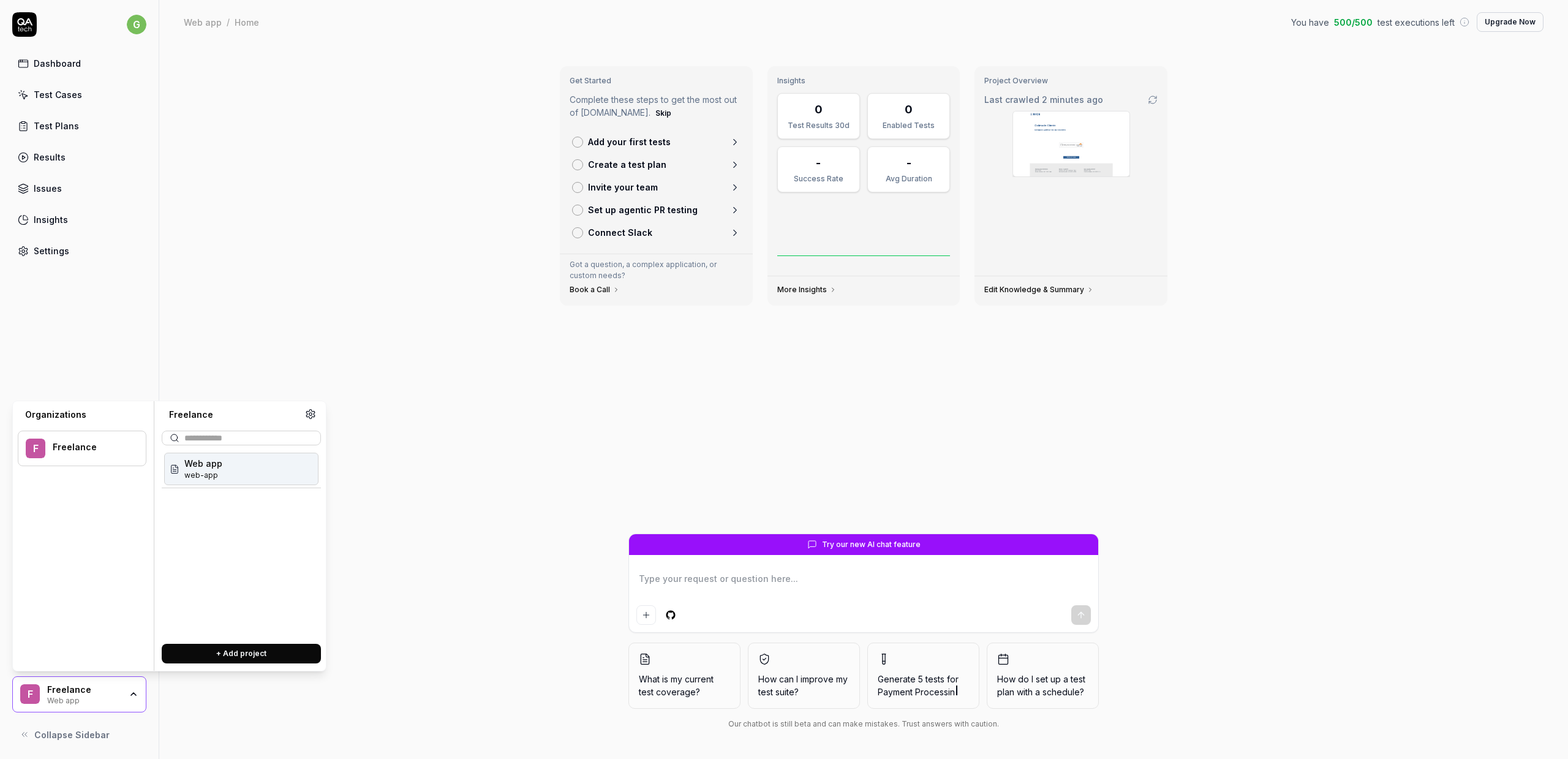
click at [311, 417] on icon at bounding box center [311, 414] width 11 height 11
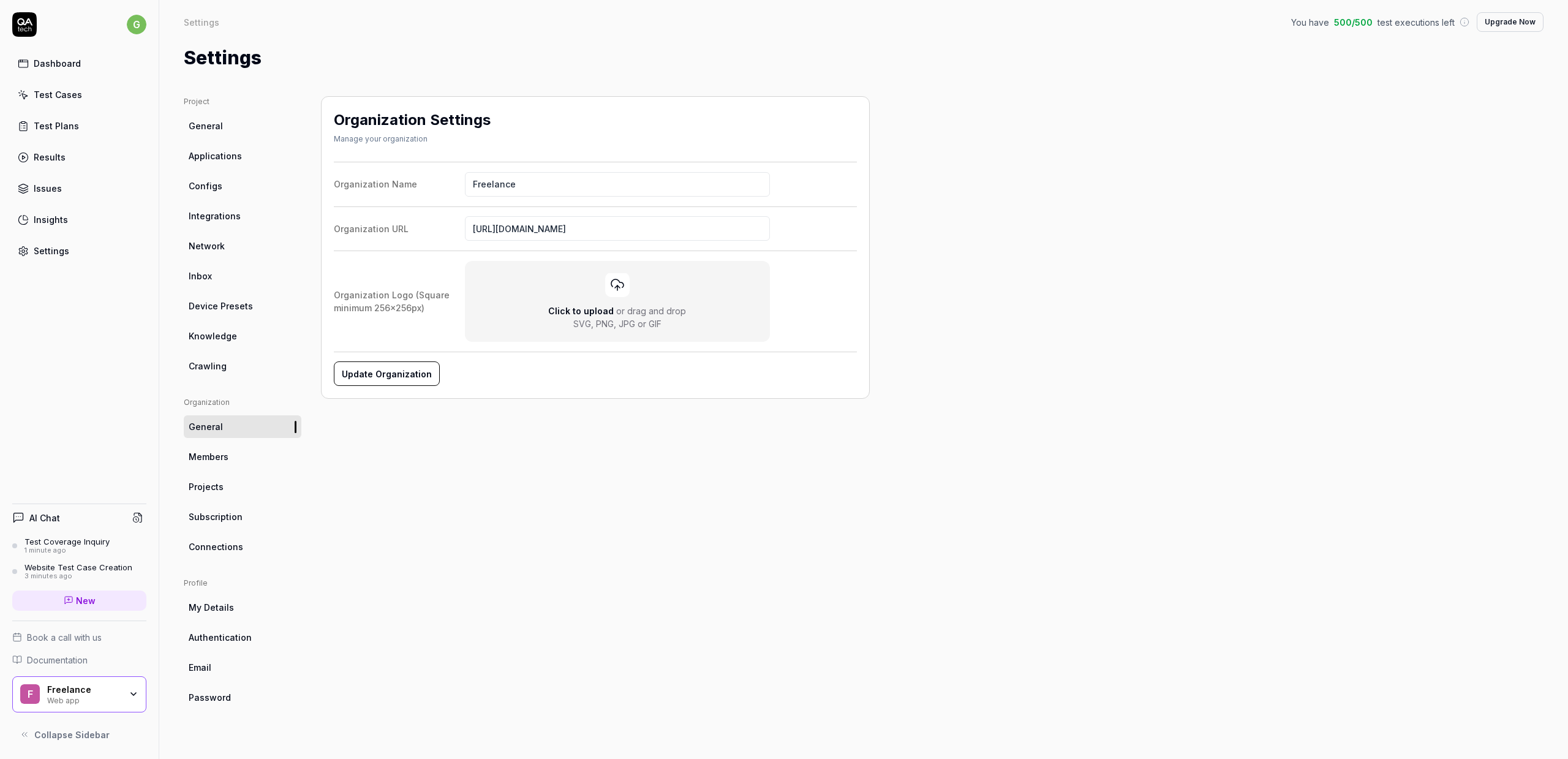
click at [59, 68] on div "Dashboard" at bounding box center [57, 63] width 47 height 13
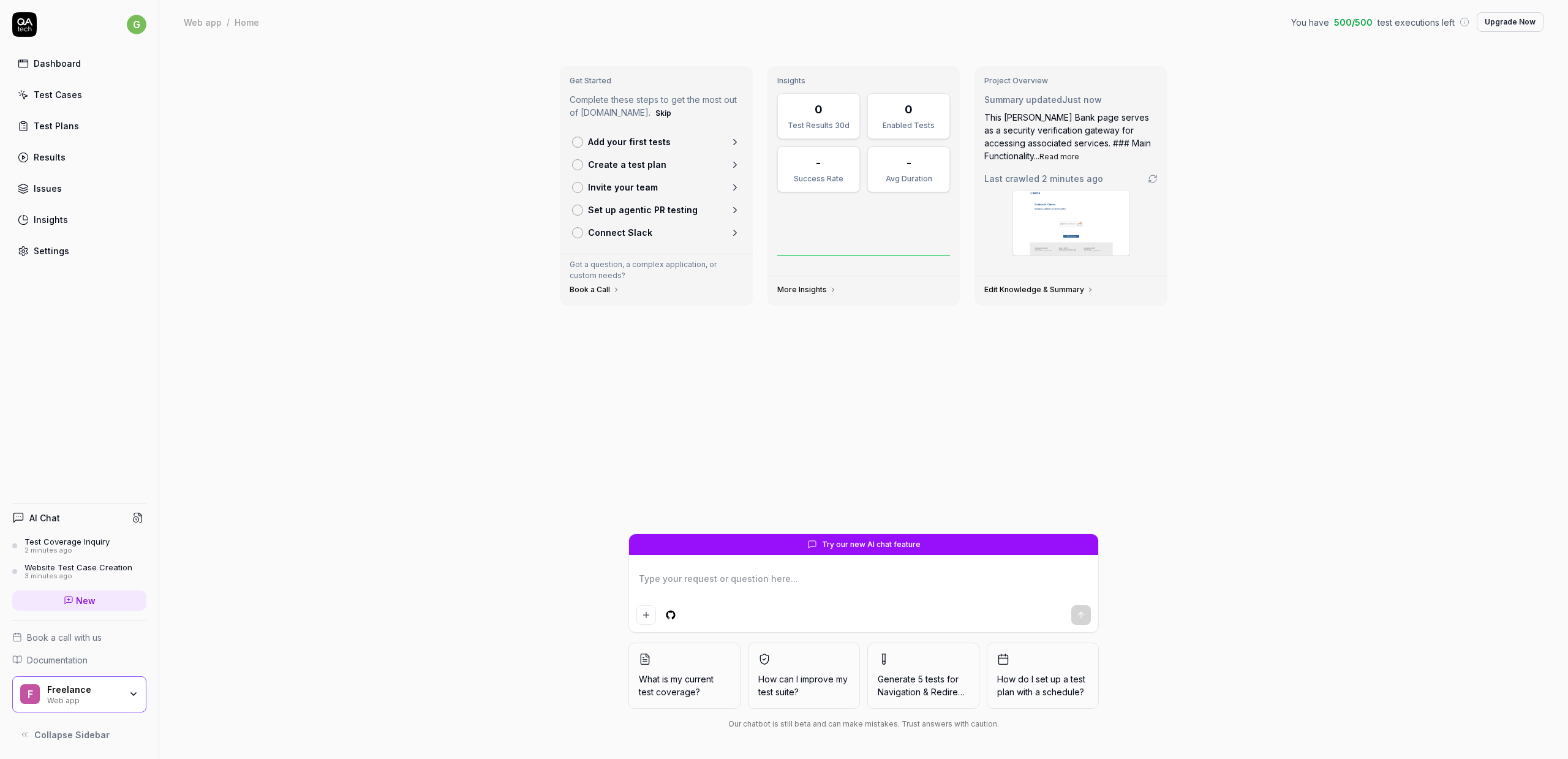
click at [56, 155] on div "Results" at bounding box center [50, 157] width 32 height 13
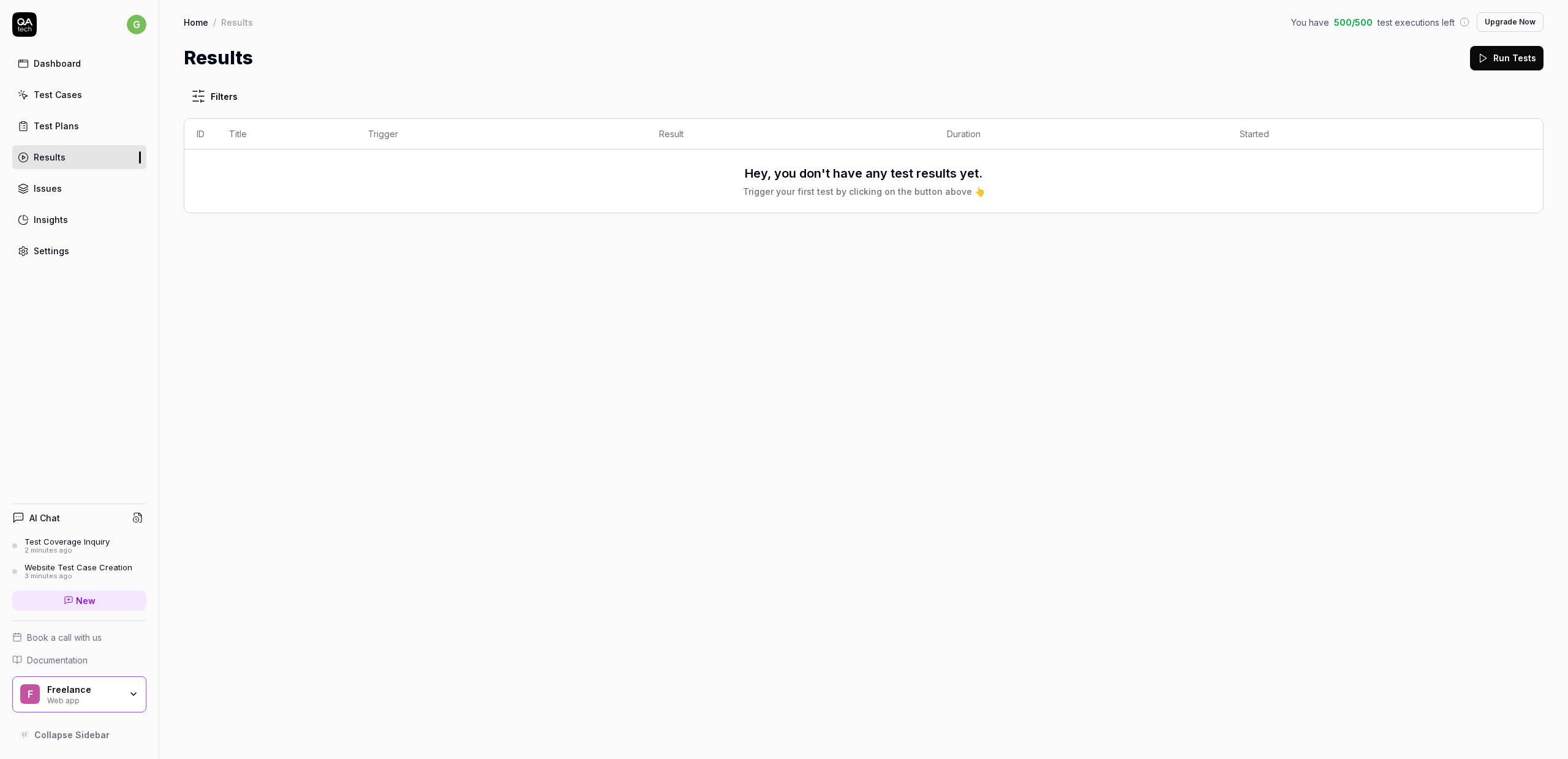
click at [190, 21] on link "Home" at bounding box center [195, 22] width 25 height 12
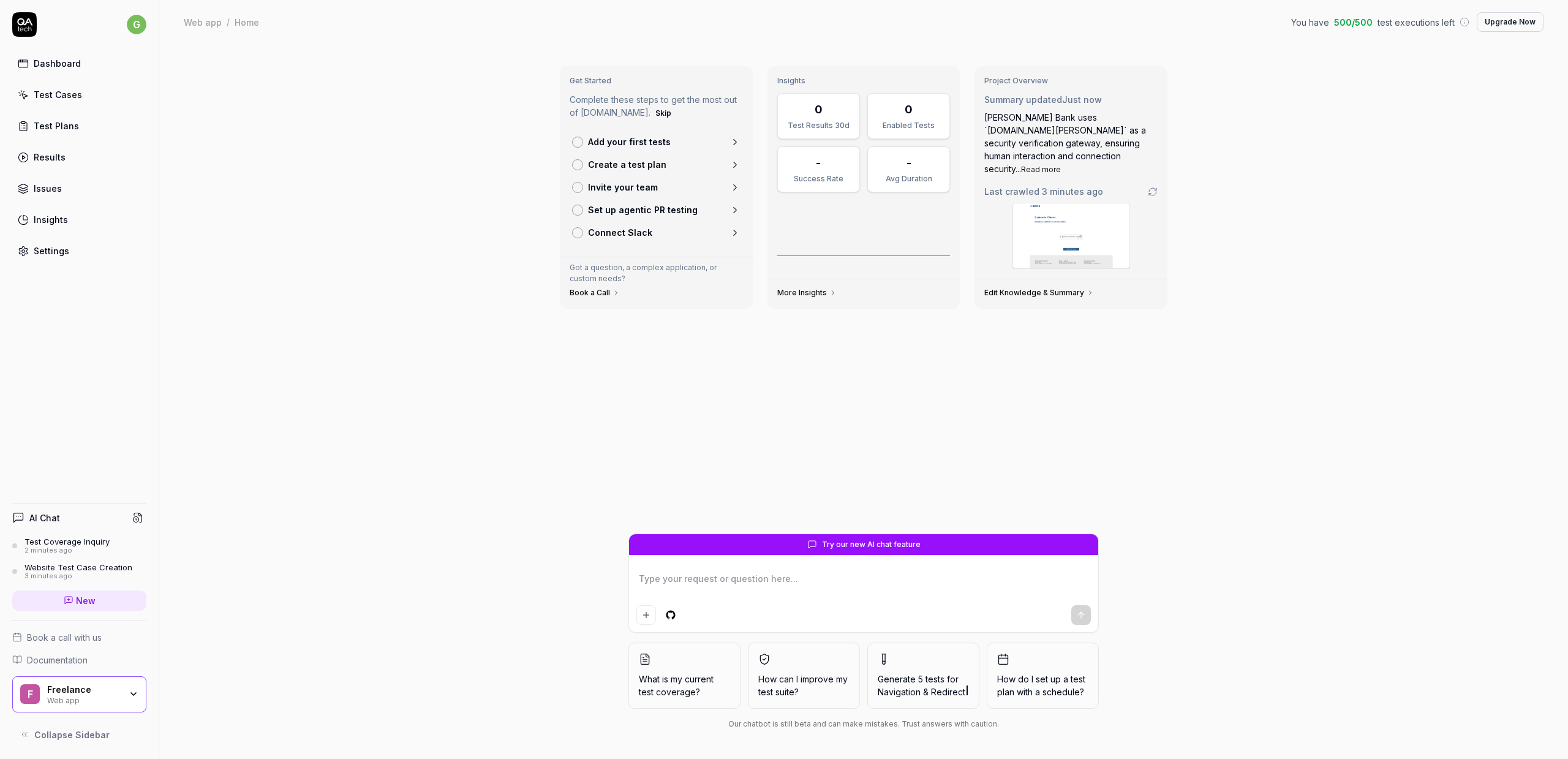
click at [140, 23] on html "g Dashboard Test Cases Test Plans Results Issues Insights Settings AI Chat Test…" at bounding box center [784, 379] width 1568 height 759
click at [97, 82] on span "Profile" at bounding box center [115, 81] width 190 height 13
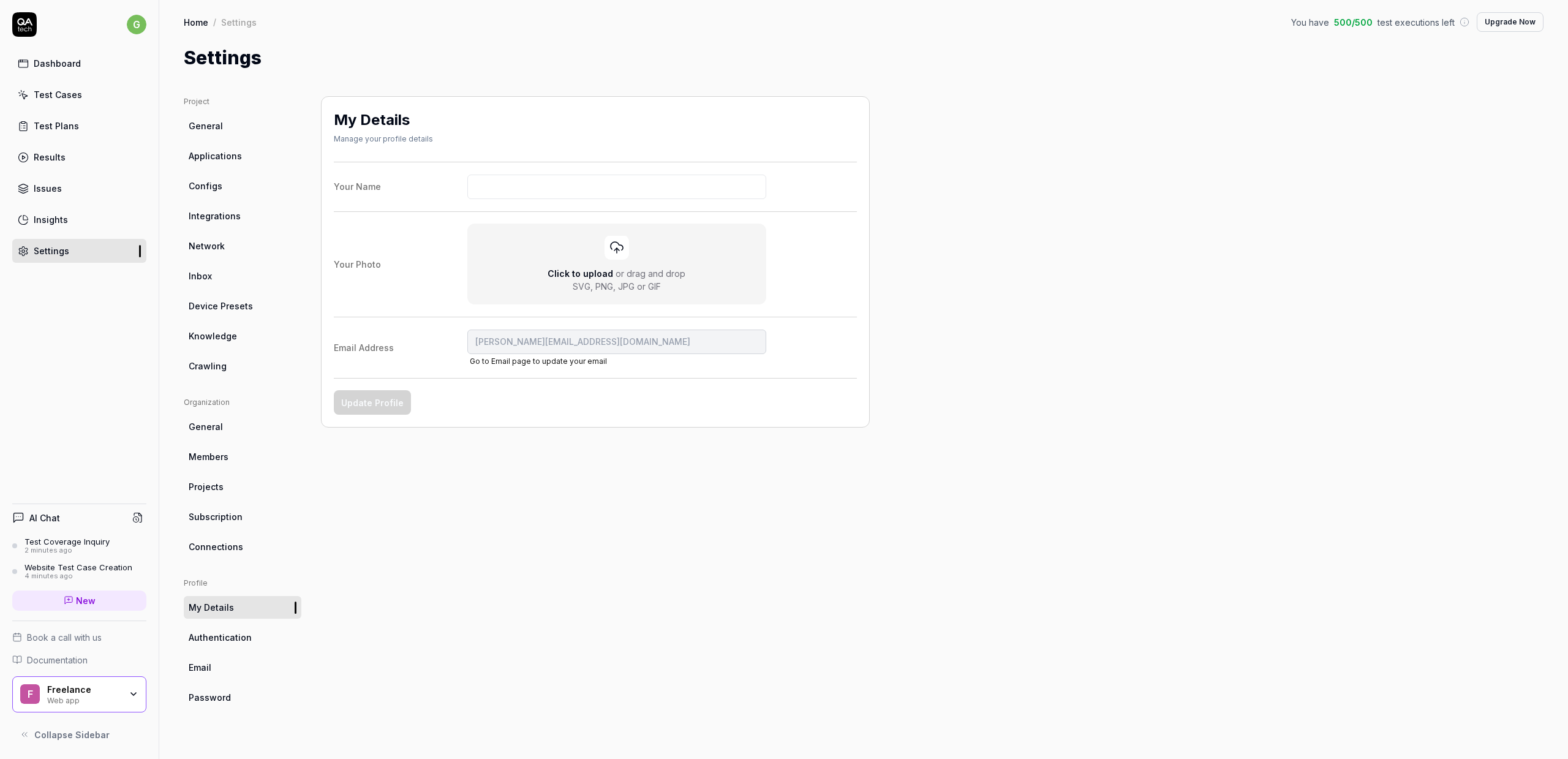
click at [381, 62] on html "g Dashboard Test Cases Test Plans Results Issues Insights Settings AI Chat Test…" at bounding box center [784, 379] width 1568 height 759
click at [81, 253] on link "Settings" at bounding box center [79, 251] width 134 height 24
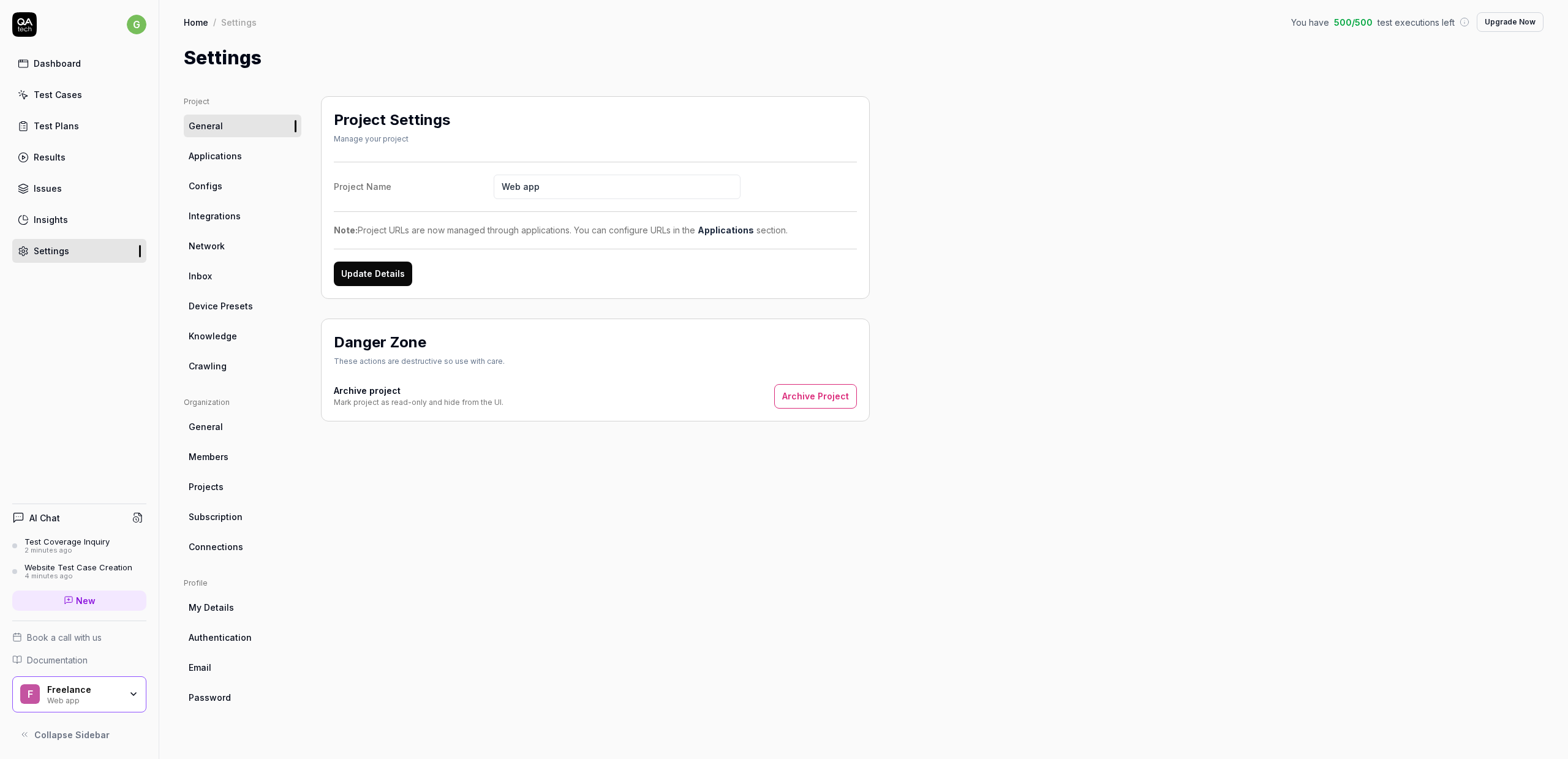
click at [220, 486] on span "Projects" at bounding box center [206, 486] width 35 height 13
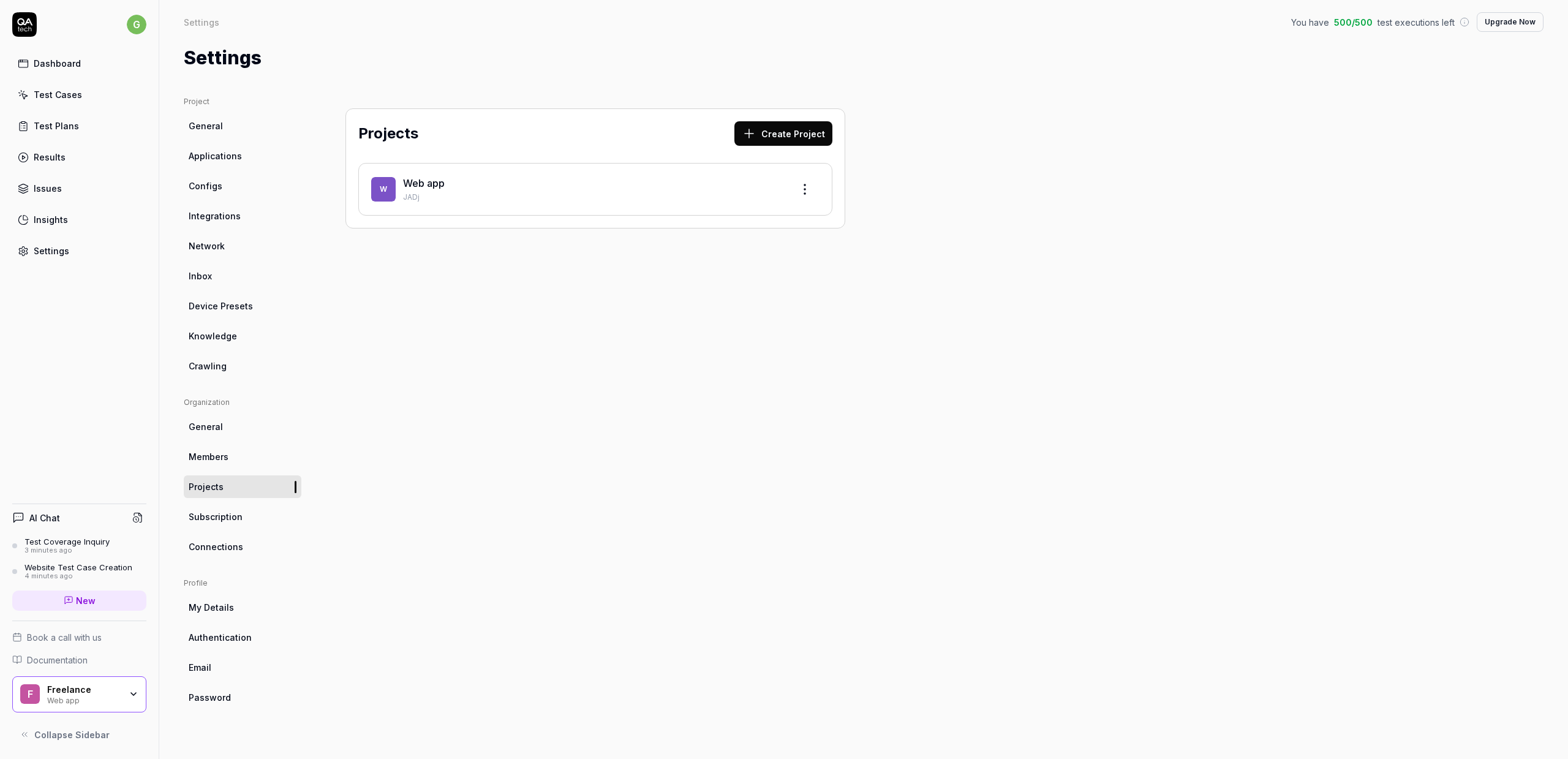
click at [812, 192] on html "g Dashboard Test Cases Test Plans Results Issues Insights Settings AI Chat Test…" at bounding box center [784, 379] width 1568 height 759
click at [734, 244] on div "Edit" at bounding box center [759, 246] width 116 height 27
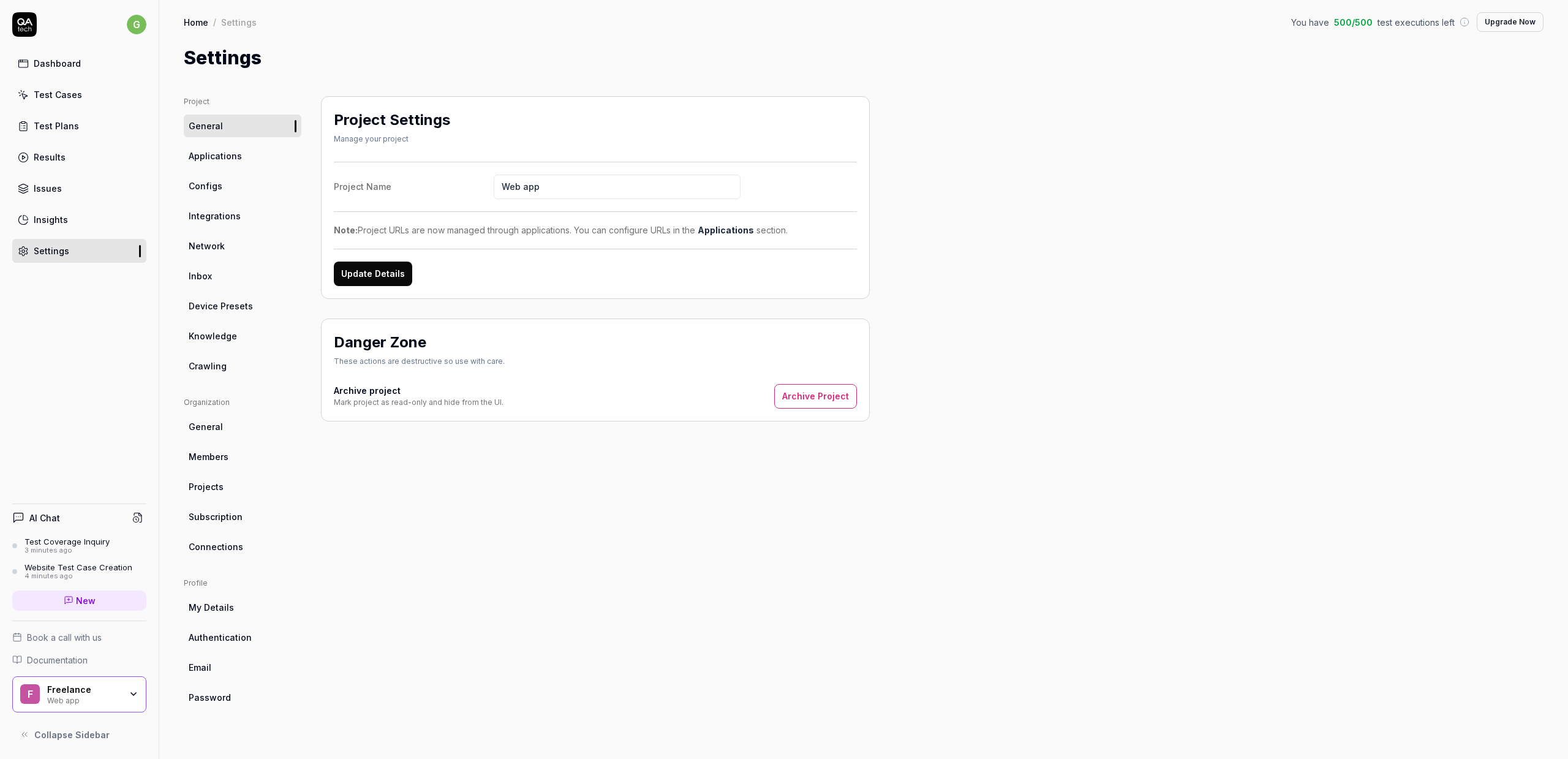
click at [821, 395] on button "Archive Project" at bounding box center [815, 397] width 82 height 25
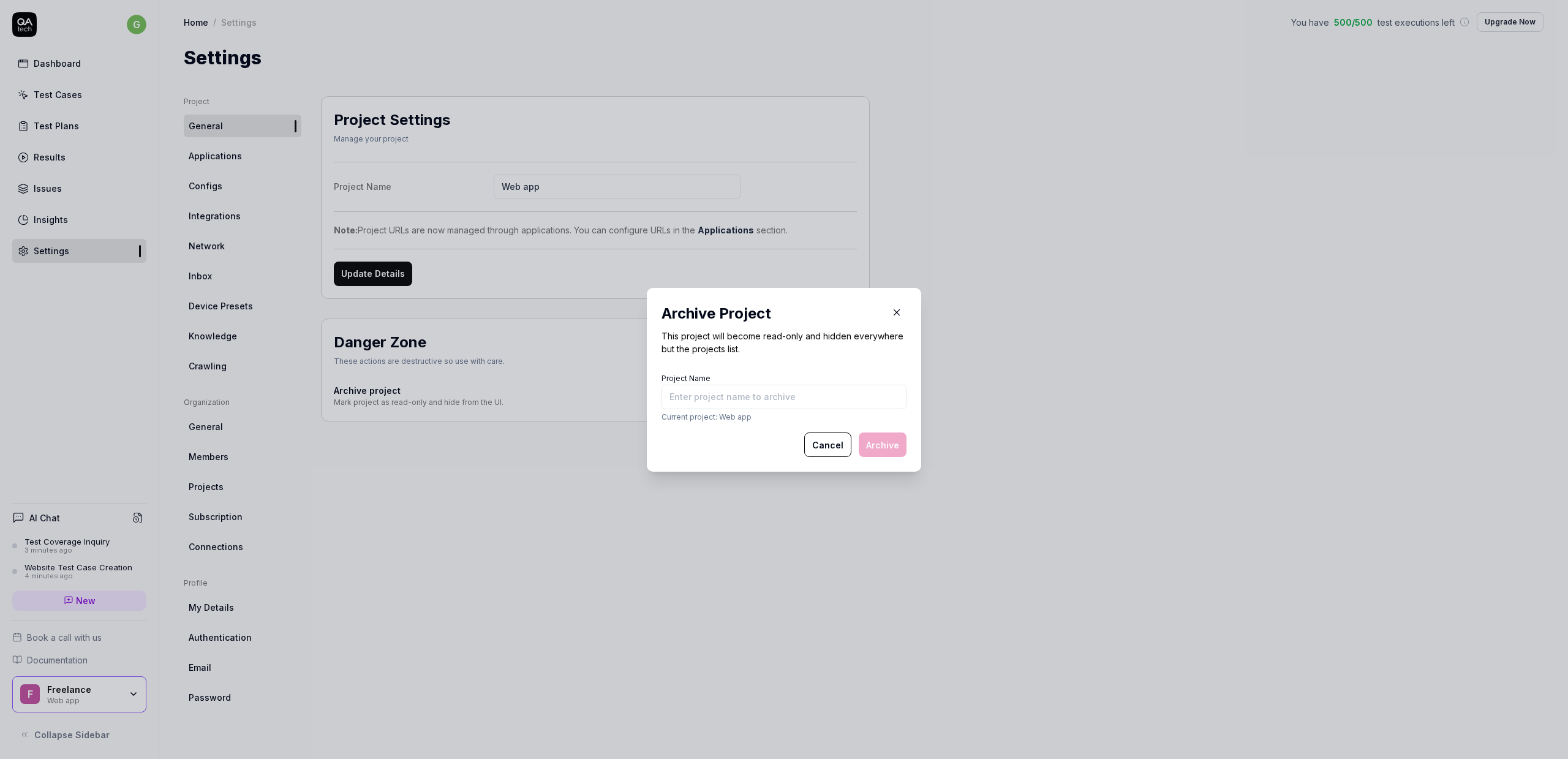
click at [896, 312] on icon "button" at bounding box center [897, 312] width 5 height 5
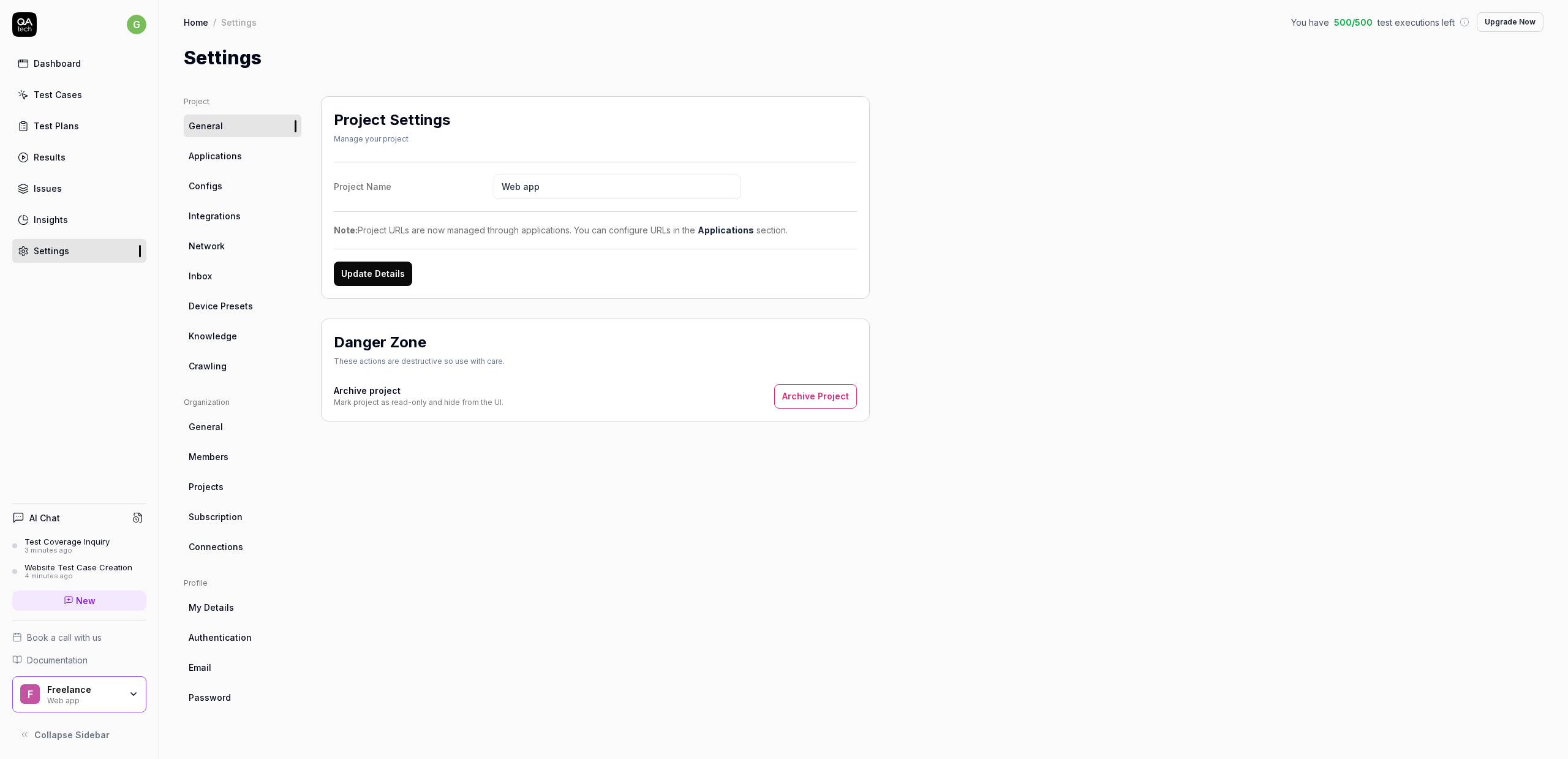
click at [113, 69] on link "Dashboard" at bounding box center [79, 64] width 134 height 24
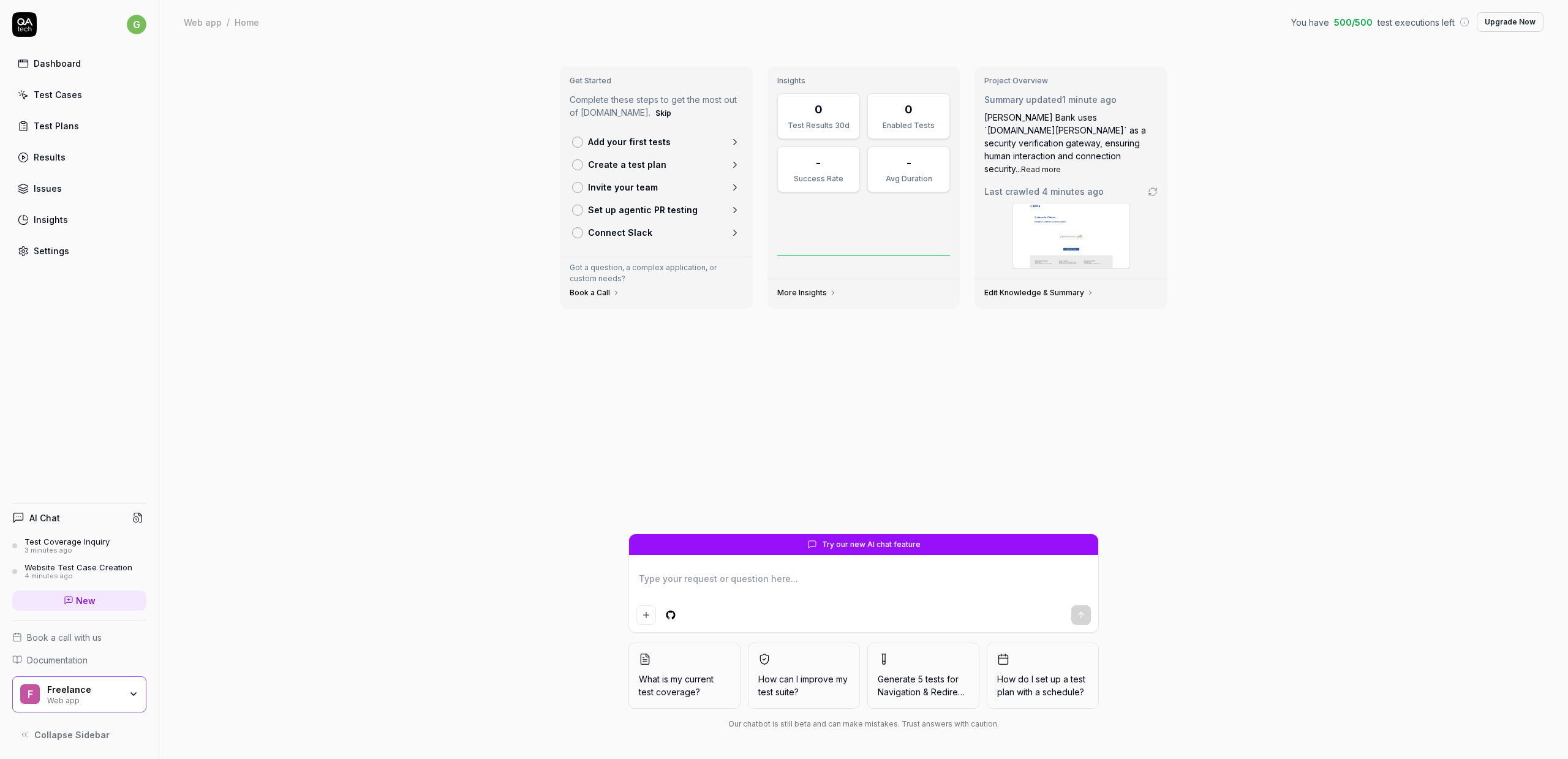
click at [208, 19] on div "Web app" at bounding box center [202, 22] width 38 height 12
type textarea "*"
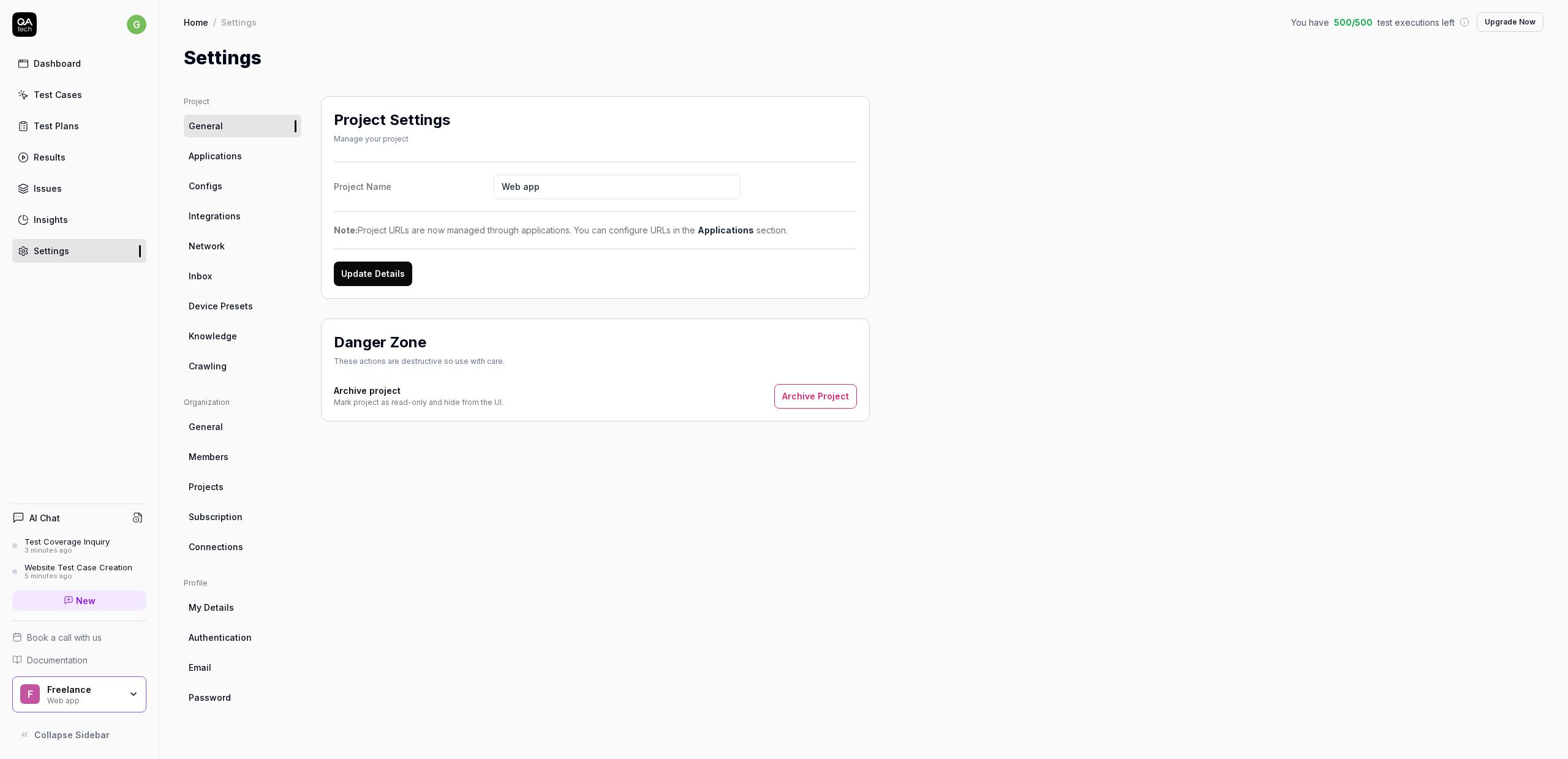
click at [61, 47] on div "g Dashboard Test Cases Test Plans Results Issues Insights Settings" at bounding box center [79, 137] width 159 height 251
drag, startPoint x: 780, startPoint y: 468, endPoint x: 756, endPoint y: 471, distance: 24.2
click at [780, 468] on div "Project Settings Manage your project Project Name Web app Note: Project URLs ar…" at bounding box center [595, 415] width 549 height 638
click at [812, 393] on button "Archive Project" at bounding box center [815, 397] width 82 height 25
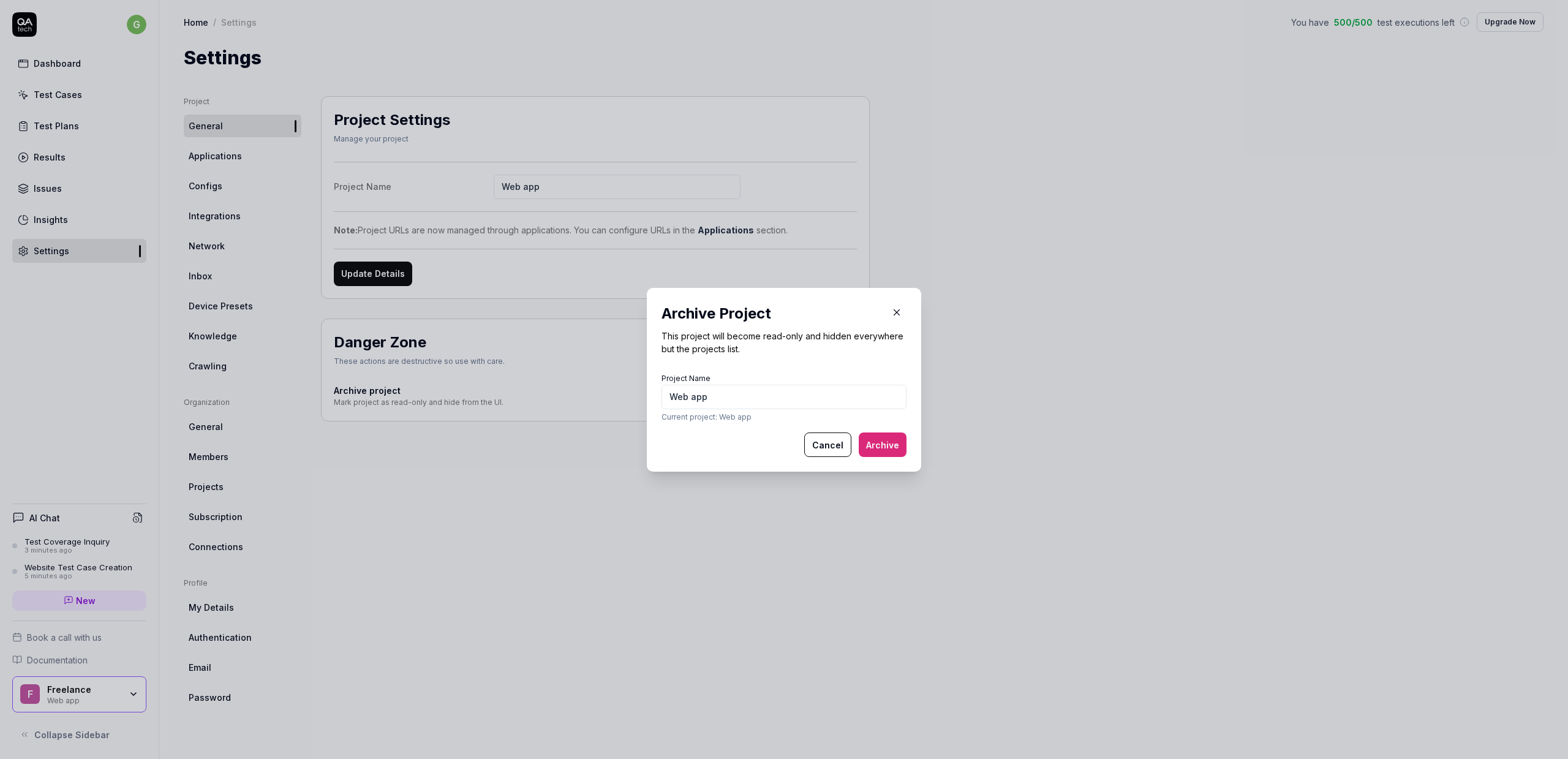
type input "Web app"
click at [896, 447] on button "Archive" at bounding box center [882, 445] width 48 height 25
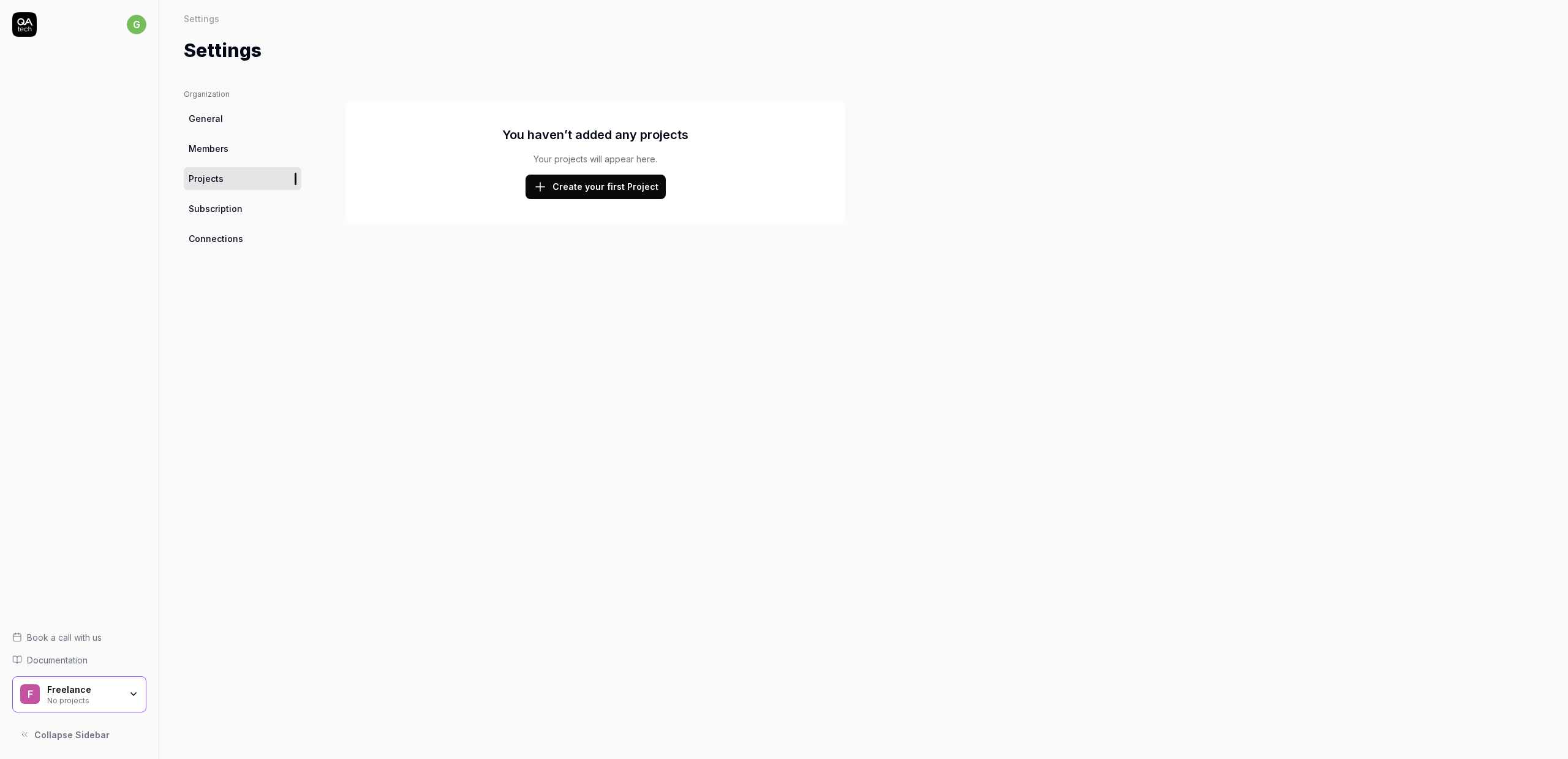
click at [214, 117] on span "General" at bounding box center [206, 118] width 34 height 13
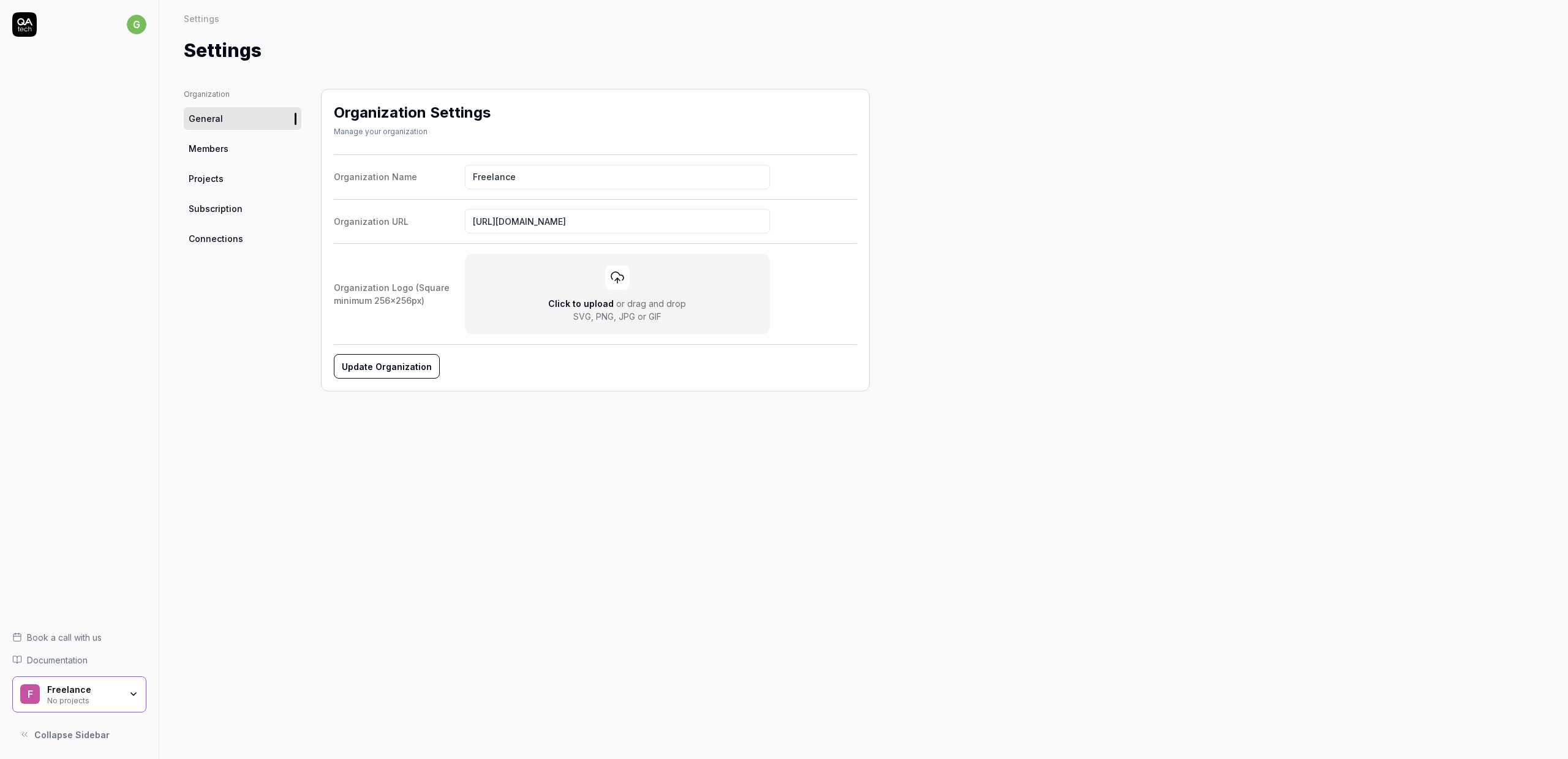
drag, startPoint x: 222, startPoint y: 148, endPoint x: 226, endPoint y: 155, distance: 8.1
click at [222, 149] on span "Members" at bounding box center [208, 148] width 40 height 13
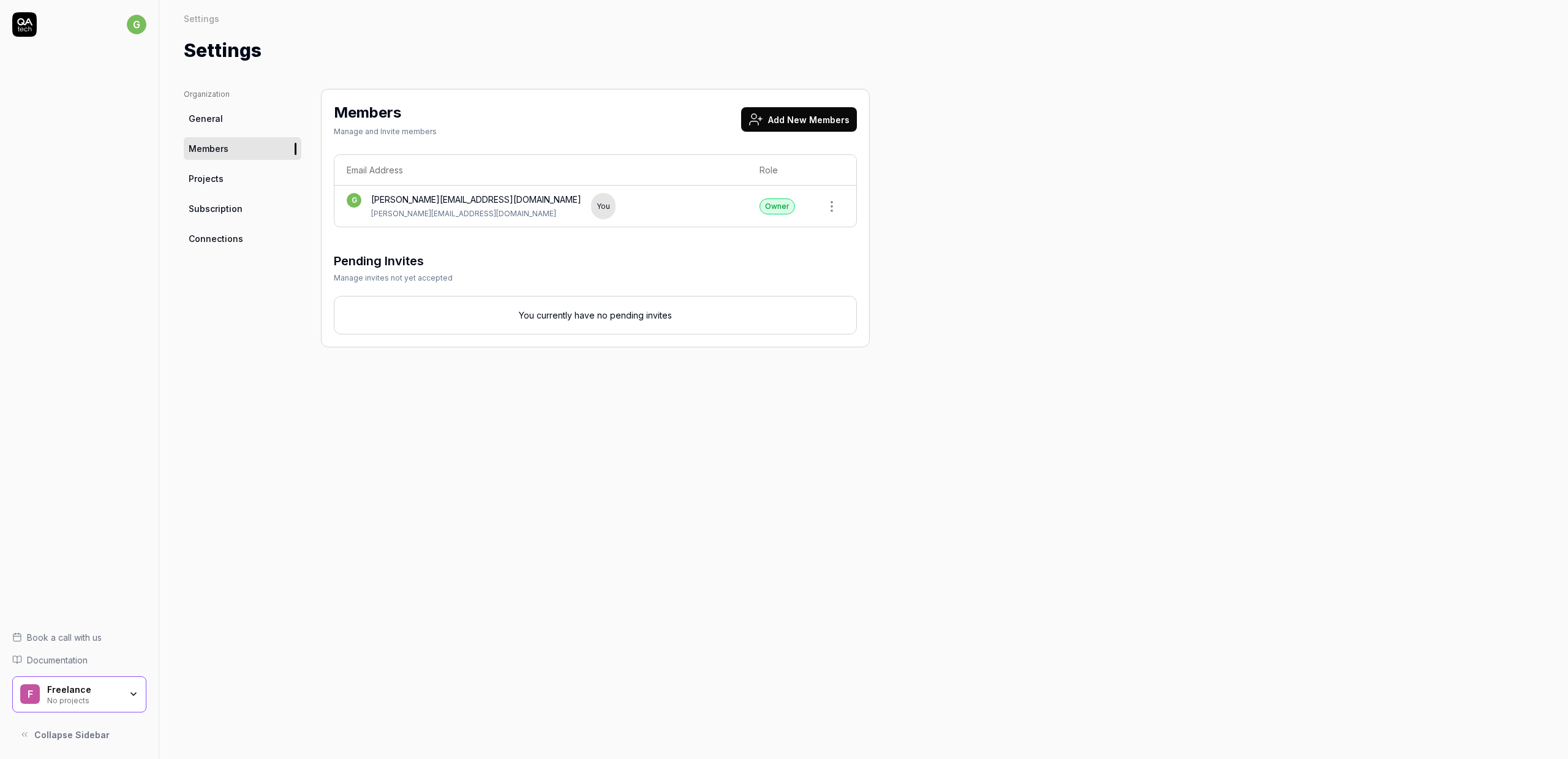
click at [222, 181] on link "Projects" at bounding box center [242, 179] width 118 height 23
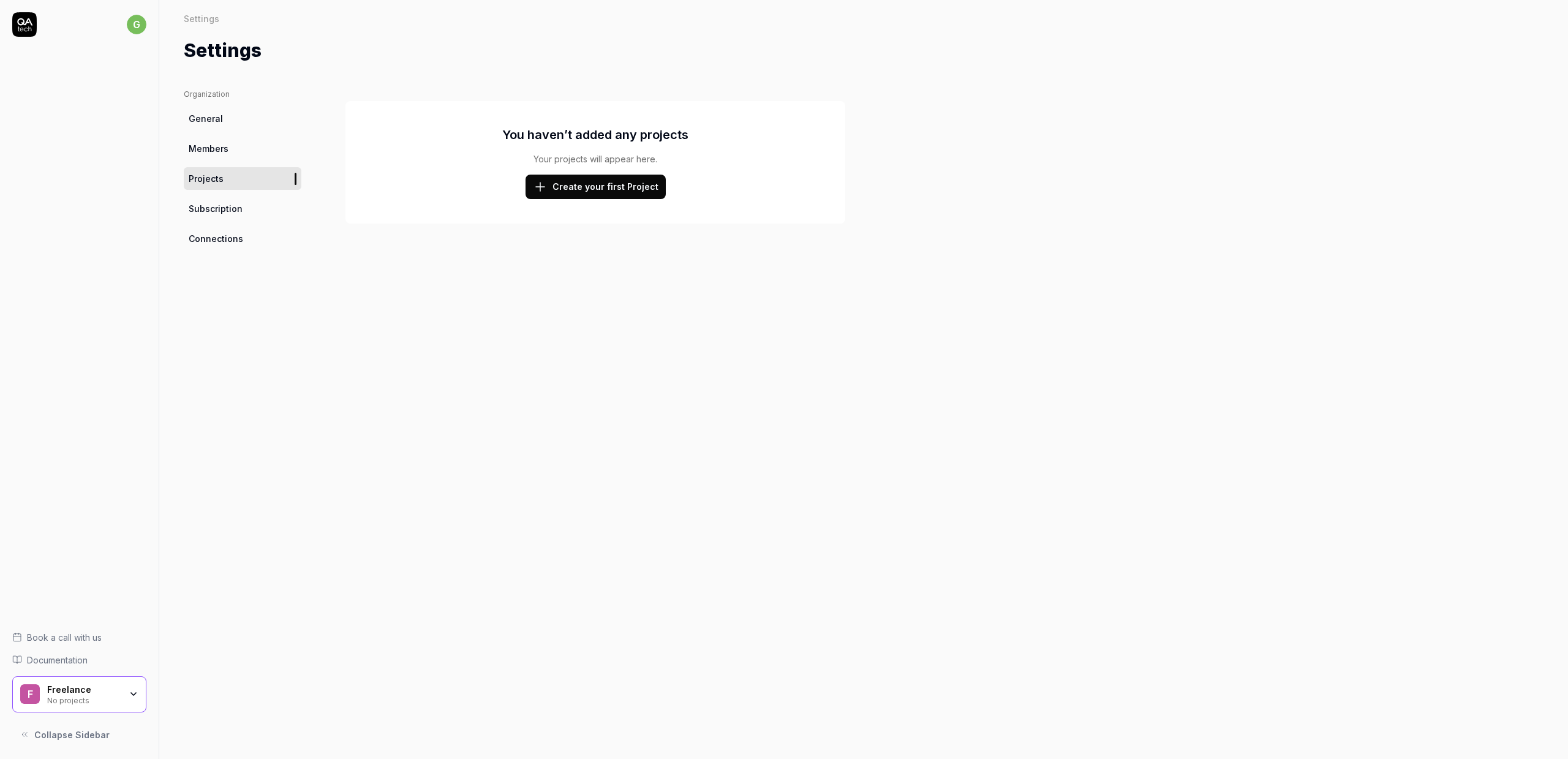
click at [226, 212] on span "Subscription" at bounding box center [216, 208] width 54 height 13
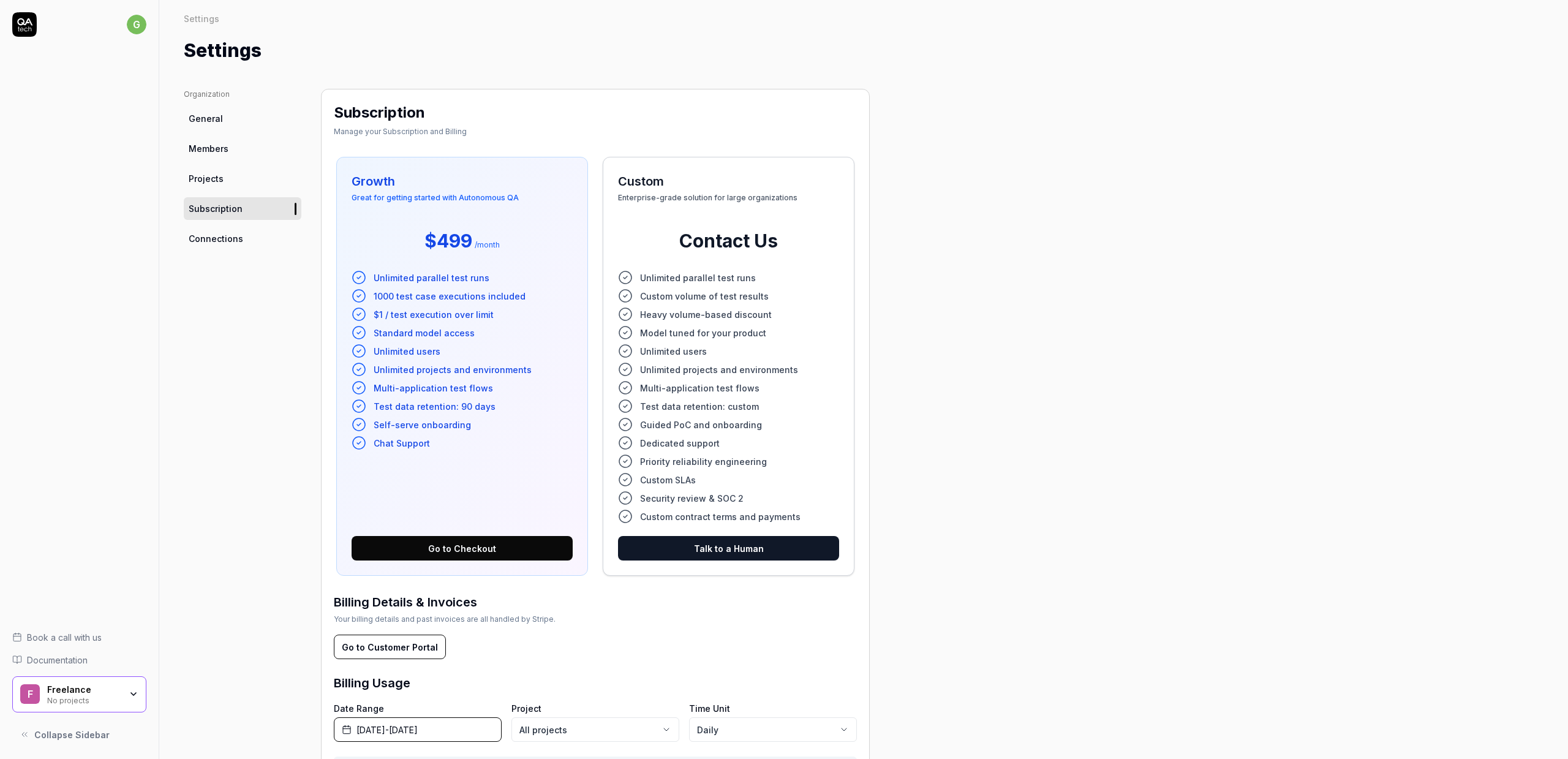
click at [230, 239] on span "Connections" at bounding box center [216, 238] width 54 height 13
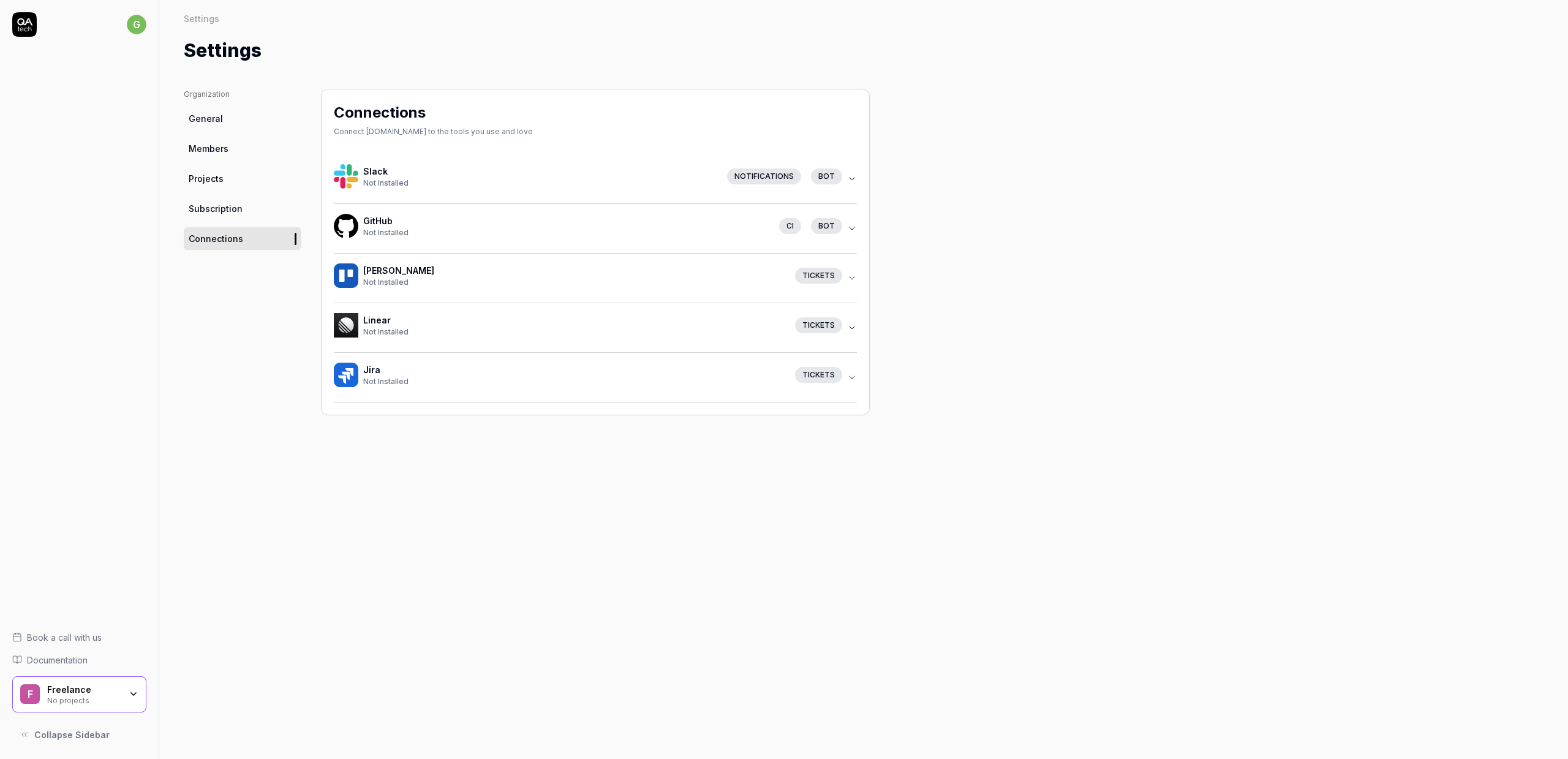
click at [22, 19] on icon at bounding box center [25, 21] width 15 height 7
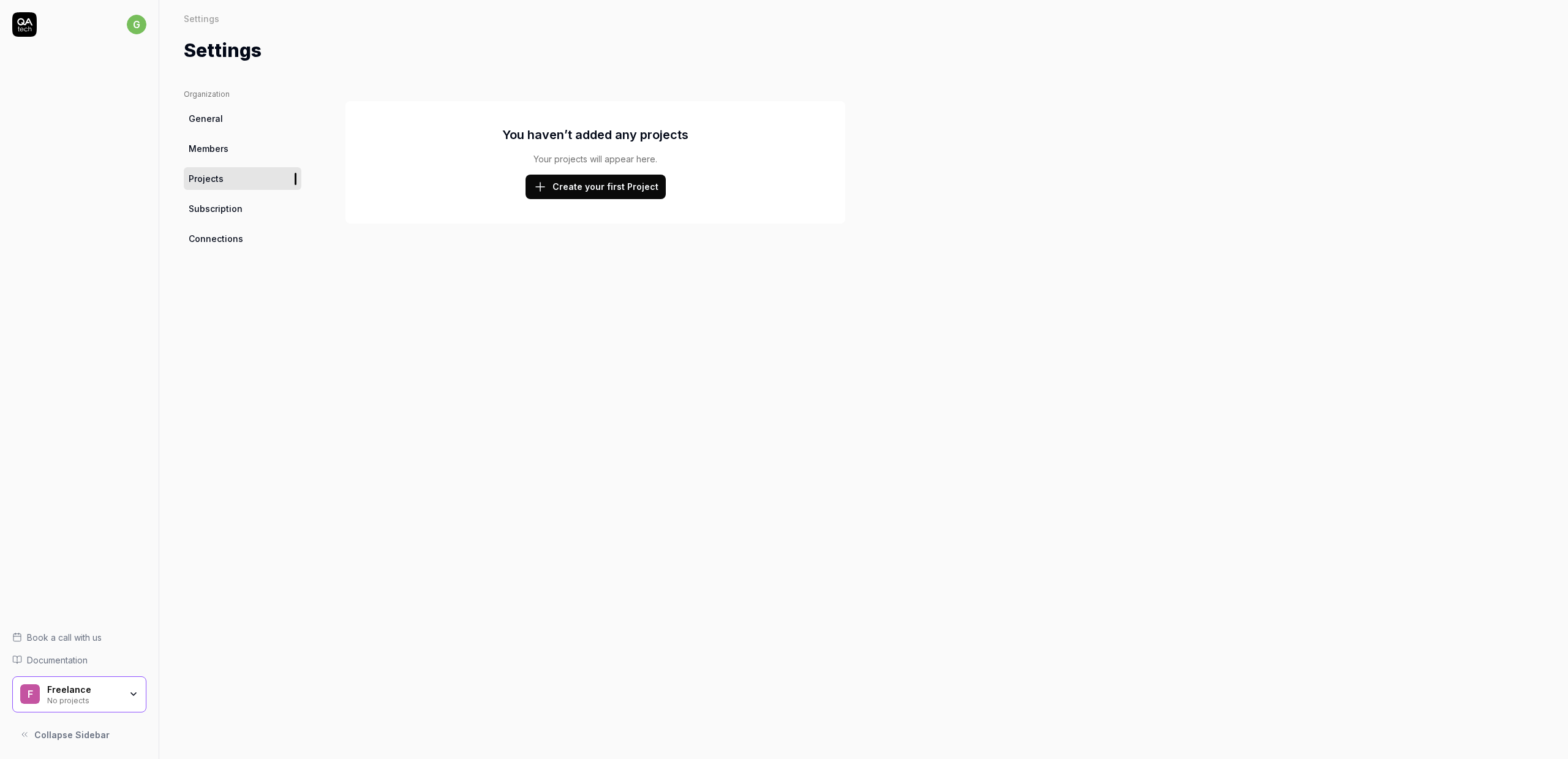
click at [134, 690] on icon "button" at bounding box center [133, 694] width 10 height 10
click at [257, 466] on div "Web app web-app" at bounding box center [241, 469] width 155 height 32
click at [313, 411] on icon at bounding box center [311, 414] width 11 height 11
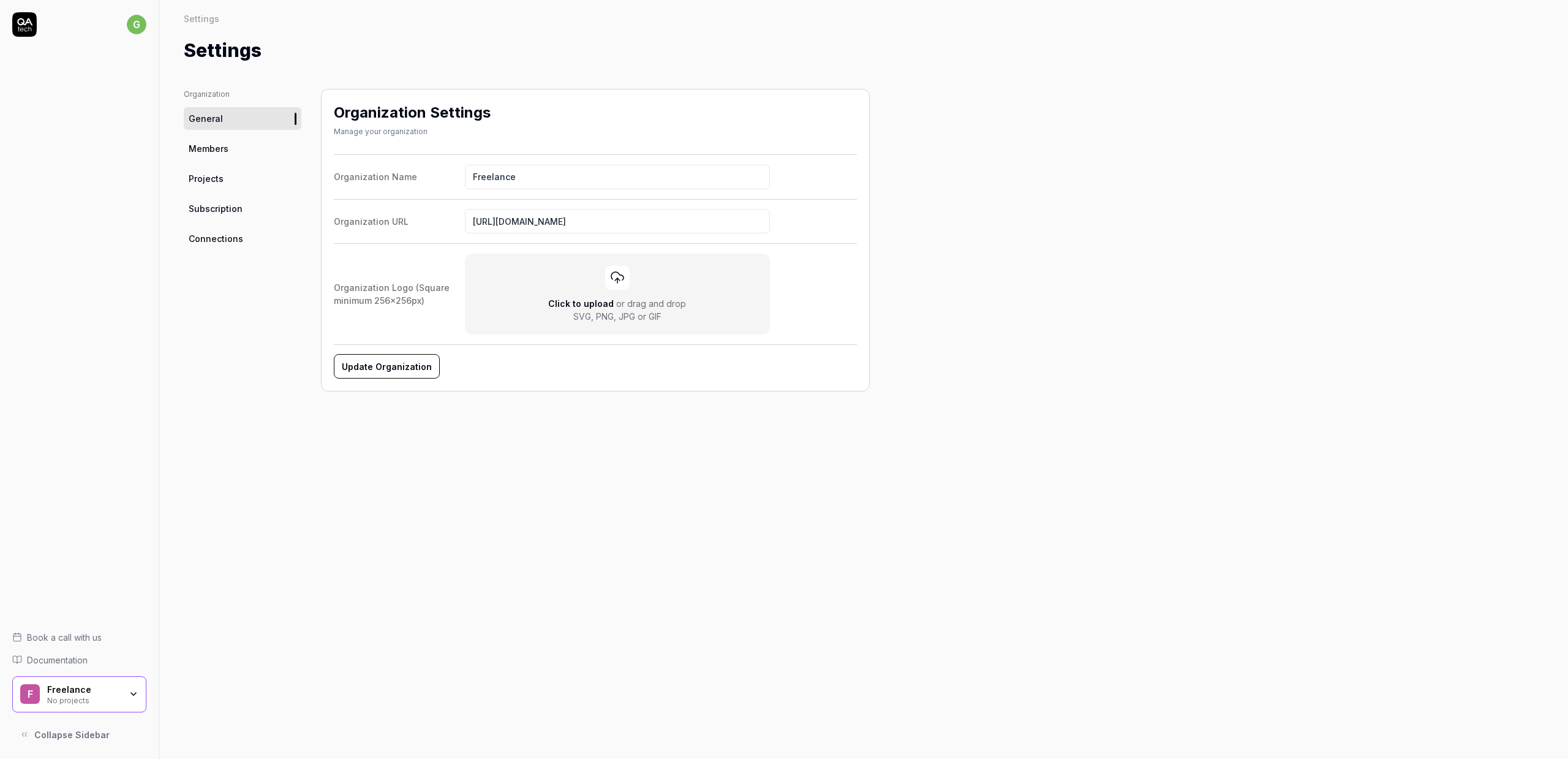
click at [255, 115] on link "General" at bounding box center [242, 119] width 118 height 23
click at [138, 23] on html "g Book a call with us Documentation F Freelance No projects Collapse Sidebar Se…" at bounding box center [784, 379] width 1568 height 759
click at [44, 109] on span "Sign out" at bounding box center [54, 109] width 35 height 13
